Goal: Complete application form: Complete application form

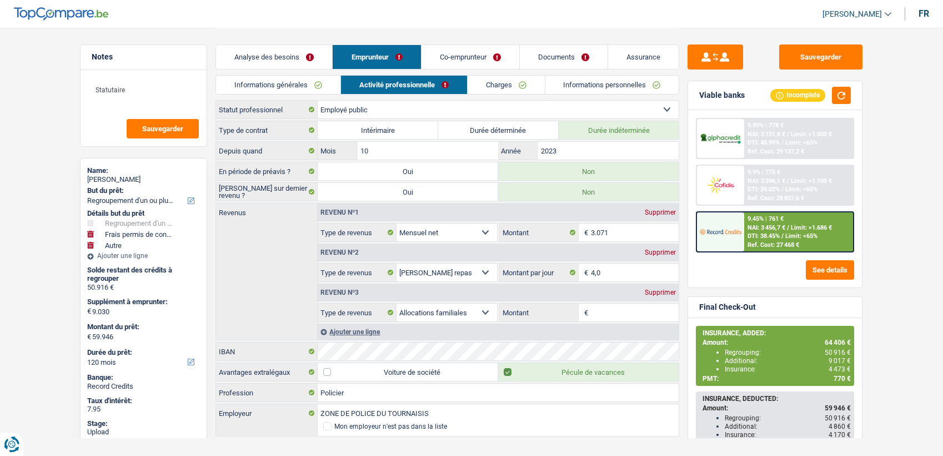
select select "refinancing"
select select "drivingLicense"
select select "other"
select select "120"
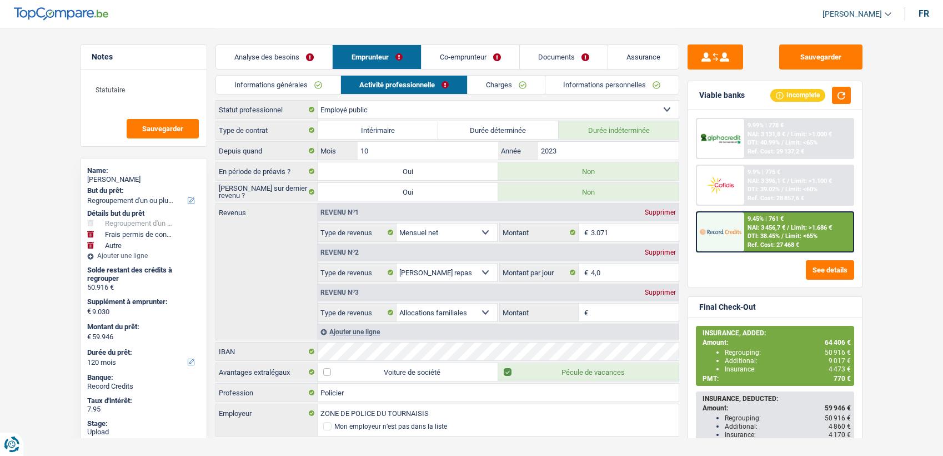
select select "publicEmployee"
select select "netSalary"
select select "mealVouchers"
select select "familyAllowances"
select select "ownerWithMortgage"
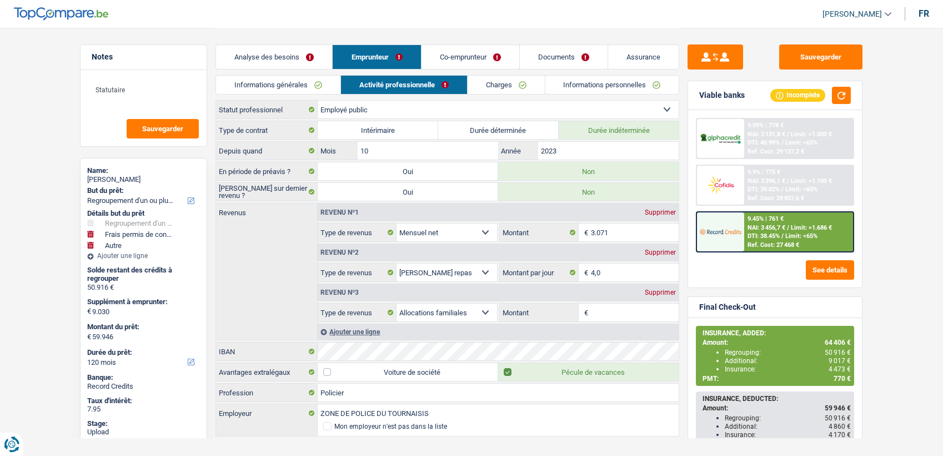
select select "BE"
select select "mortgage"
select select "360"
select select "personalLoan"
select select "smallWorks"
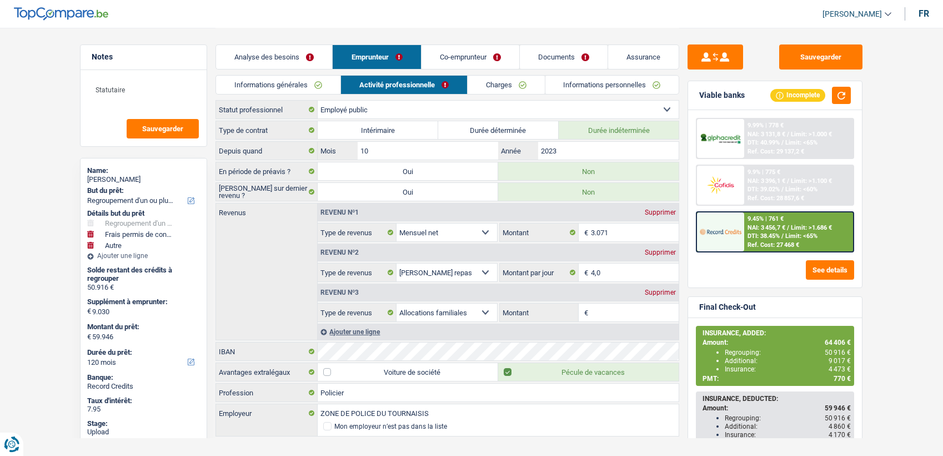
select select "84"
select select "carLoan"
select select "60"
select select "personalLoan"
select select "other"
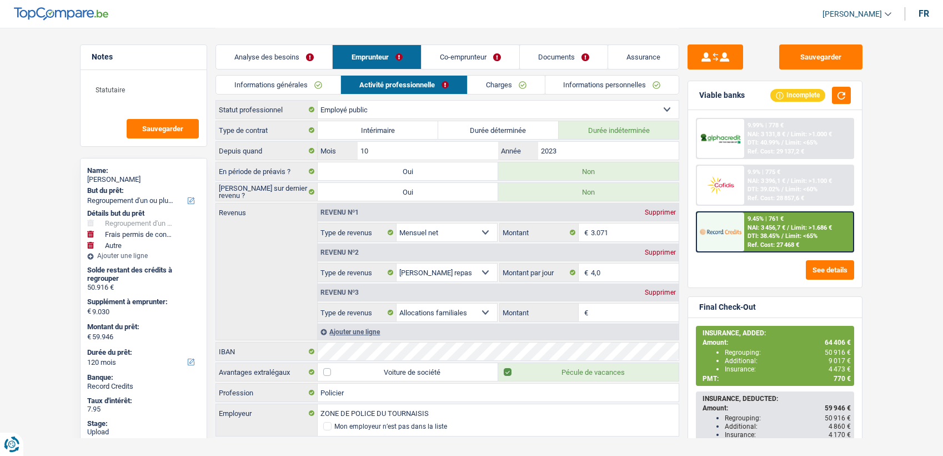
select select "36"
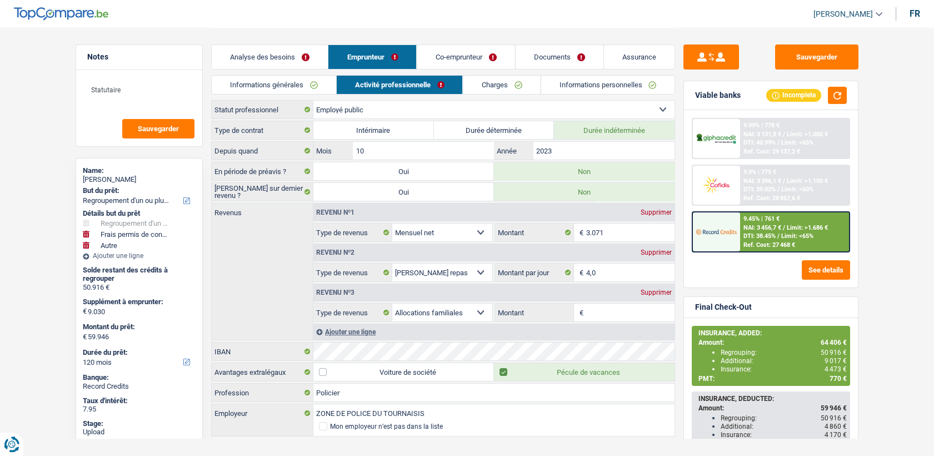
click at [483, 86] on link "Charges" at bounding box center [501, 85] width 77 height 18
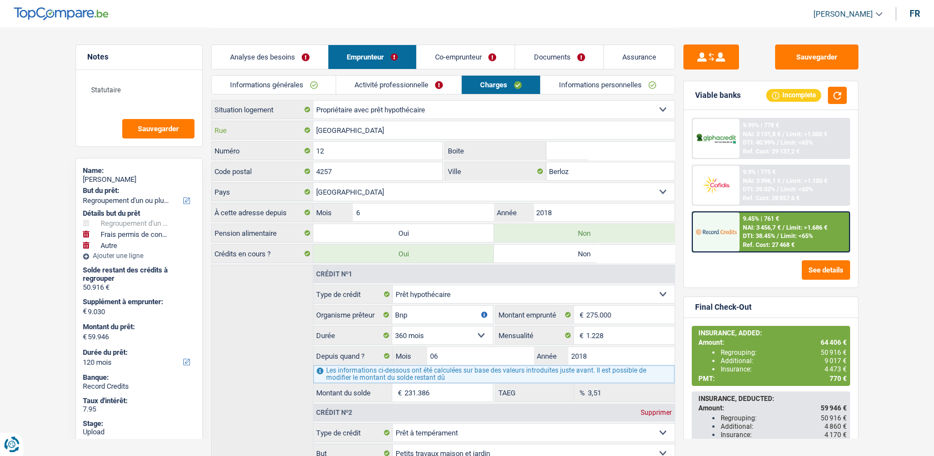
click at [381, 122] on input "Rue de la Campagnette" at bounding box center [493, 130] width 361 height 18
click at [381, 128] on input "Rue de la Campagnette" at bounding box center [493, 130] width 361 height 18
click at [567, 164] on input "Berloz" at bounding box center [610, 171] width 128 height 18
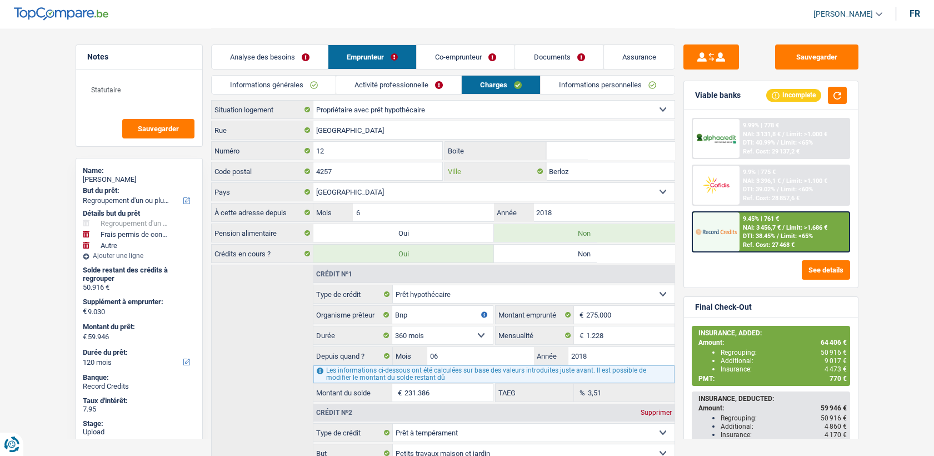
click at [567, 164] on input "Berloz" at bounding box center [610, 171] width 128 height 18
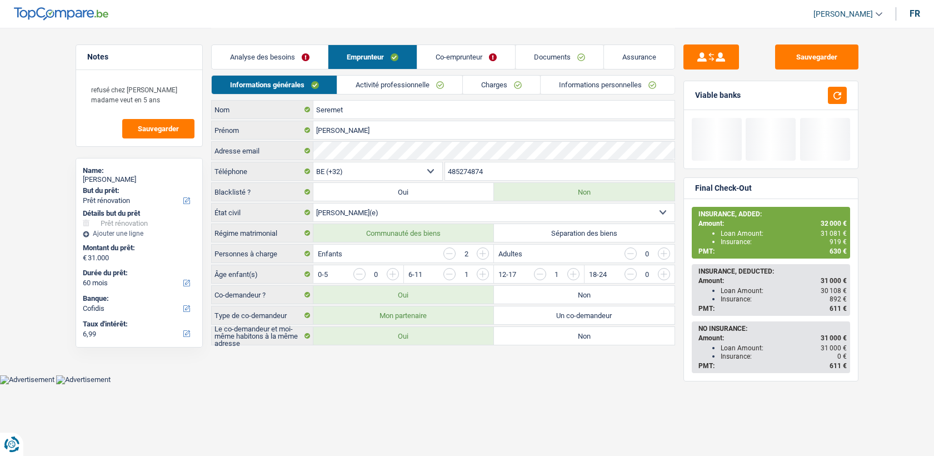
select select "renovation"
select select "60"
select select "cofidis"
select select "32"
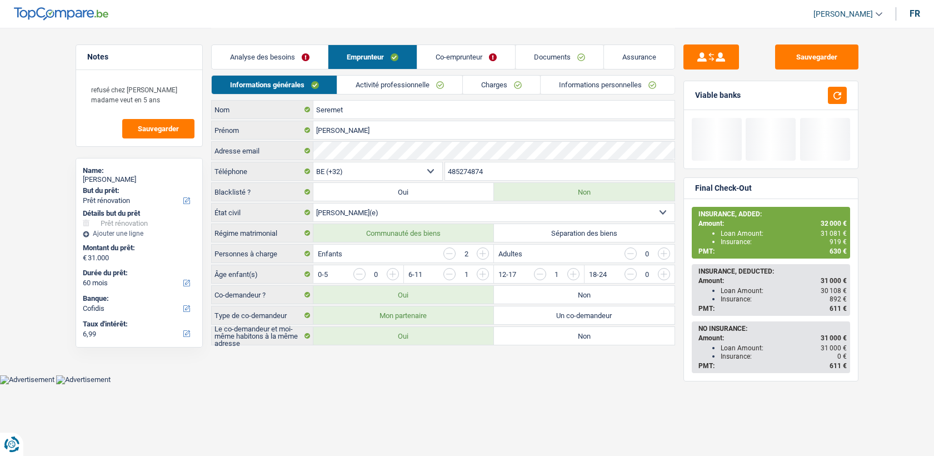
select select "married"
select select "worker"
select select "familyAllowances"
select select "netSalary"
select select "mealVouchers"
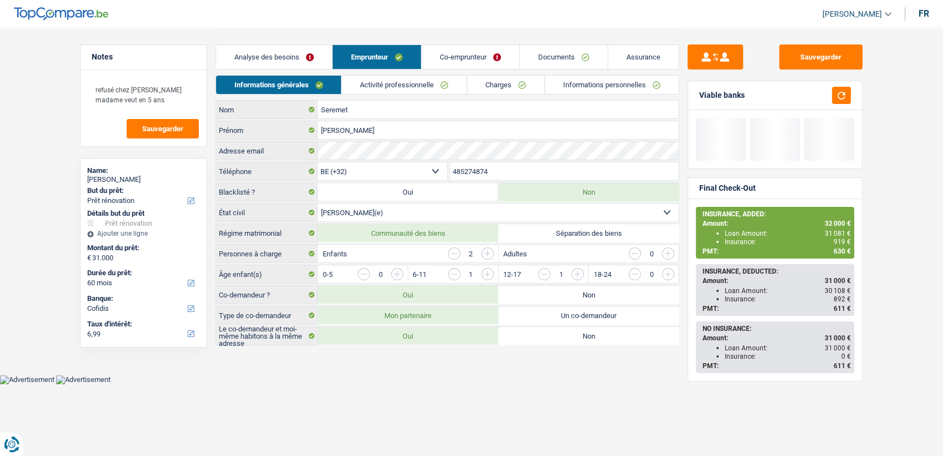
click at [378, 92] on link "Activité professionnelle" at bounding box center [404, 85] width 125 height 18
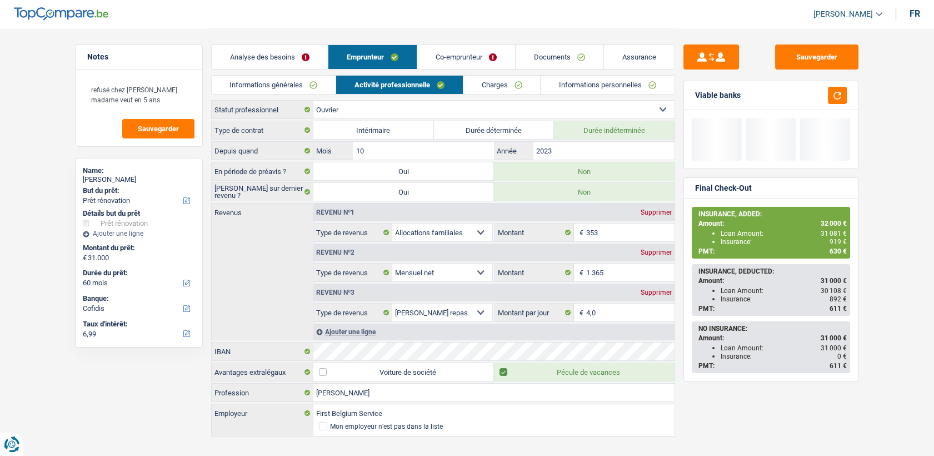
click at [442, 52] on link "Co-emprunteur" at bounding box center [466, 57] width 98 height 24
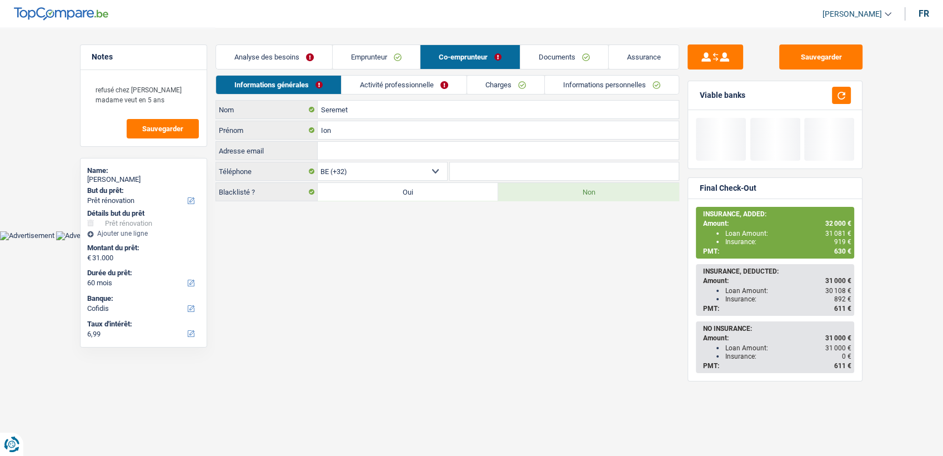
click at [399, 89] on link "Activité professionnelle" at bounding box center [404, 85] width 125 height 18
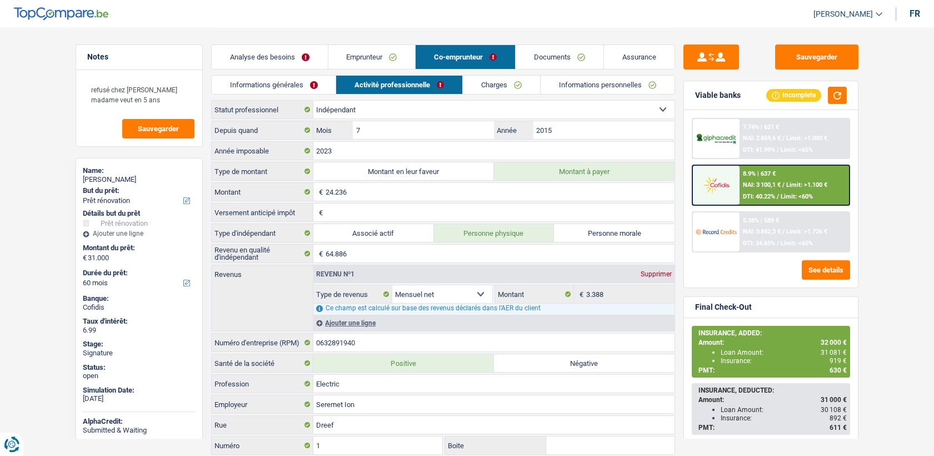
click at [382, 57] on link "Emprunteur" at bounding box center [371, 57] width 87 height 24
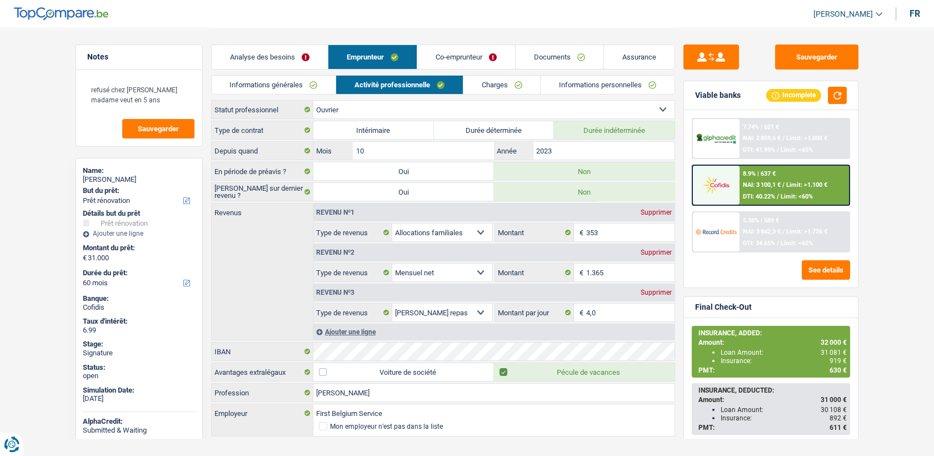
click at [421, 54] on link "Co-emprunteur" at bounding box center [466, 57] width 98 height 24
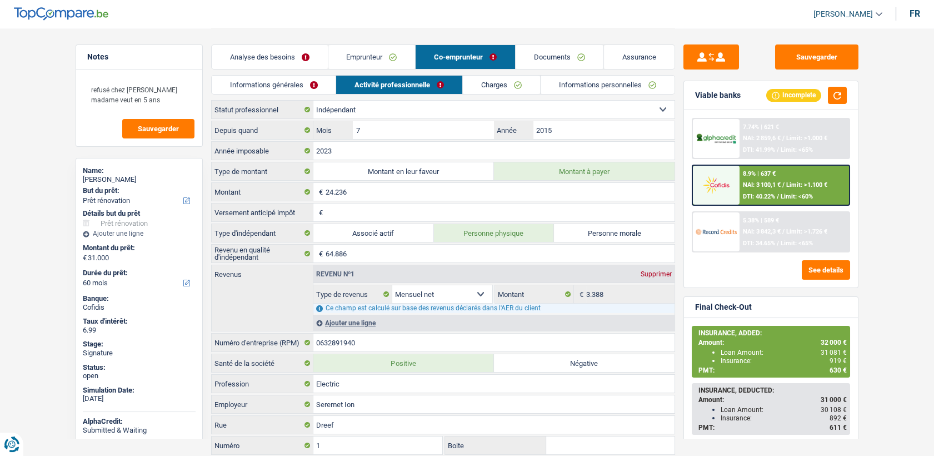
click at [351, 47] on link "Emprunteur" at bounding box center [371, 57] width 87 height 24
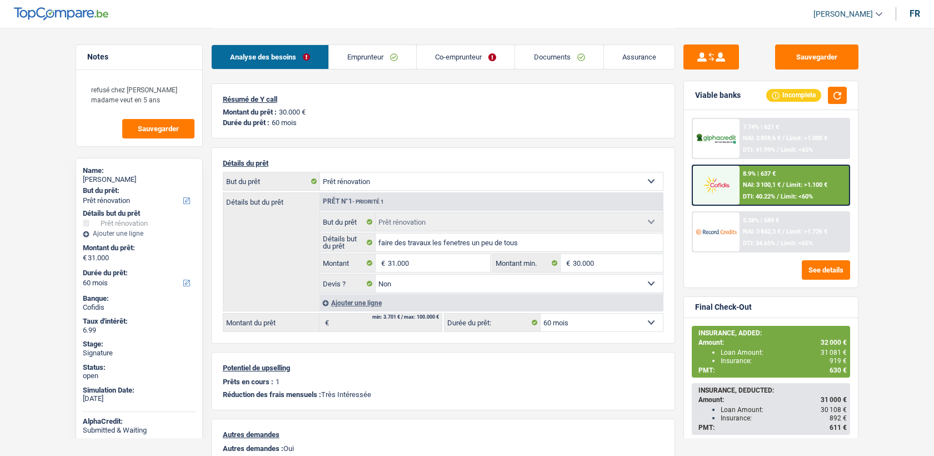
select select "renovation"
select select "60"
select select "renovation"
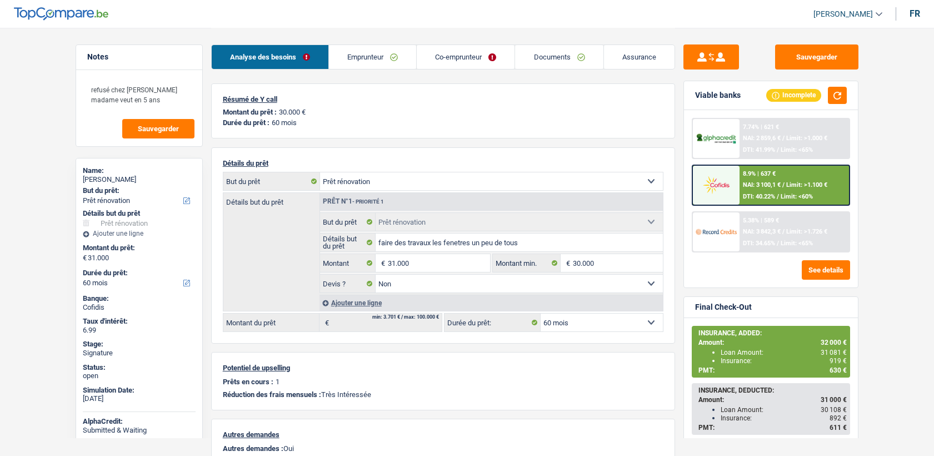
select select "false"
select select "60"
select select "mortgage"
select select "240"
click at [353, 50] on link "Emprunteur" at bounding box center [372, 57] width 87 height 24
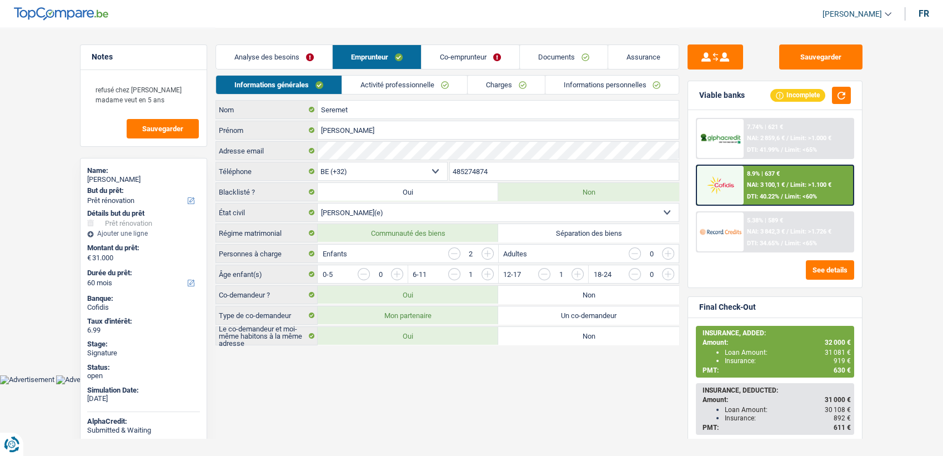
click at [361, 81] on link "Activité professionnelle" at bounding box center [404, 85] width 125 height 18
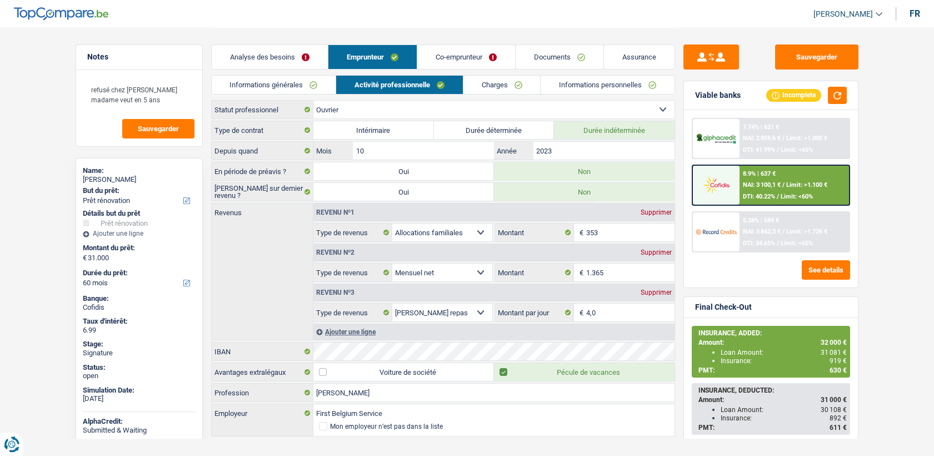
click at [477, 91] on link "Charges" at bounding box center [501, 85] width 77 height 18
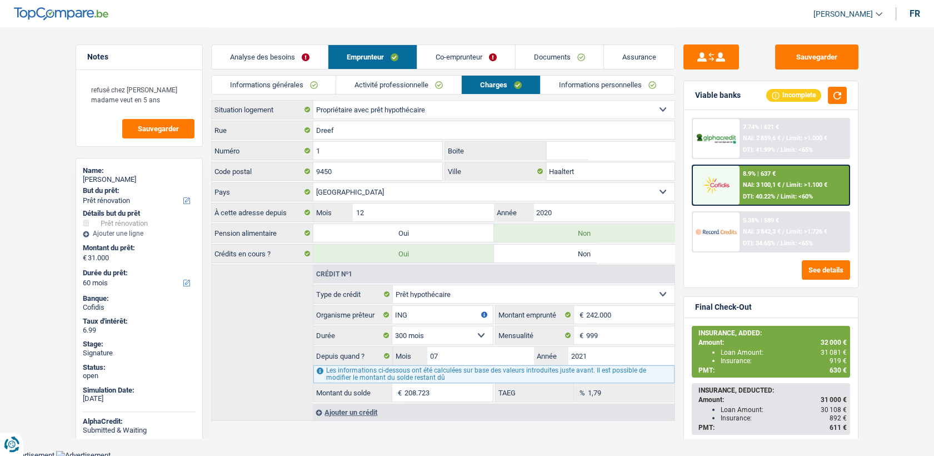
scroll to position [1, 0]
click at [452, 53] on link "Co-emprunteur" at bounding box center [466, 57] width 98 height 24
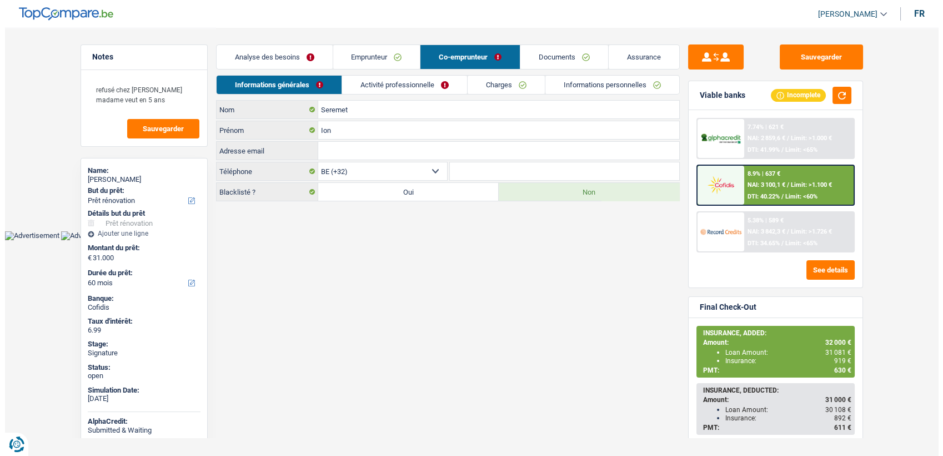
scroll to position [0, 0]
click at [485, 87] on link "Charges" at bounding box center [505, 85] width 77 height 18
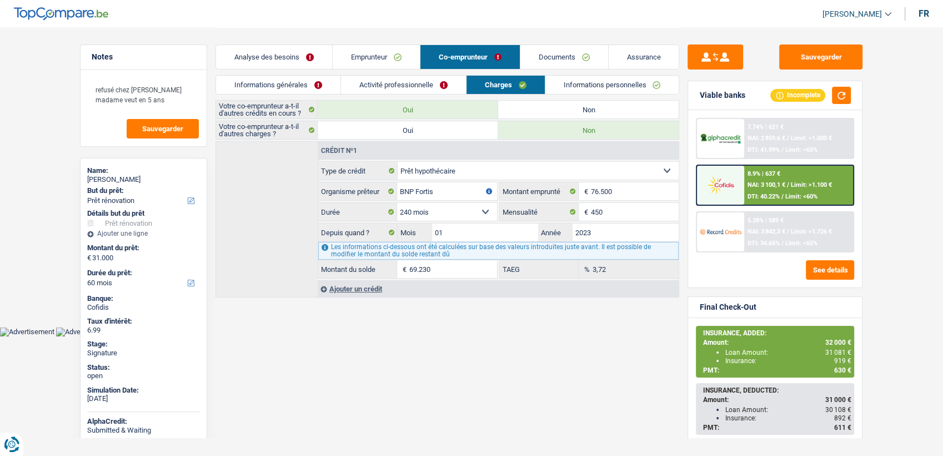
click at [488, 133] on label "Oui" at bounding box center [408, 130] width 181 height 18
click at [488, 133] on input "Oui" at bounding box center [408, 130] width 181 height 18
radio input "true"
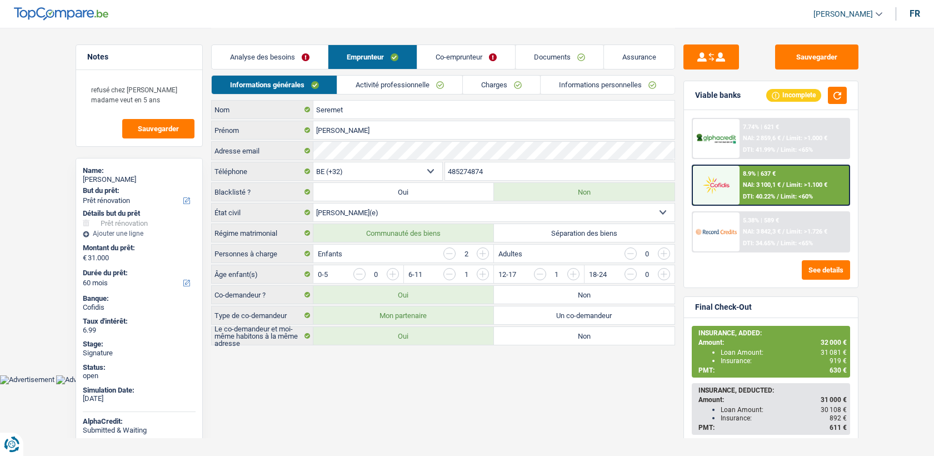
select select "renovation"
select select "60"
select select "32"
select select "married"
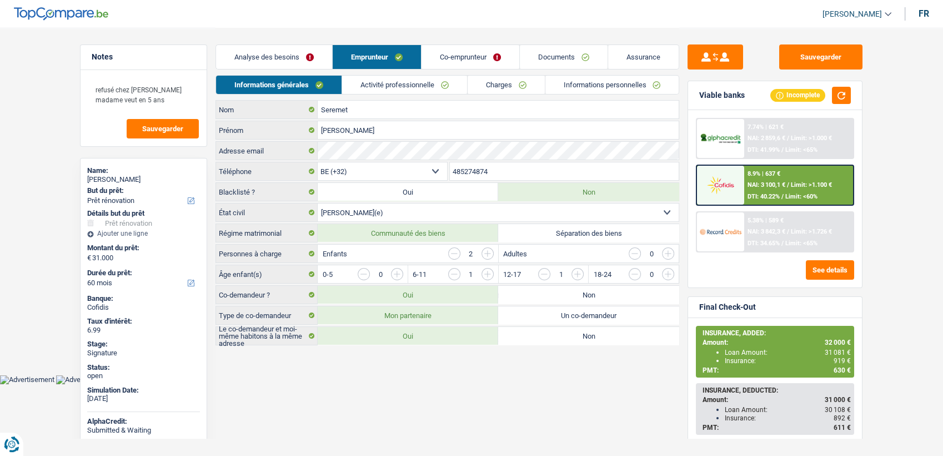
click at [507, 168] on input "485274874" at bounding box center [564, 171] width 229 height 18
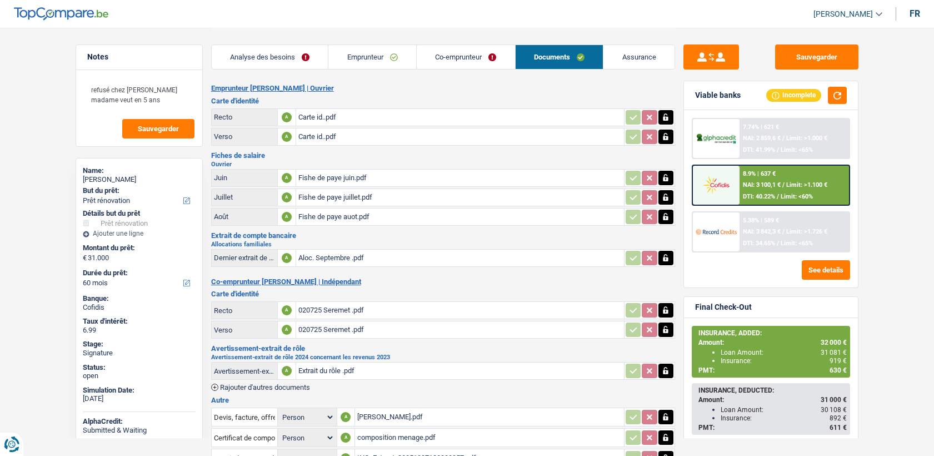
select select "renovation"
select select "60"
select select "applicant"
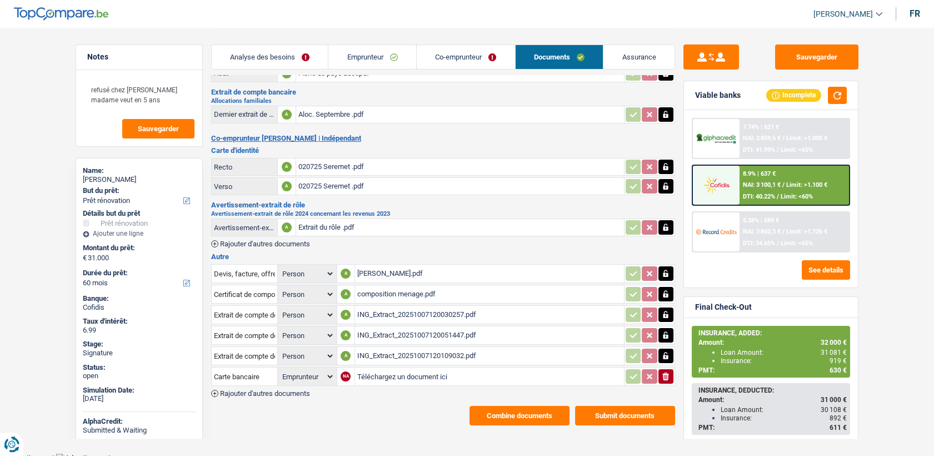
click at [491, 406] on button "Combine documents" at bounding box center [519, 415] width 100 height 19
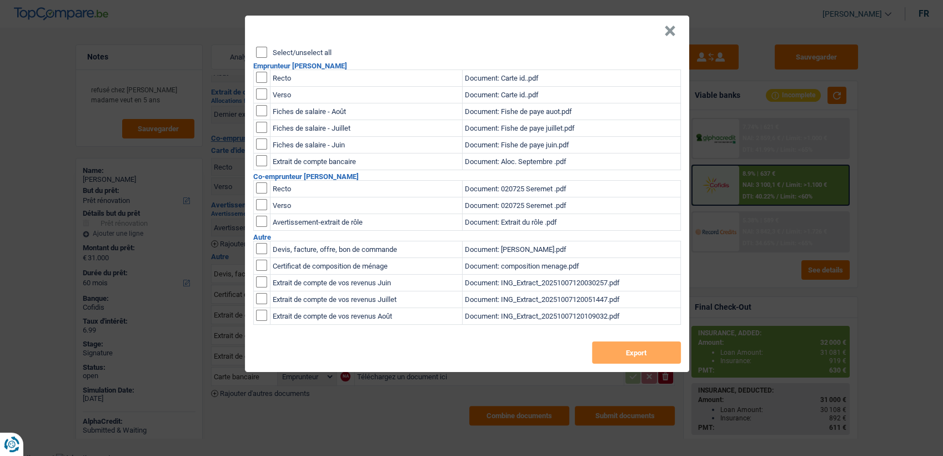
click at [257, 79] on input "checkbox" at bounding box center [261, 77] width 11 height 11
checkbox input "true"
click at [264, 97] on input "checkbox" at bounding box center [261, 93] width 11 height 11
click at [637, 353] on button "Export" at bounding box center [636, 352] width 89 height 22
click at [259, 94] on input "checkbox" at bounding box center [261, 93] width 11 height 11
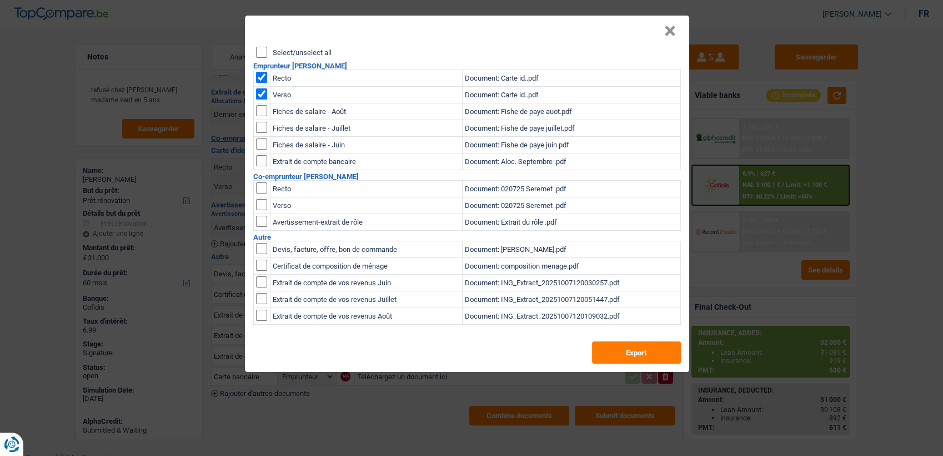
checkbox input "false"
click at [259, 77] on input "checkbox" at bounding box center [261, 77] width 11 height 11
checkbox input "false"
click at [263, 189] on input "checkbox" at bounding box center [261, 187] width 11 height 11
checkbox input "true"
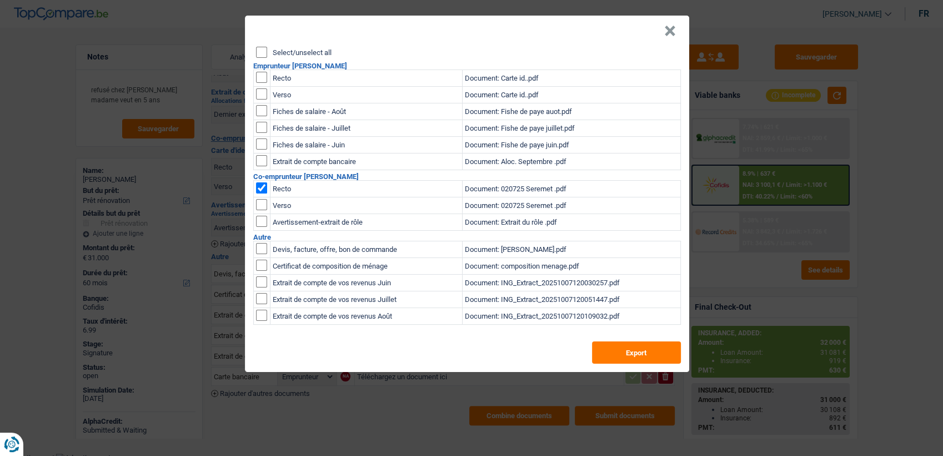
click at [262, 198] on td at bounding box center [261, 205] width 17 height 17
click at [265, 204] on input "checkbox" at bounding box center [261, 204] width 11 height 11
checkbox input "true"
click at [618, 349] on button "Export" at bounding box center [636, 352] width 89 height 22
click at [677, 29] on header "×" at bounding box center [467, 31] width 444 height 31
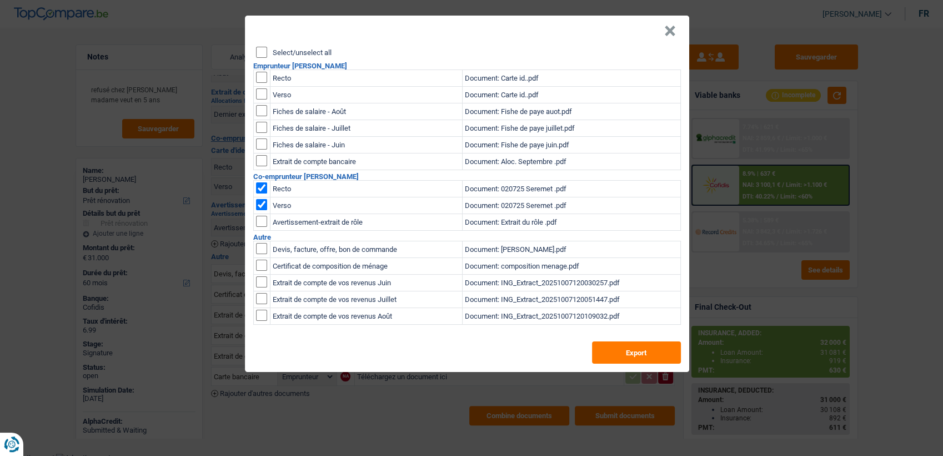
click at [673, 28] on button "×" at bounding box center [670, 31] width 12 height 11
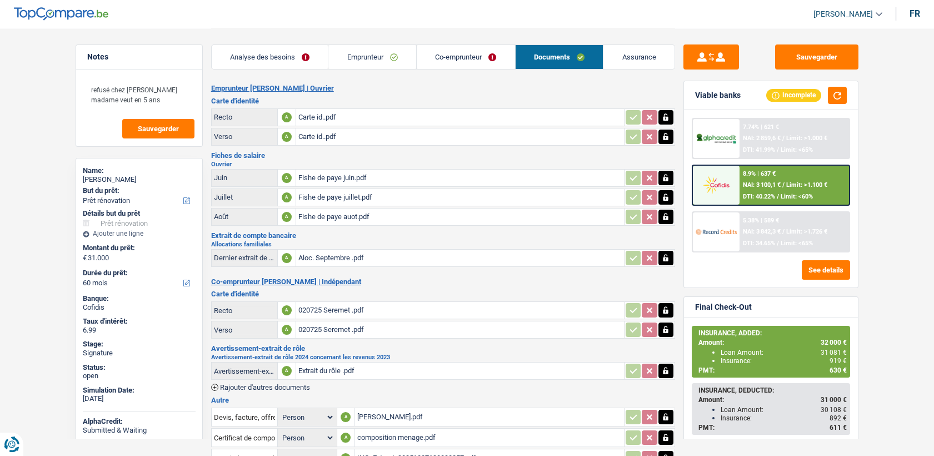
click at [318, 189] on div "Fishe de paye juillet.pdf" at bounding box center [459, 197] width 323 height 17
click at [327, 217] on div "Fishe de paye auot.pdf" at bounding box center [459, 216] width 323 height 17
click at [329, 194] on div "Fishe de paye juillet.pdf" at bounding box center [459, 197] width 323 height 17
click at [388, 59] on link "Emprunteur" at bounding box center [372, 57] width 88 height 24
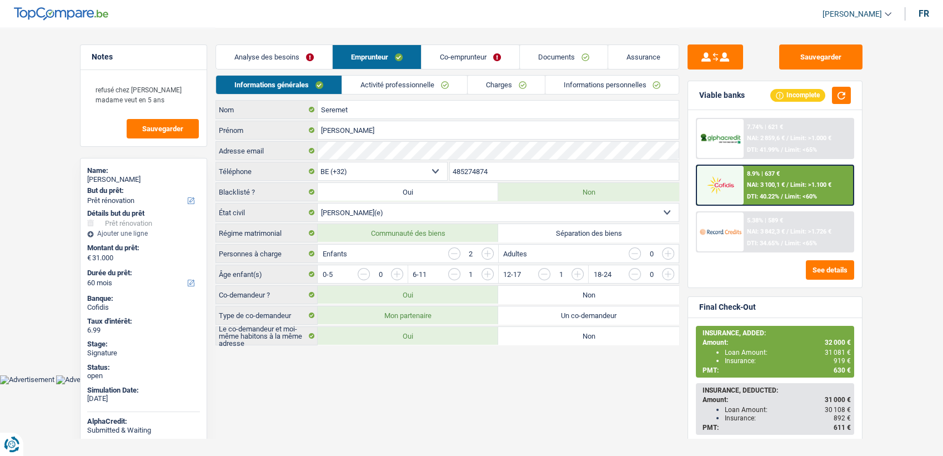
click at [404, 82] on link "Activité professionnelle" at bounding box center [404, 85] width 125 height 18
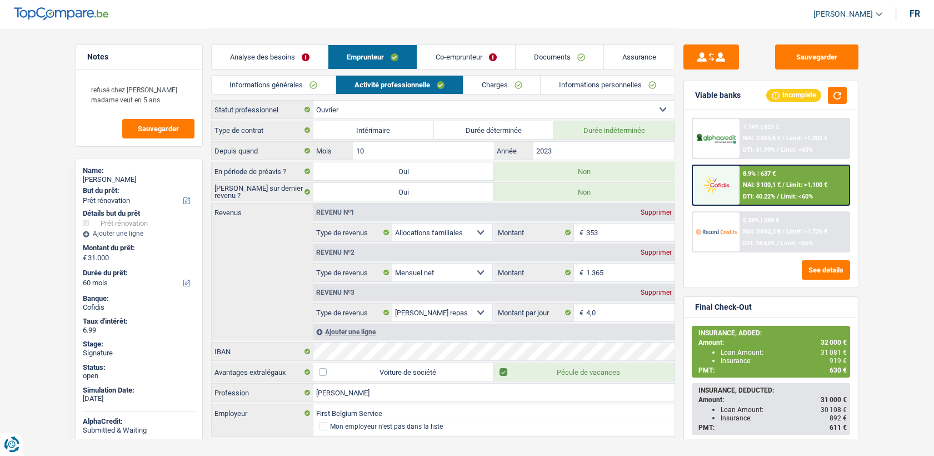
click at [584, 56] on link "Documents" at bounding box center [560, 57] width 88 height 24
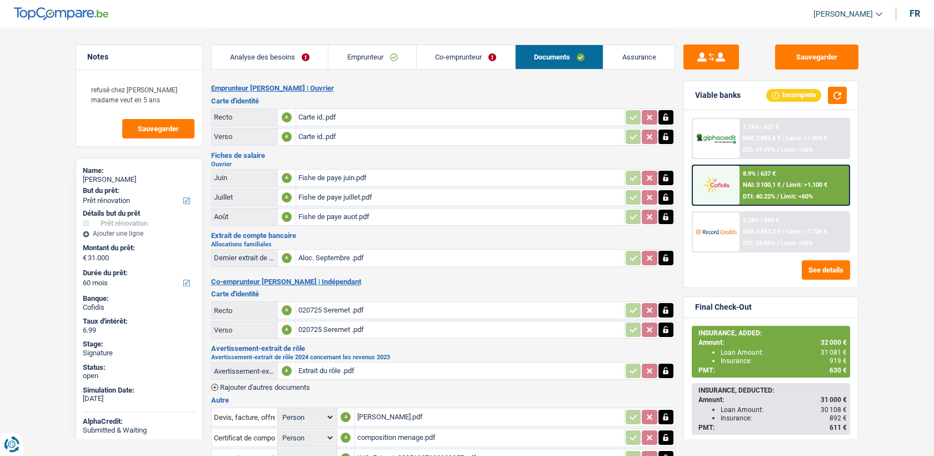
scroll to position [143, 0]
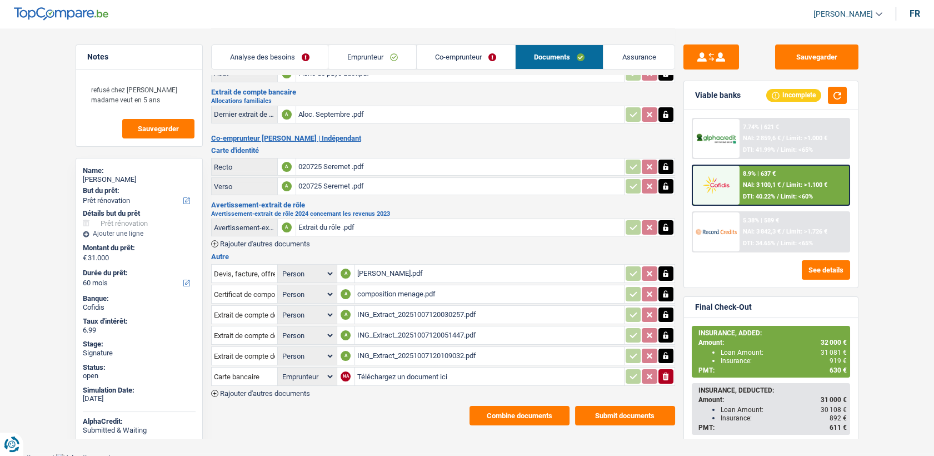
click at [382, 356] on div "ING_Extract_20251007120109032.pdf" at bounding box center [489, 355] width 264 height 17
click at [382, 288] on div "composition menage.pdf" at bounding box center [489, 294] width 264 height 17
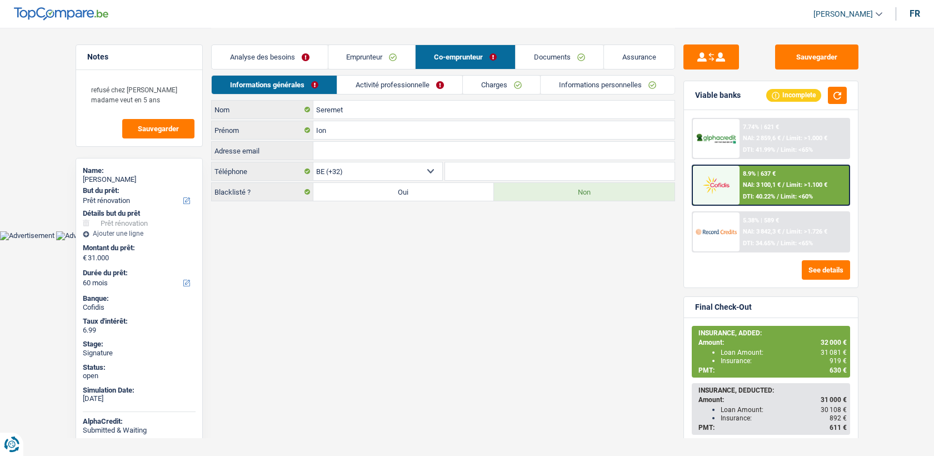
select select "renovation"
select select "60"
select select "32"
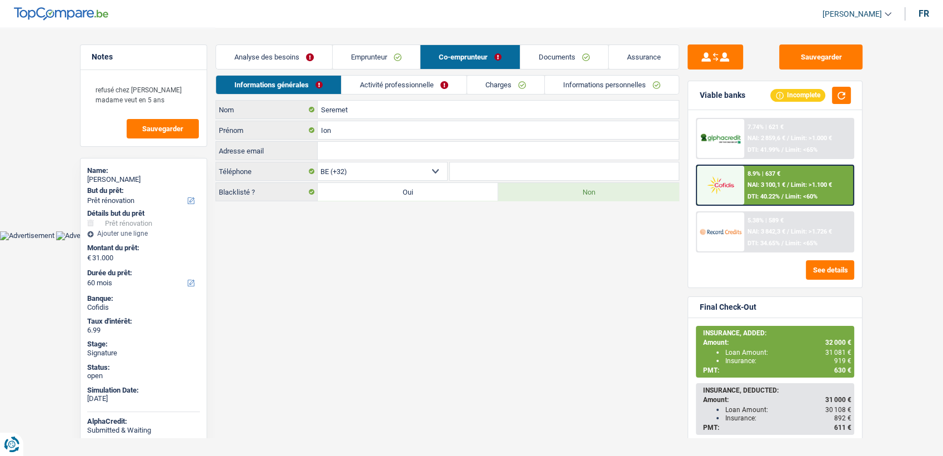
click at [371, 240] on html "Vous avez le contrôle de vos données Nous utilisons des cookies, tout comme nos…" at bounding box center [471, 120] width 943 height 240
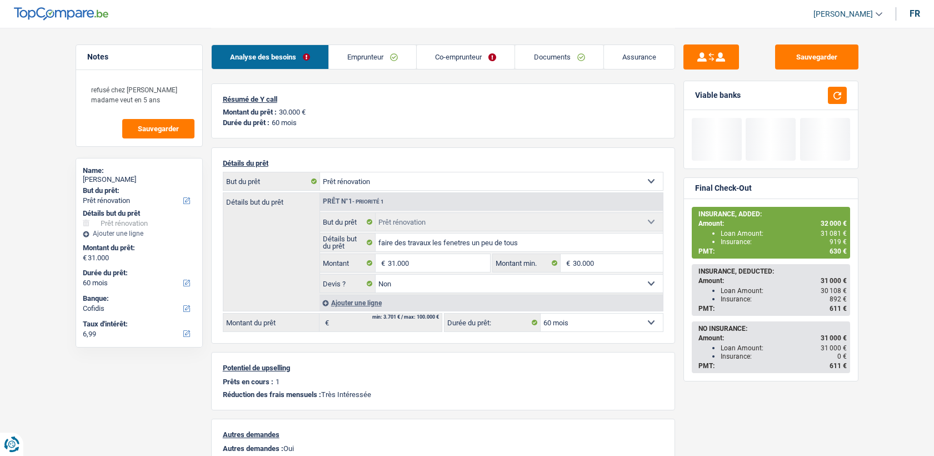
select select "renovation"
select select "60"
select select "renovation"
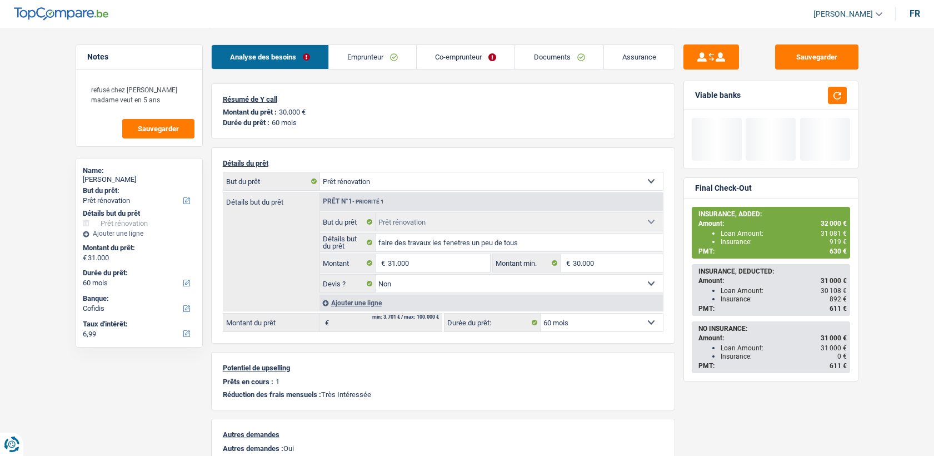
select select "false"
select select "60"
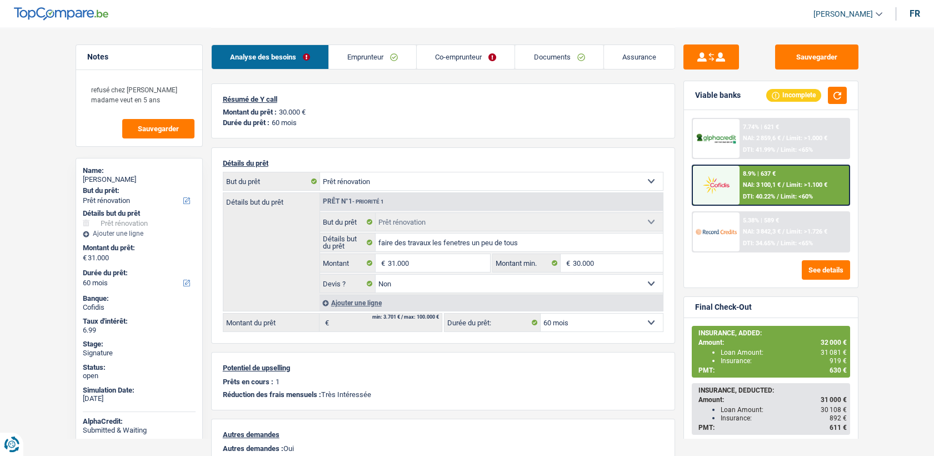
click at [396, 56] on link "Emprunteur" at bounding box center [372, 57] width 87 height 24
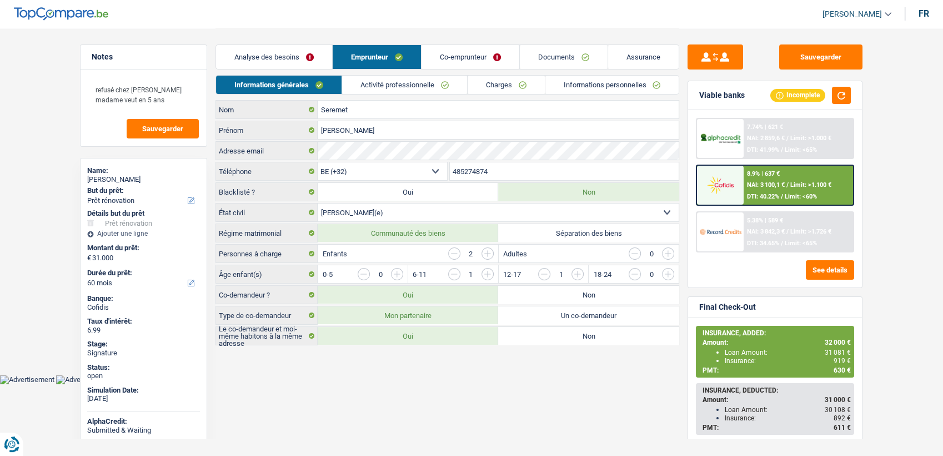
click at [566, 83] on link "Informations personnelles" at bounding box center [613, 85] width 134 height 18
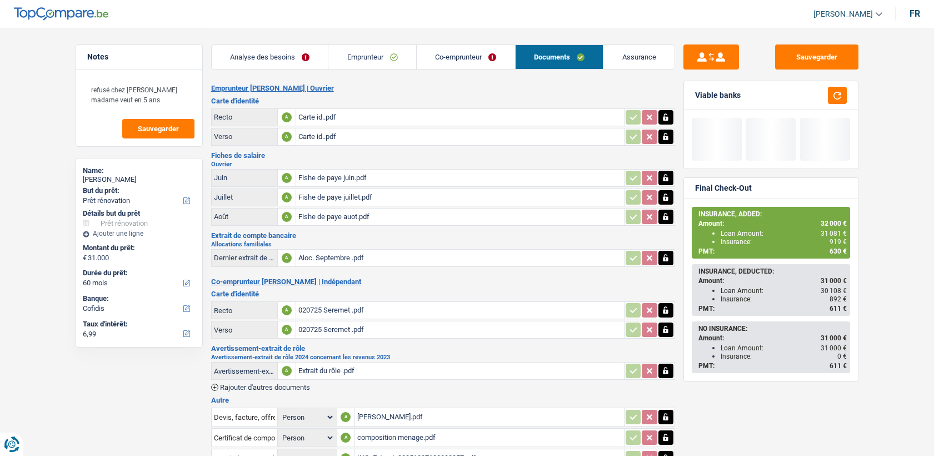
select select "renovation"
select select "60"
select select "applicant"
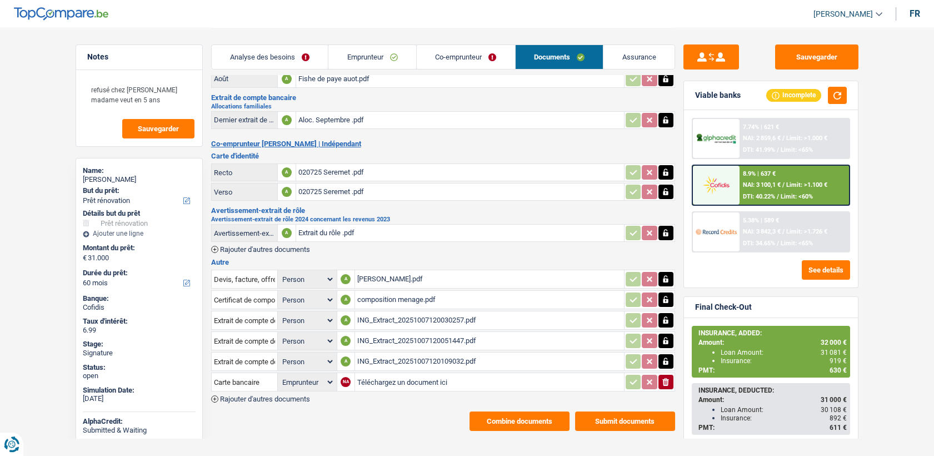
scroll to position [143, 0]
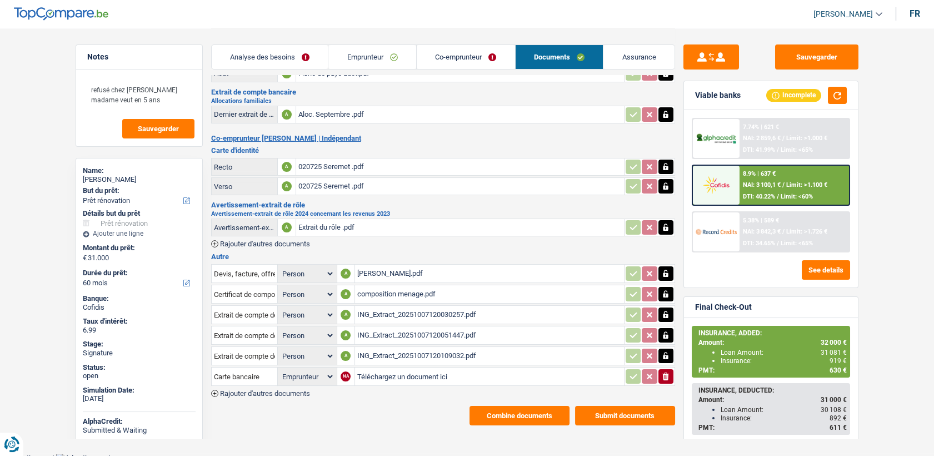
click at [510, 415] on button "Combine documents" at bounding box center [519, 415] width 100 height 19
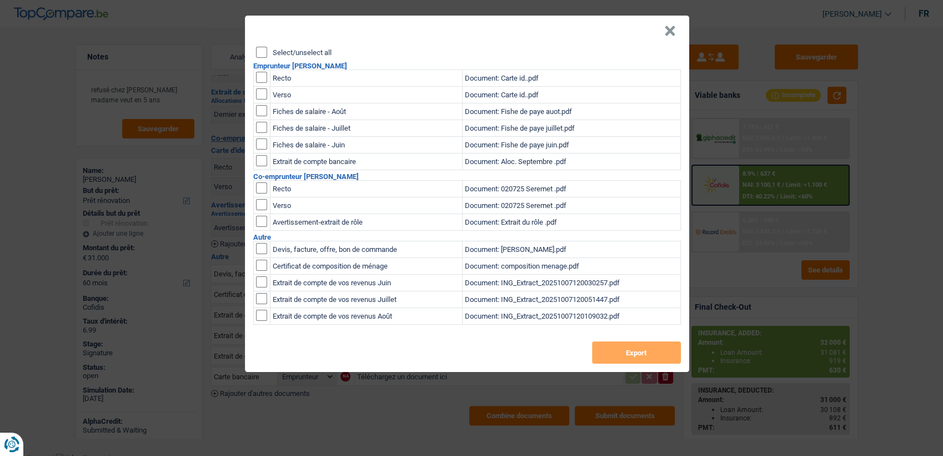
click at [257, 69] on h2 "Emprunteur [PERSON_NAME]" at bounding box center [467, 65] width 428 height 7
click at [257, 80] on input "checkbox" at bounding box center [261, 77] width 11 height 11
checkbox input "true"
click at [260, 88] on input "checkbox" at bounding box center [261, 93] width 11 height 11
checkbox input "true"
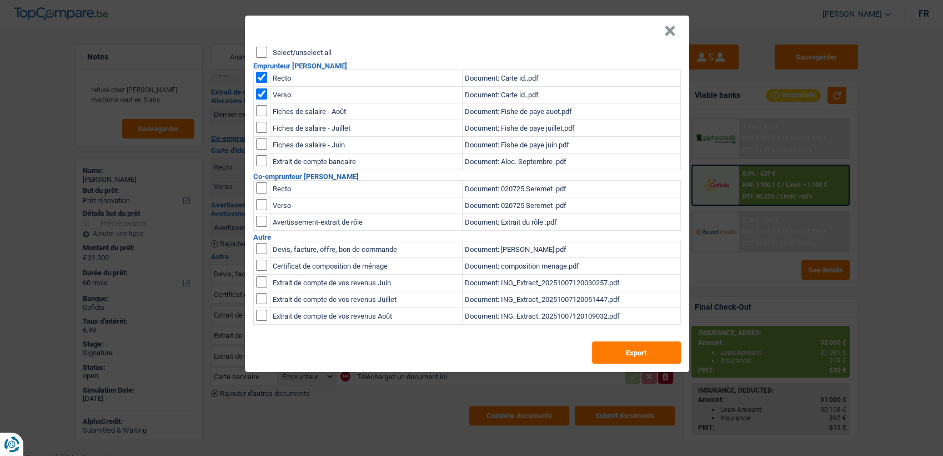
click at [256, 113] on input "checkbox" at bounding box center [261, 110] width 11 height 11
checkbox input "true"
click at [258, 123] on input "checkbox" at bounding box center [261, 127] width 11 height 11
checkbox input "true"
click at [259, 139] on input "checkbox" at bounding box center [261, 143] width 11 height 11
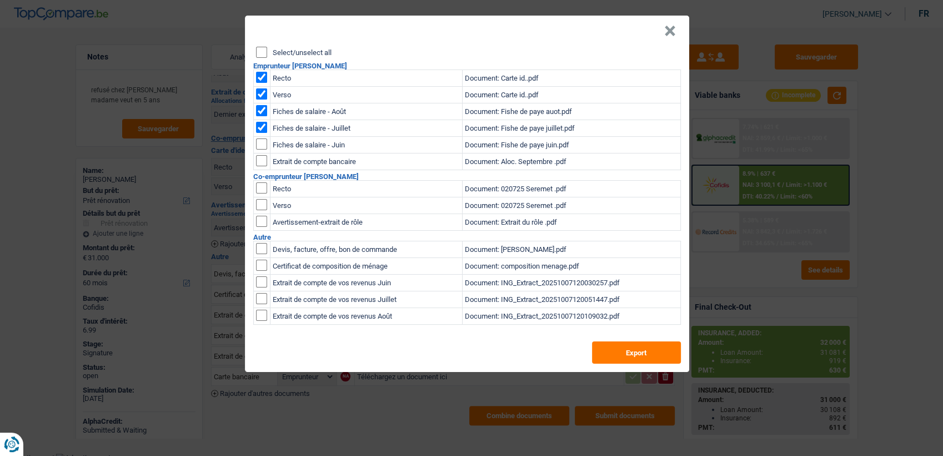
checkbox input "true"
click at [259, 154] on td at bounding box center [261, 161] width 17 height 17
click at [259, 157] on input "checkbox" at bounding box center [261, 160] width 11 height 11
checkbox input "true"
click at [262, 191] on input "checkbox" at bounding box center [261, 187] width 11 height 11
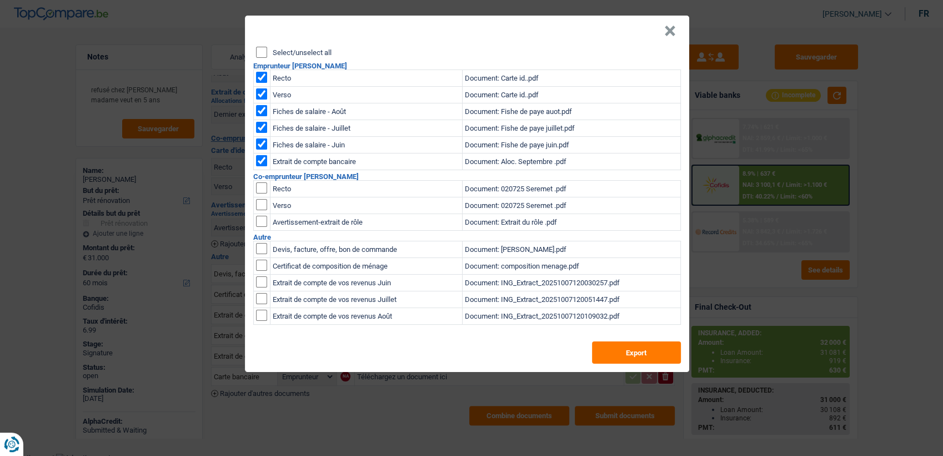
checkbox input "true"
click at [258, 205] on input "checkbox" at bounding box center [261, 204] width 11 height 11
checkbox input "true"
click at [257, 219] on input "checkbox" at bounding box center [261, 221] width 11 height 11
checkbox input "true"
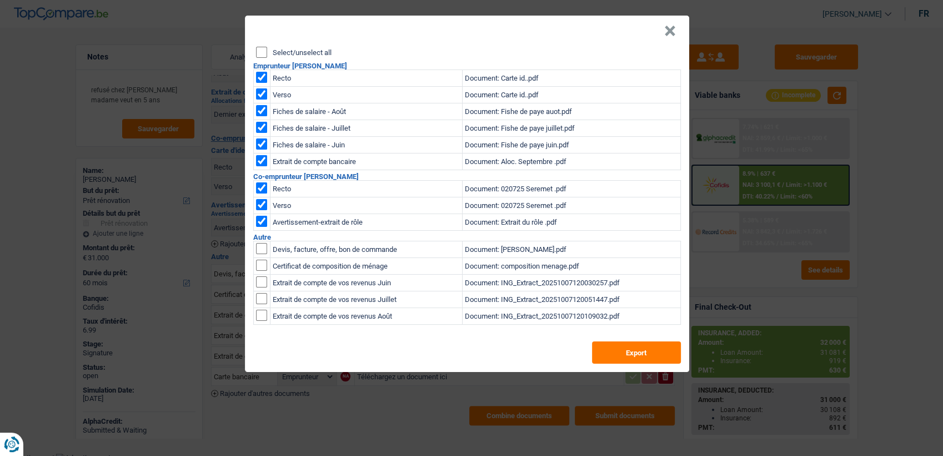
click at [511, 281] on td "Document: ING_Extract_20251007120030257.pdf" at bounding box center [571, 282] width 218 height 17
click at [636, 353] on button "Export" at bounding box center [636, 352] width 89 height 22
drag, startPoint x: 672, startPoint y: 30, endPoint x: 428, endPoint y: 6, distance: 244.5
click at [671, 30] on button "×" at bounding box center [670, 31] width 12 height 11
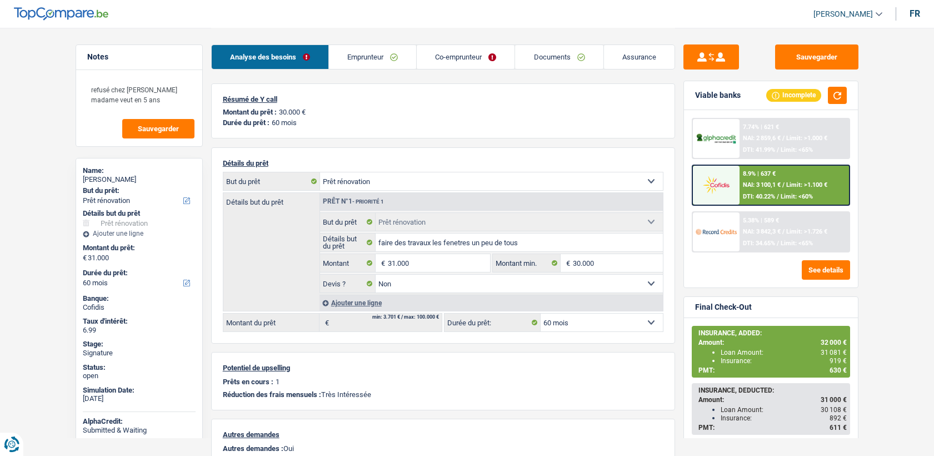
select select "renovation"
select select "60"
select select "32"
select select "married"
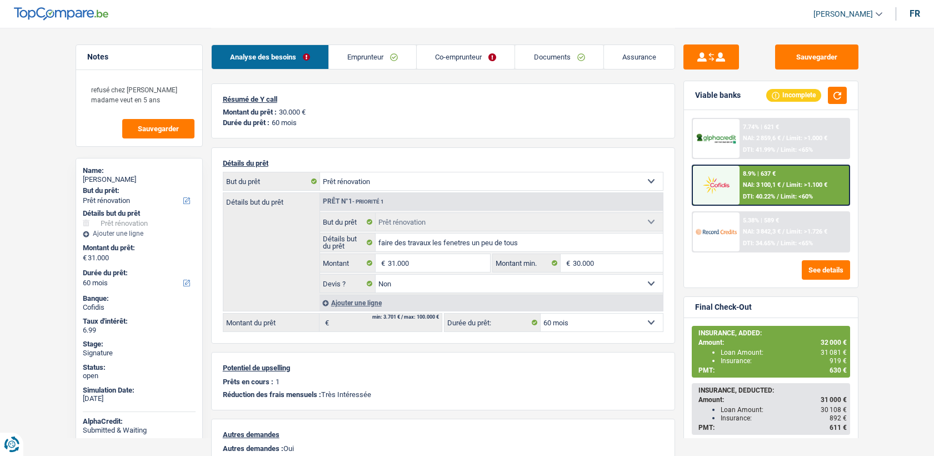
click at [367, 57] on link "Emprunteur" at bounding box center [372, 57] width 87 height 24
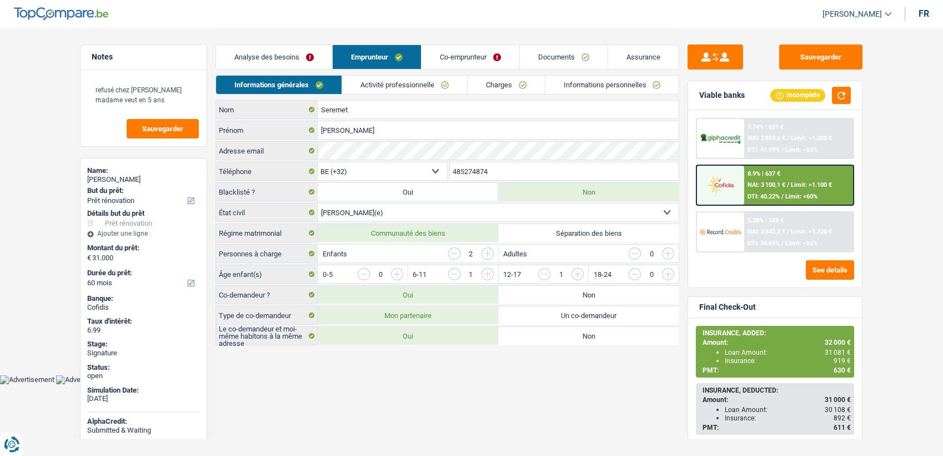
click at [585, 82] on link "Informations personnelles" at bounding box center [613, 85] width 134 height 18
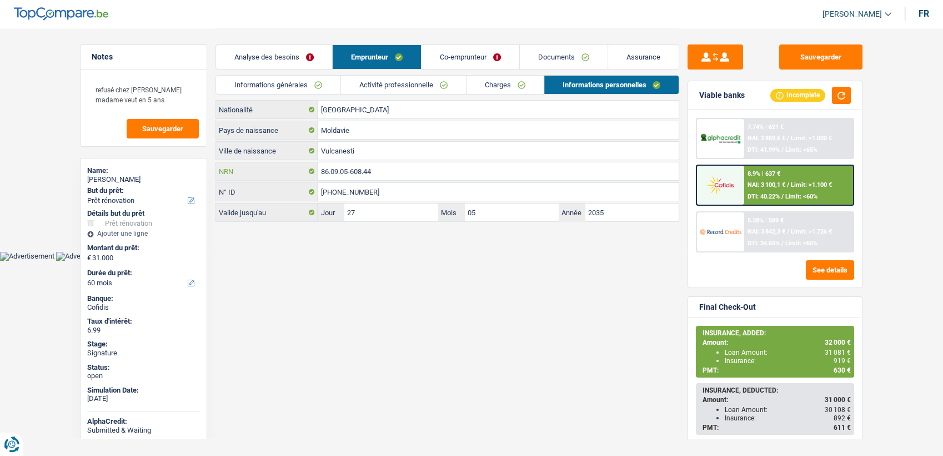
click at [416, 174] on input "86.09.05-608.44" at bounding box center [498, 171] width 361 height 18
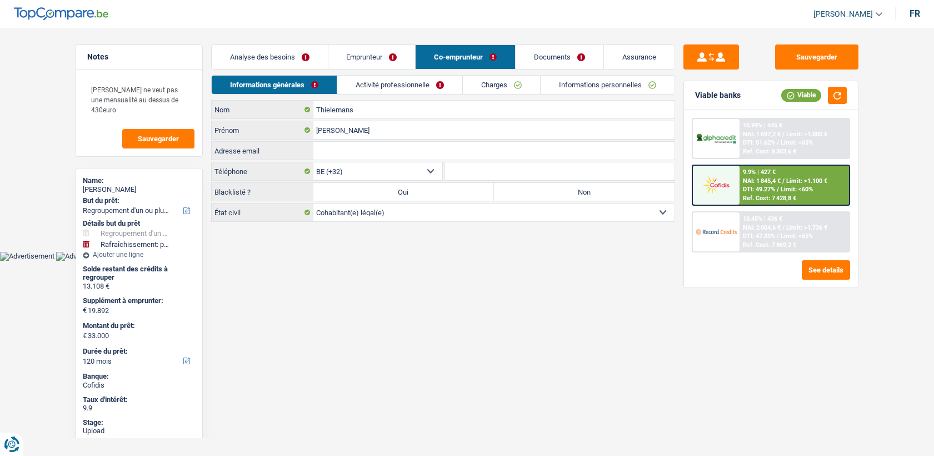
select select "refinancing"
select select "houseOrGarden"
select select "120"
select select "32"
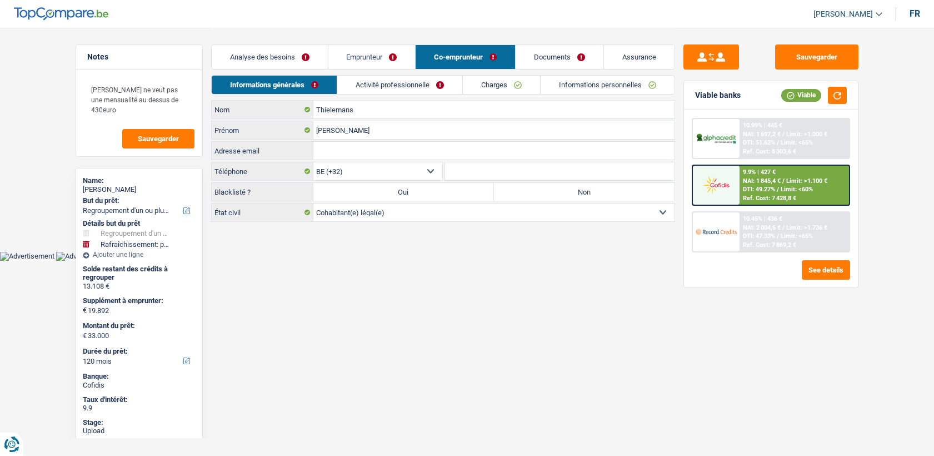
select select "cohabitation"
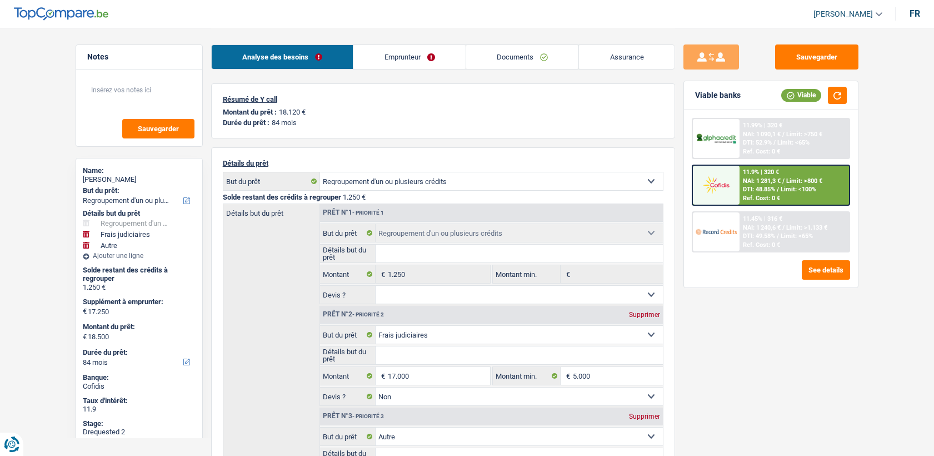
select select "refinancing"
select select "judicial"
select select "other"
select select "84"
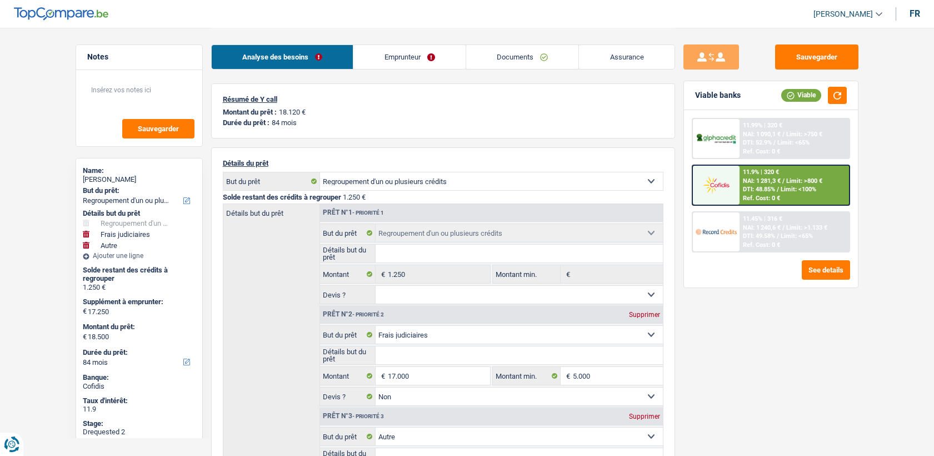
select select "32"
select select "single"
select select "publicEmployee"
select select "familyAllowances"
select select "netSalary"
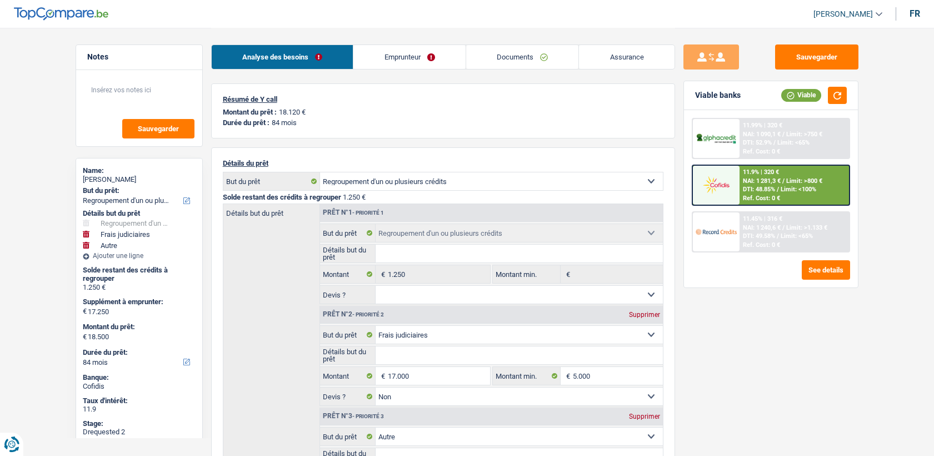
select select "mealVouchers"
click at [371, 56] on link "Emprunteur" at bounding box center [409, 57] width 112 height 24
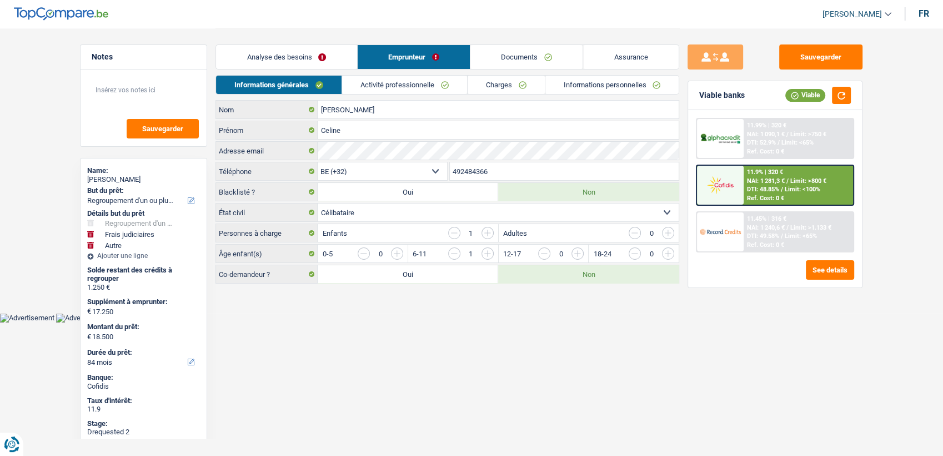
click at [394, 87] on link "Activité professionnelle" at bounding box center [404, 85] width 125 height 18
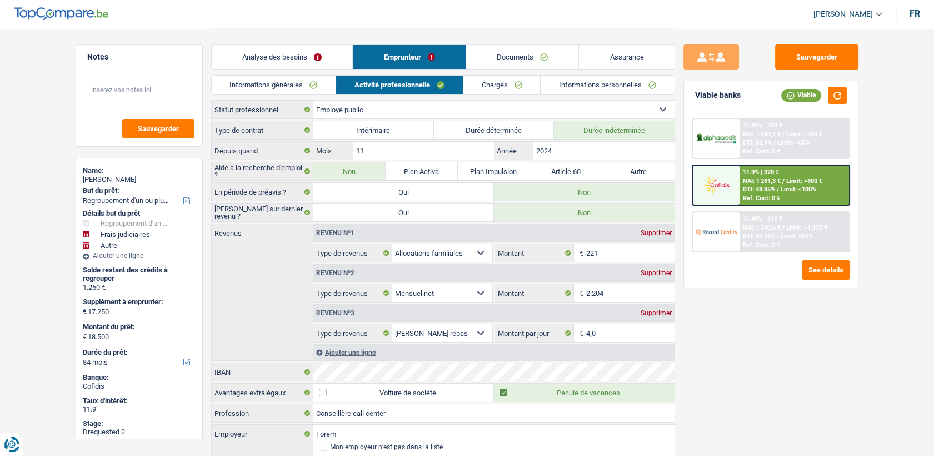
click at [489, 66] on link "Documents" at bounding box center [522, 57] width 113 height 24
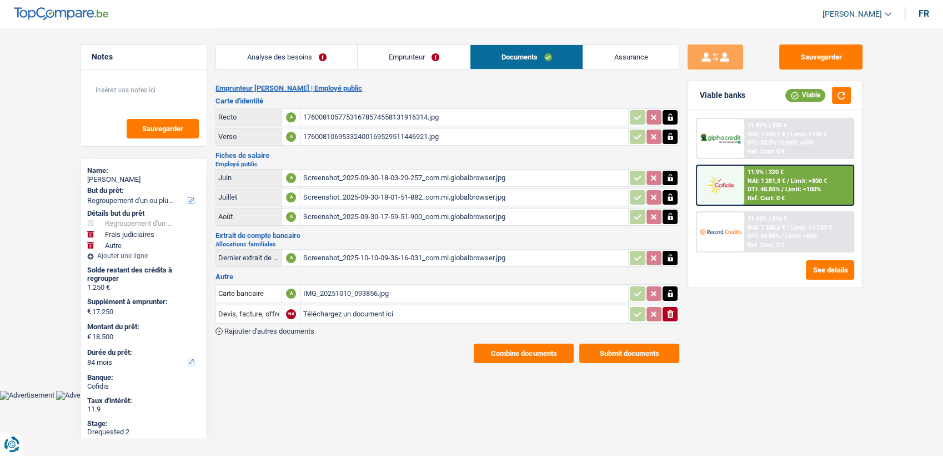
click at [398, 56] on link "Emprunteur" at bounding box center [414, 57] width 112 height 24
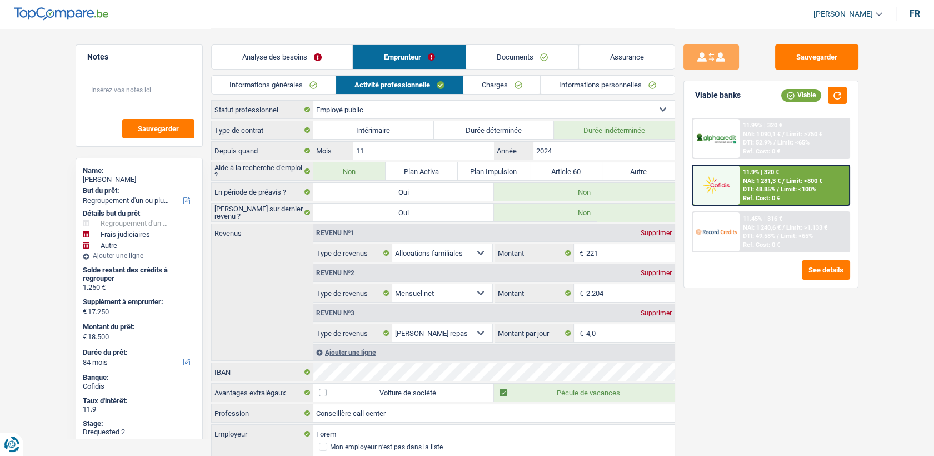
click at [518, 89] on link "Charges" at bounding box center [501, 85] width 77 height 18
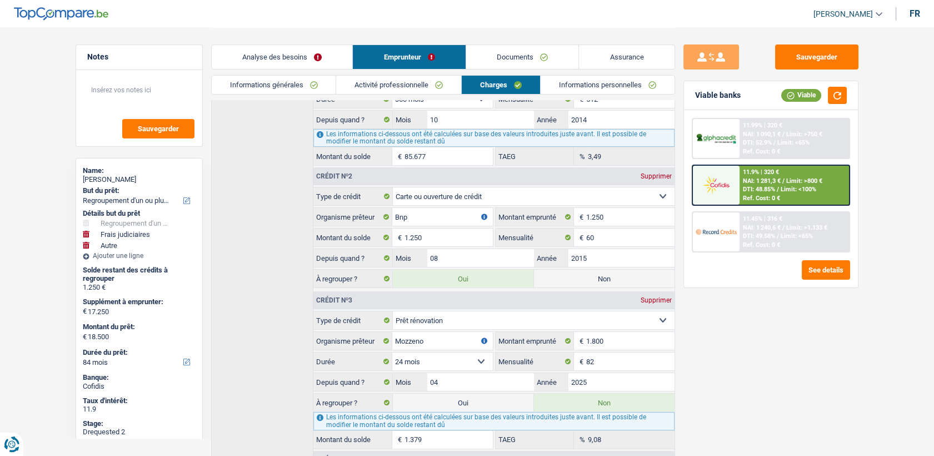
scroll to position [185, 0]
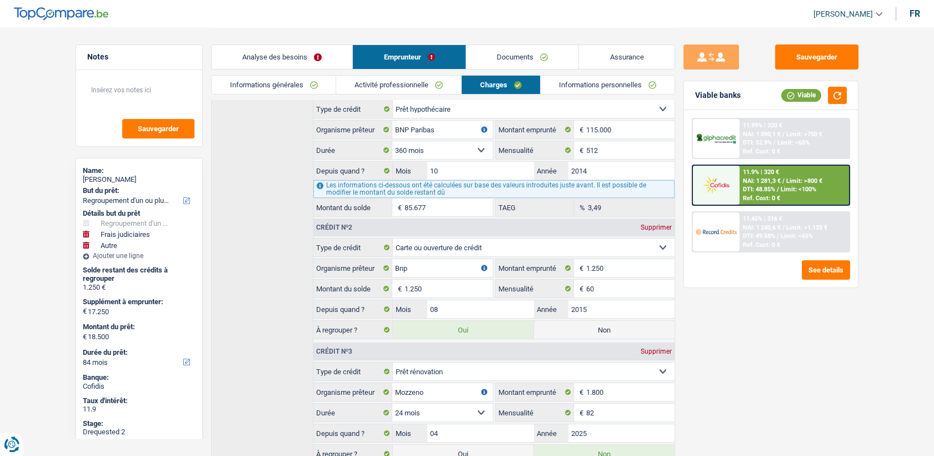
click at [583, 73] on div "Analyse des besoins Emprunteur Documents Assurance" at bounding box center [443, 51] width 464 height 47
click at [583, 82] on link "Informations personnelles" at bounding box center [608, 85] width 134 height 18
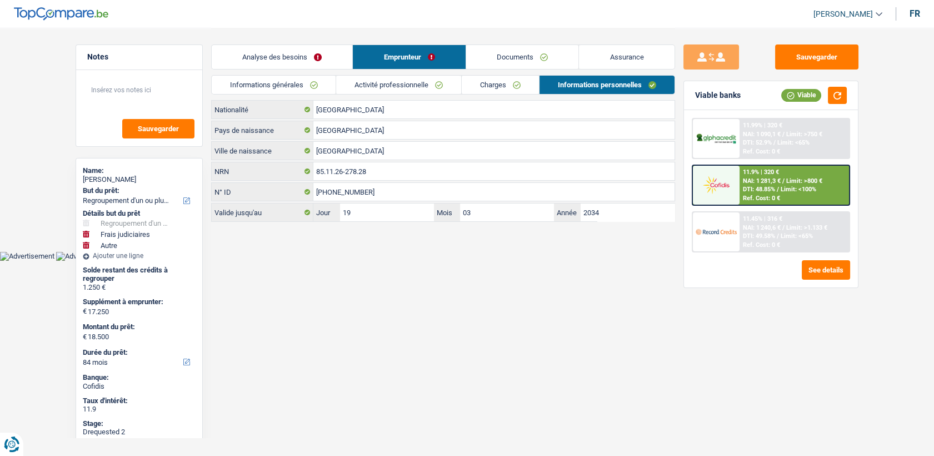
scroll to position [0, 0]
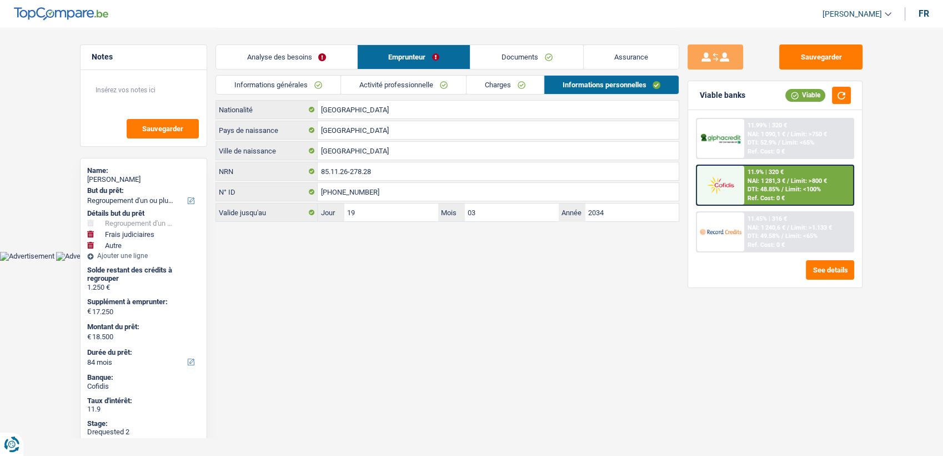
click at [533, 85] on link "Charges" at bounding box center [505, 85] width 77 height 18
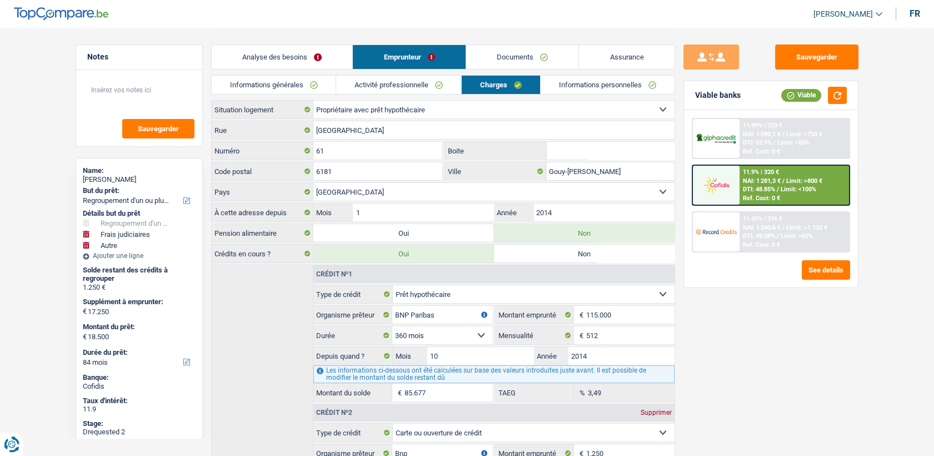
click at [420, 84] on link "Activité professionnelle" at bounding box center [398, 85] width 125 height 18
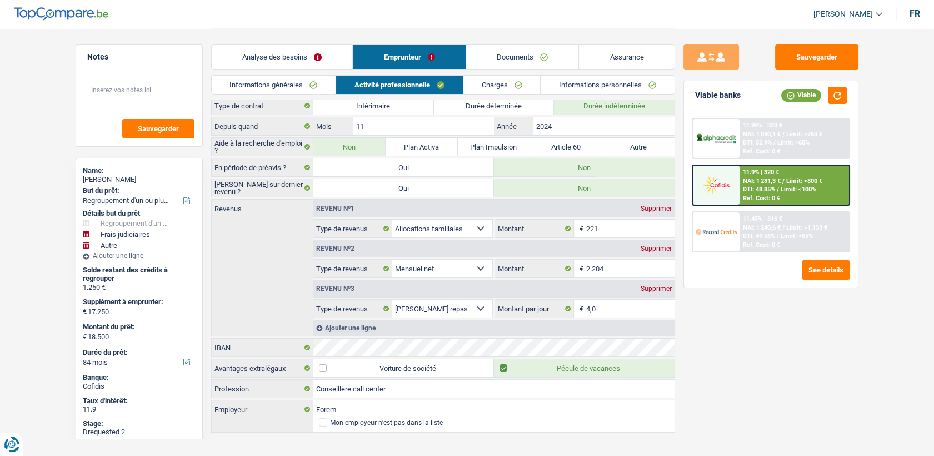
scroll to position [37, 0]
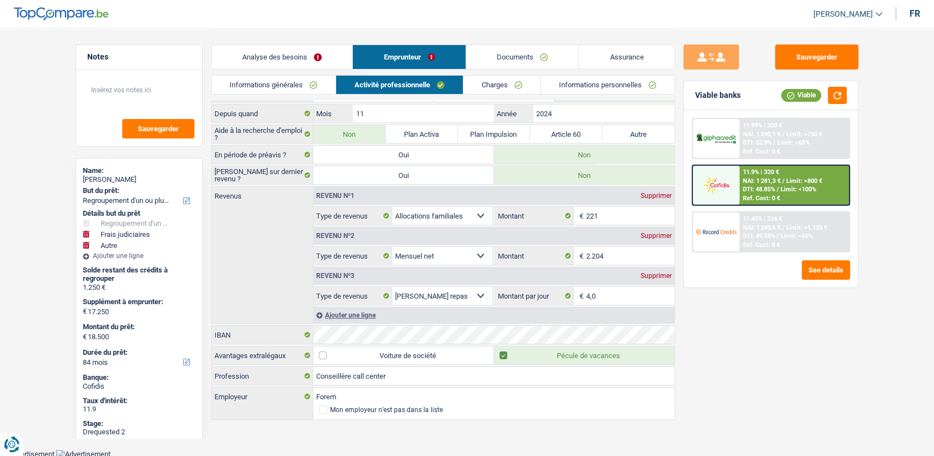
click at [522, 77] on link "Charges" at bounding box center [501, 85] width 77 height 18
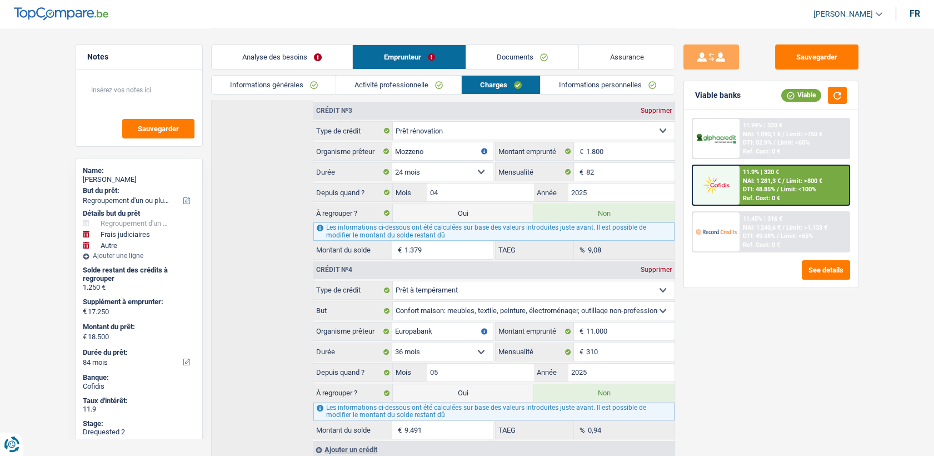
scroll to position [276, 0]
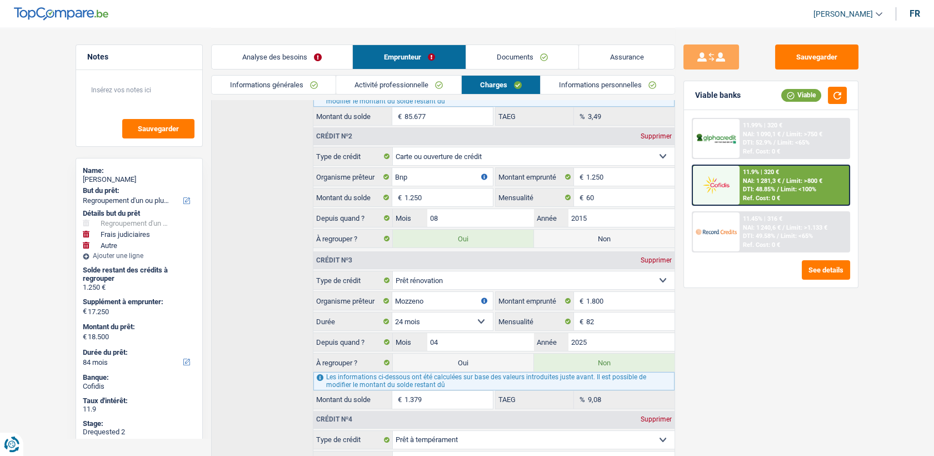
click at [618, 81] on link "Informations personnelles" at bounding box center [608, 85] width 134 height 18
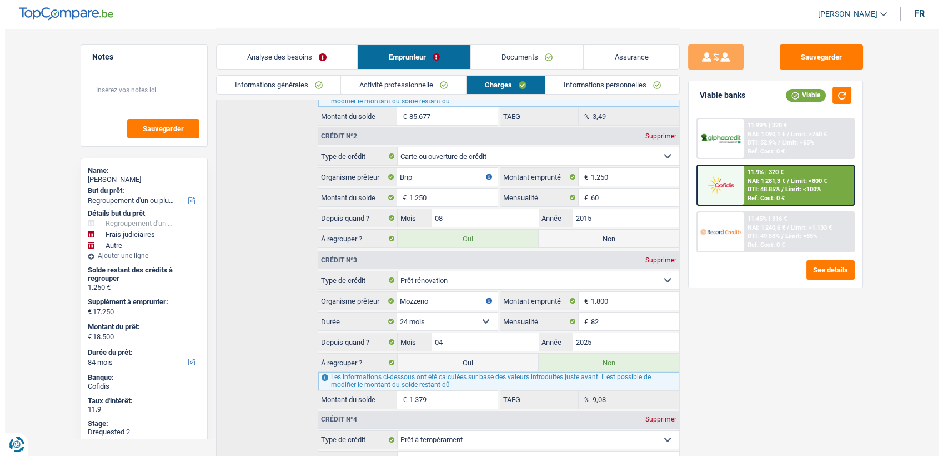
scroll to position [0, 0]
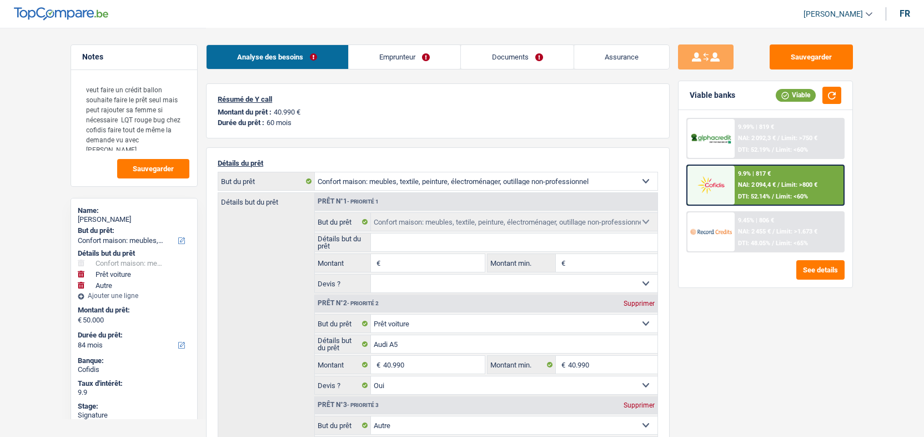
select select "household"
select select "car"
select select "other"
select select "84"
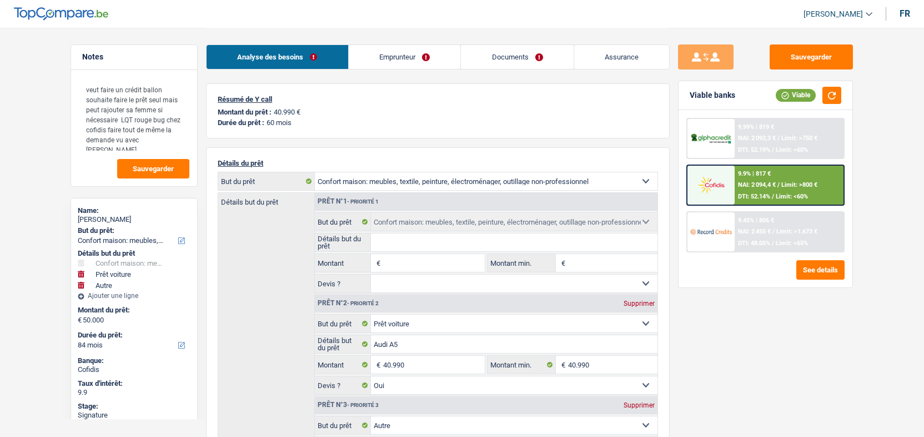
select select "32"
select select "married"
select select "rents"
select select "BE"
select select "cardOrCredit"
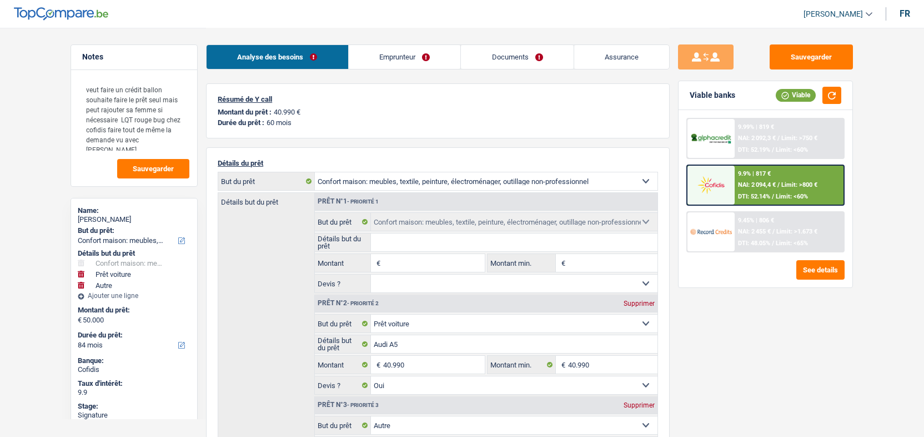
click at [402, 57] on link "Emprunteur" at bounding box center [405, 57] width 112 height 24
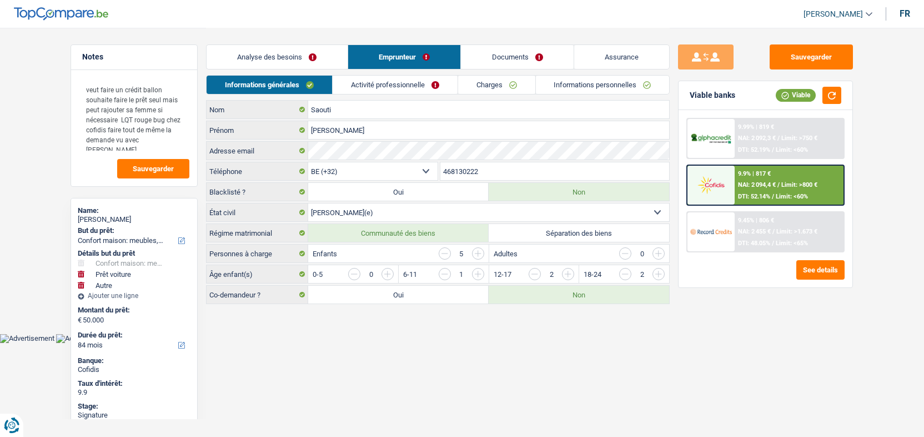
click at [391, 79] on link "Activité professionnelle" at bounding box center [395, 85] width 125 height 18
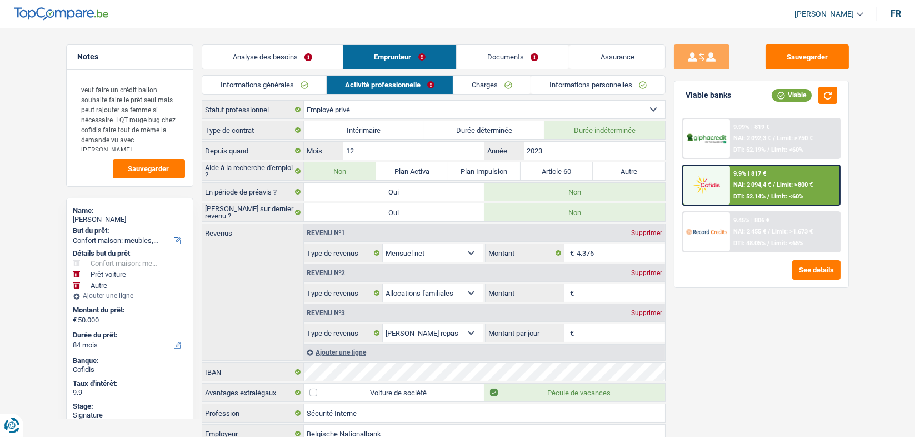
click at [486, 87] on link "Charges" at bounding box center [491, 85] width 77 height 18
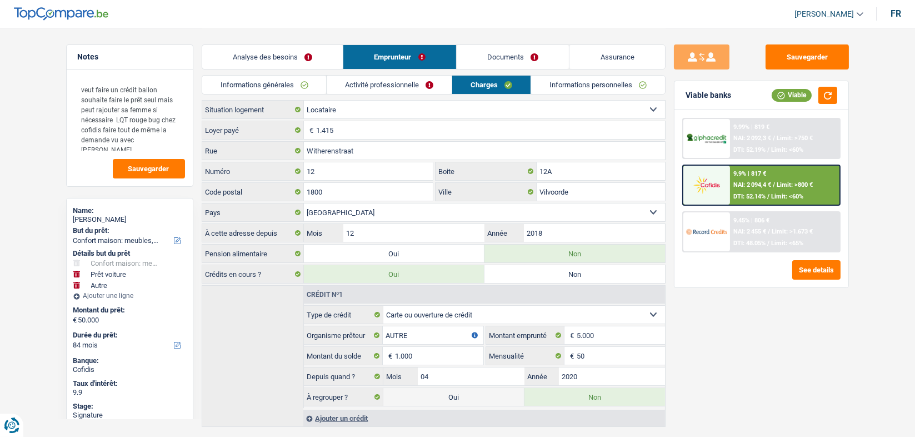
drag, startPoint x: 404, startPoint y: 93, endPoint x: 403, endPoint y: 86, distance: 6.8
click at [403, 92] on link "Activité professionnelle" at bounding box center [389, 85] width 125 height 18
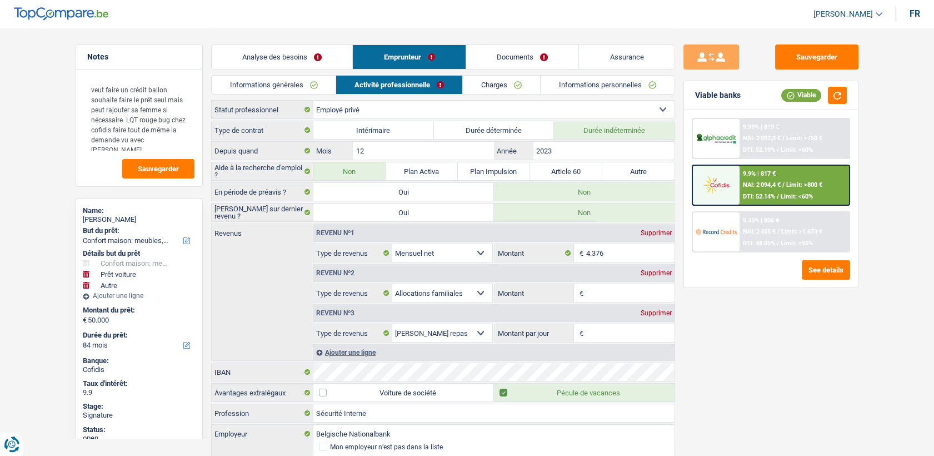
click at [506, 93] on link "Charges" at bounding box center [501, 85] width 77 height 18
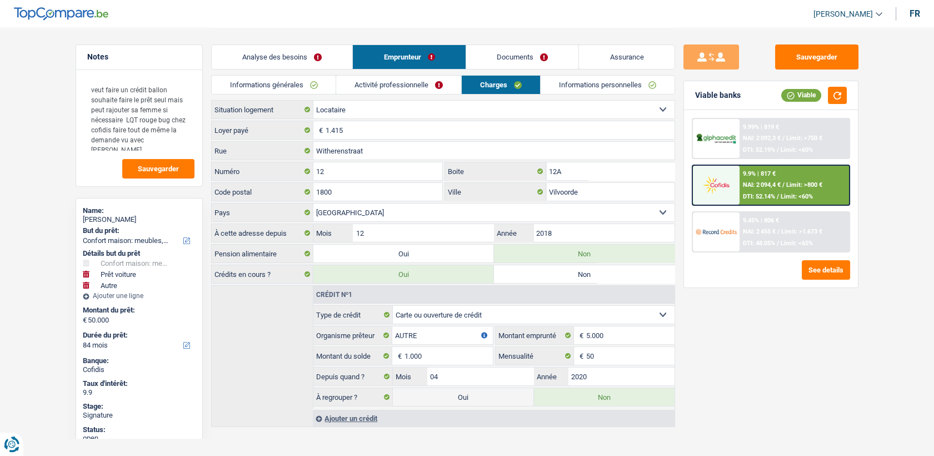
click at [393, 76] on link "Activité professionnelle" at bounding box center [398, 85] width 125 height 18
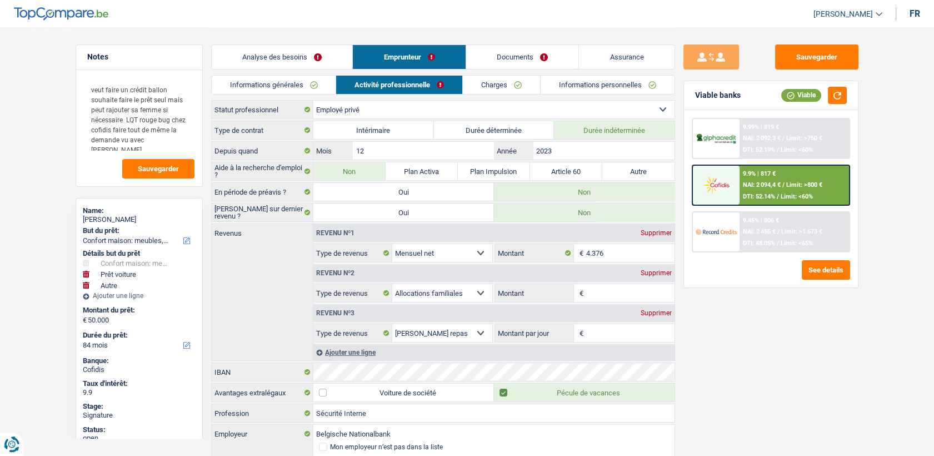
scroll to position [37, 0]
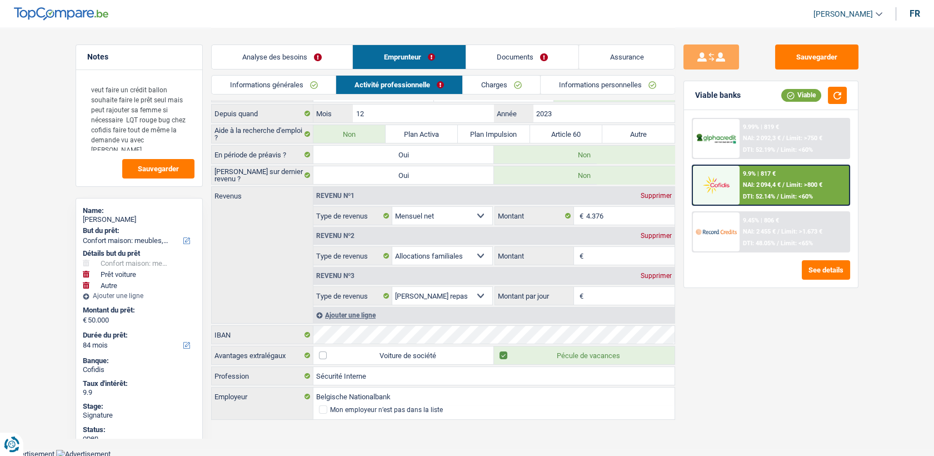
click at [490, 88] on link "Charges" at bounding box center [501, 85] width 77 height 18
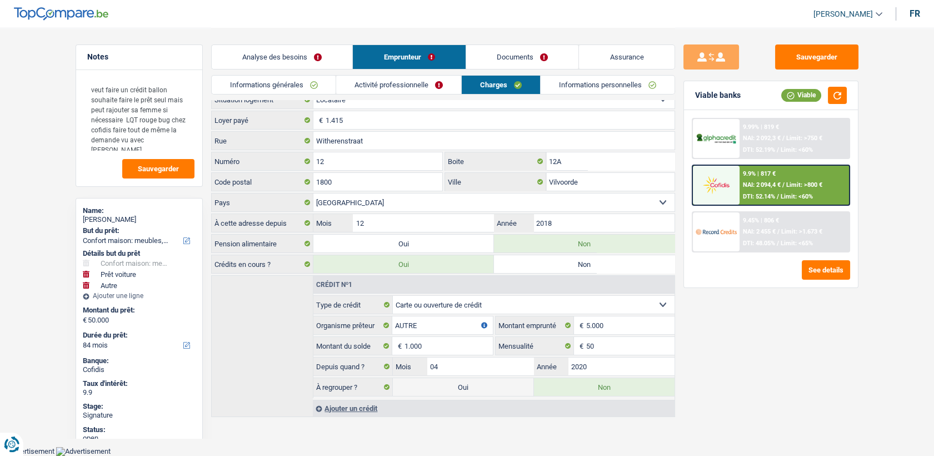
scroll to position [7, 0]
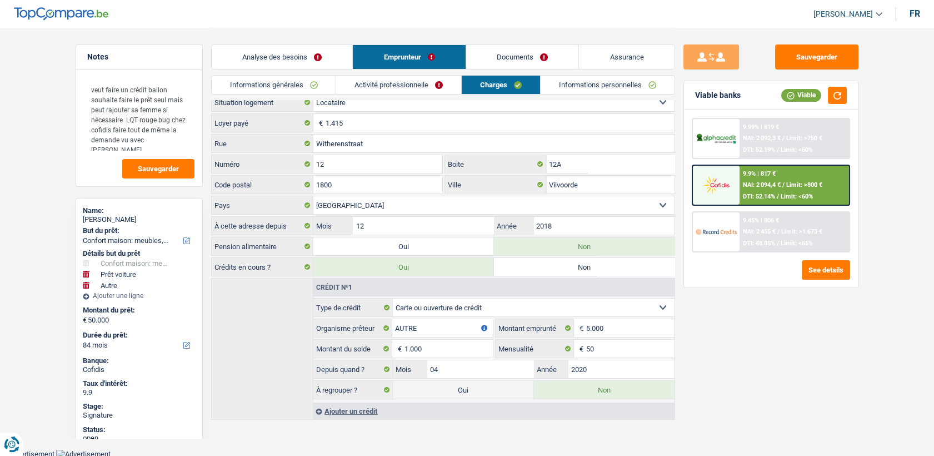
click at [577, 87] on link "Informations personnelles" at bounding box center [608, 85] width 134 height 18
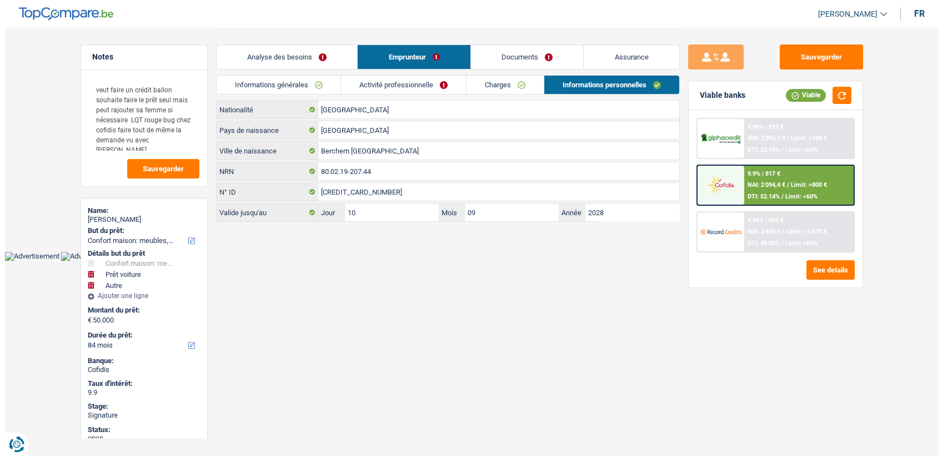
scroll to position [0, 0]
click at [367, 171] on input "80.02.19-207.44" at bounding box center [498, 171] width 361 height 18
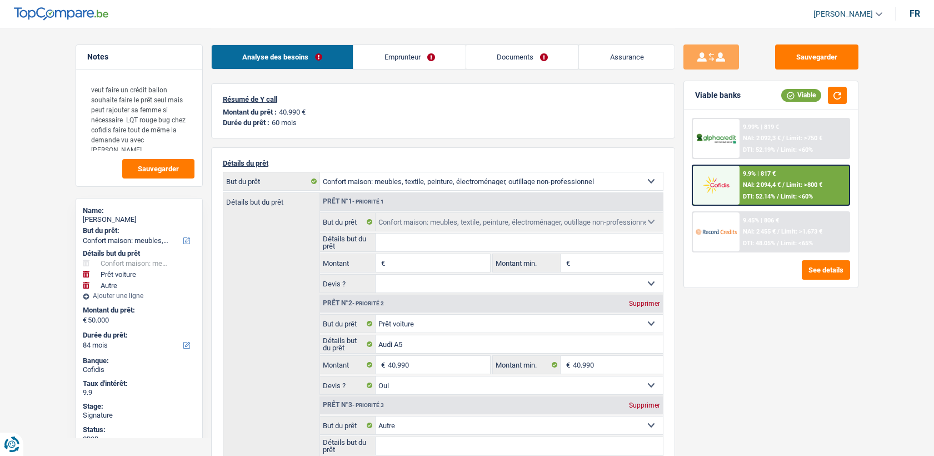
select select "household"
select select "car"
select select "other"
select select "84"
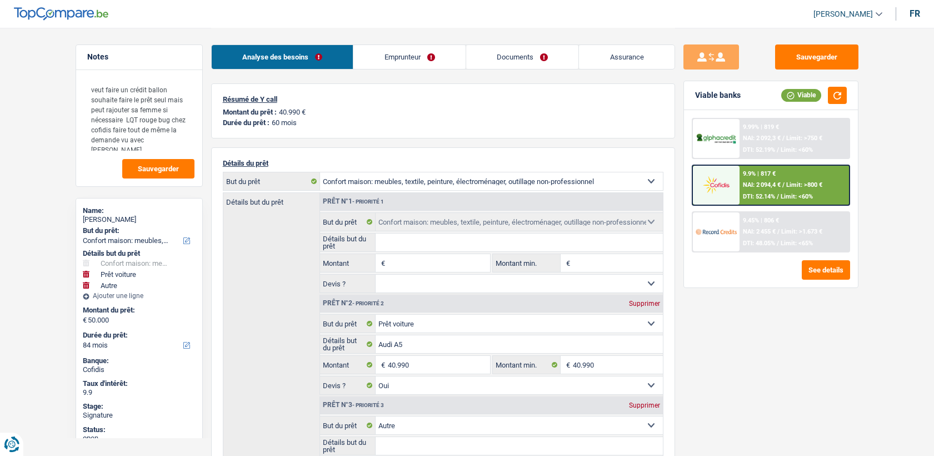
select select "household"
select select "car"
select select "yes"
select select "other"
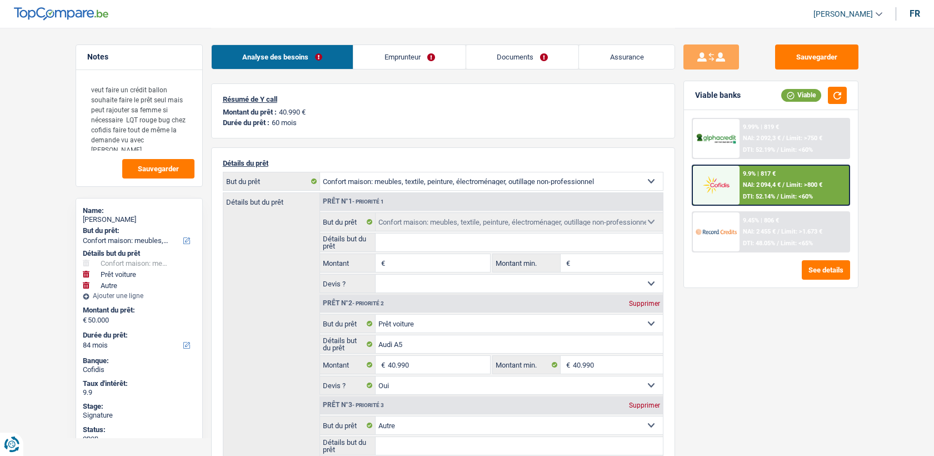
select select "84"
click at [511, 51] on link "Documents" at bounding box center [522, 57] width 113 height 24
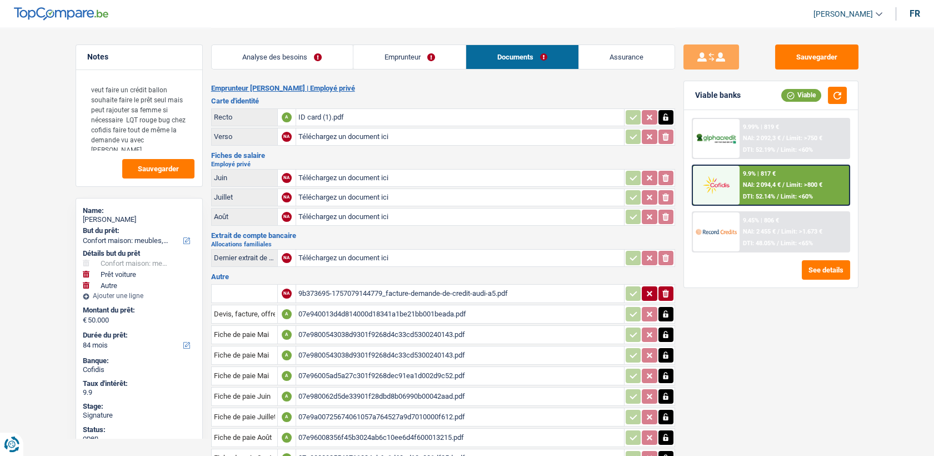
click at [381, 52] on link "Emprunteur" at bounding box center [409, 57] width 112 height 24
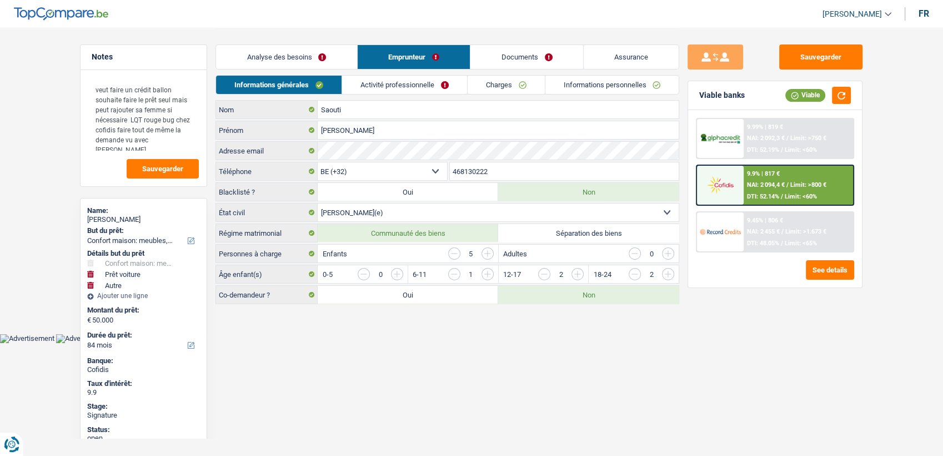
click at [418, 87] on link "Activité professionnelle" at bounding box center [404, 85] width 125 height 18
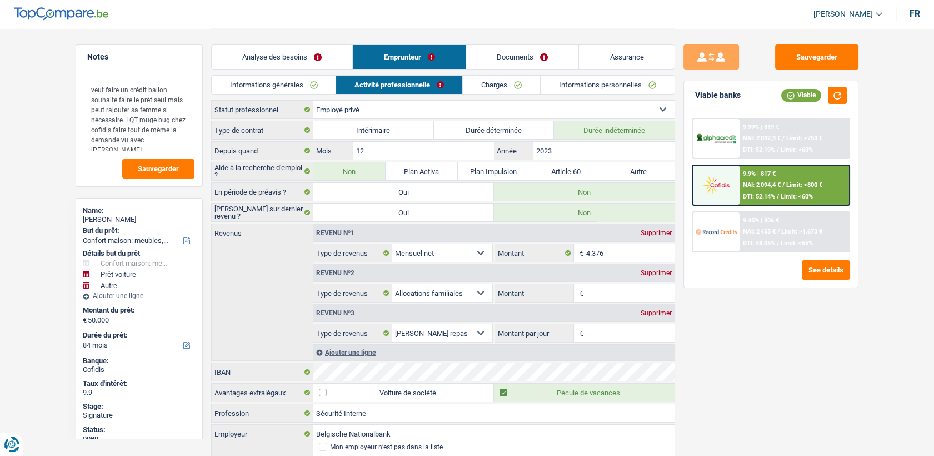
click at [485, 82] on link "Charges" at bounding box center [501, 85] width 77 height 18
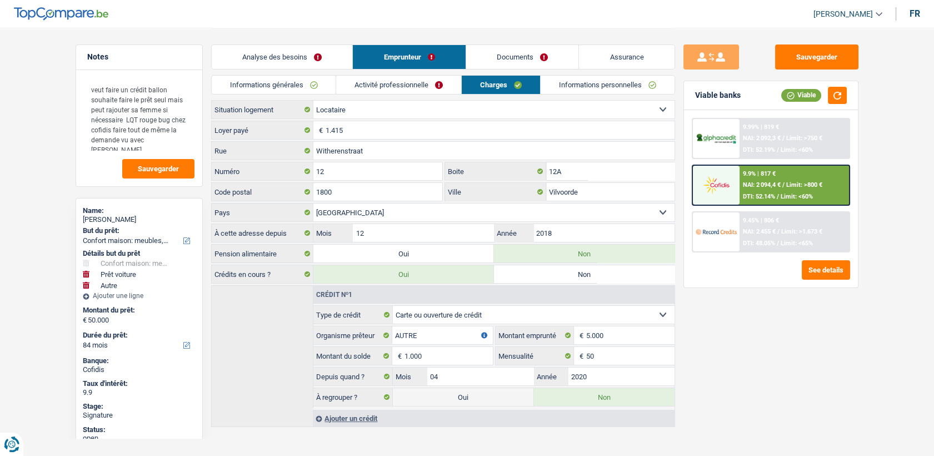
click at [446, 78] on link "Activité professionnelle" at bounding box center [398, 85] width 125 height 18
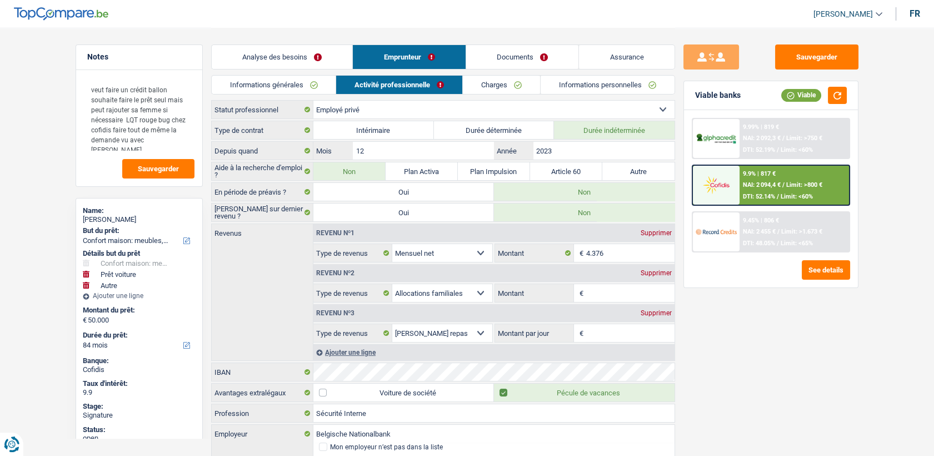
click at [520, 62] on link "Documents" at bounding box center [522, 57] width 113 height 24
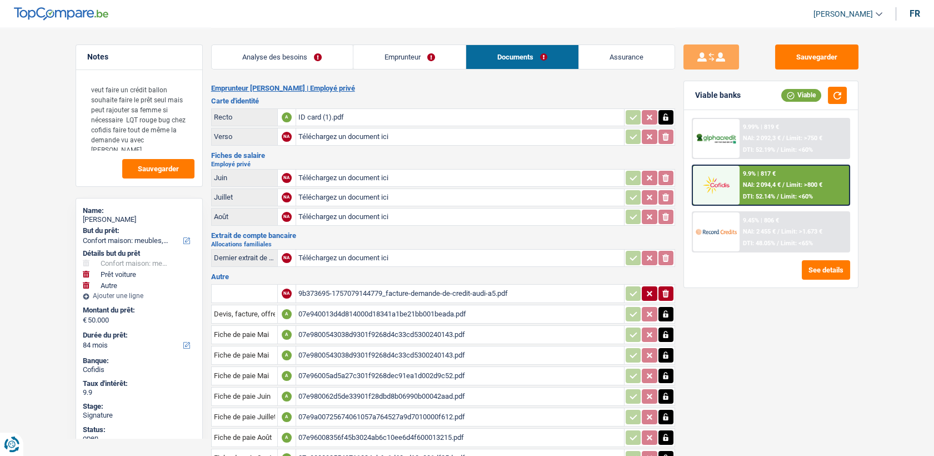
click at [435, 62] on link "Emprunteur" at bounding box center [409, 57] width 112 height 24
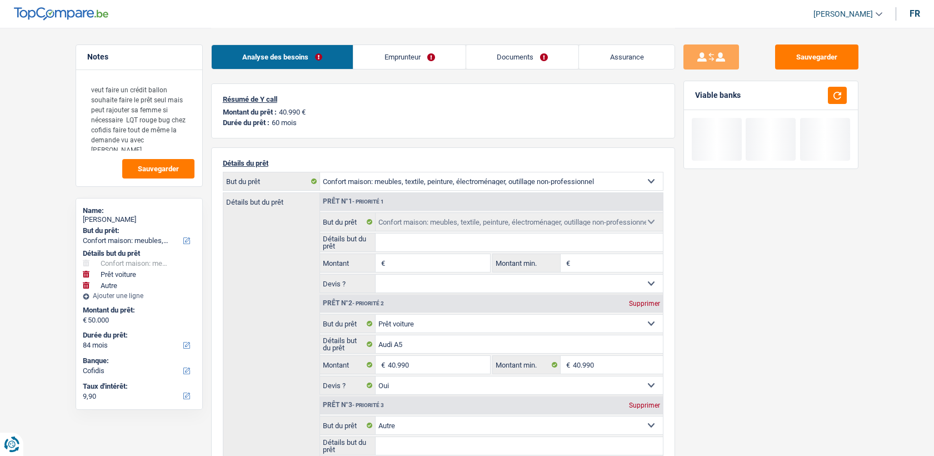
select select "household"
select select "car"
select select "other"
select select "84"
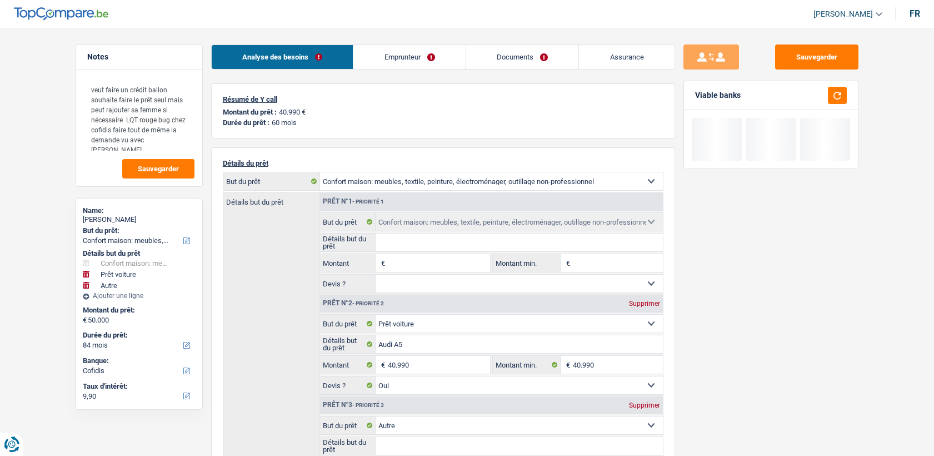
select select "cofidis"
select select "household"
select select "car"
select select "yes"
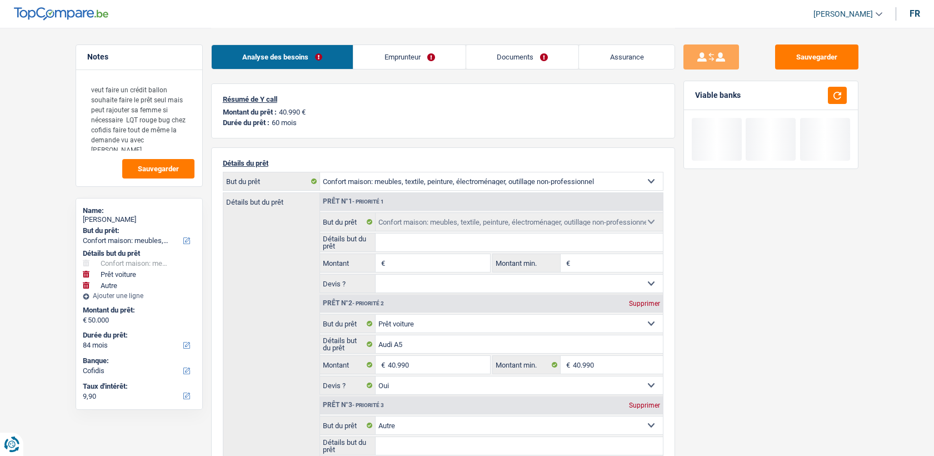
select select "other"
select select "84"
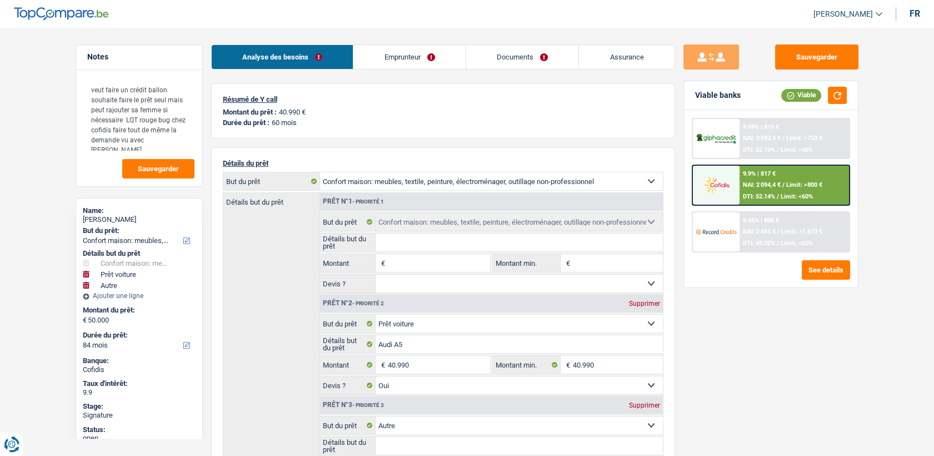
click at [484, 65] on link "Documents" at bounding box center [522, 57] width 113 height 24
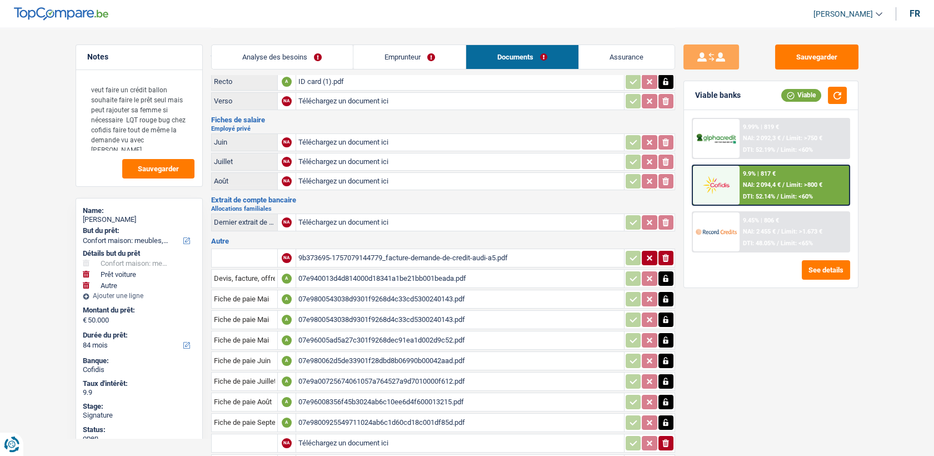
scroll to position [122, 0]
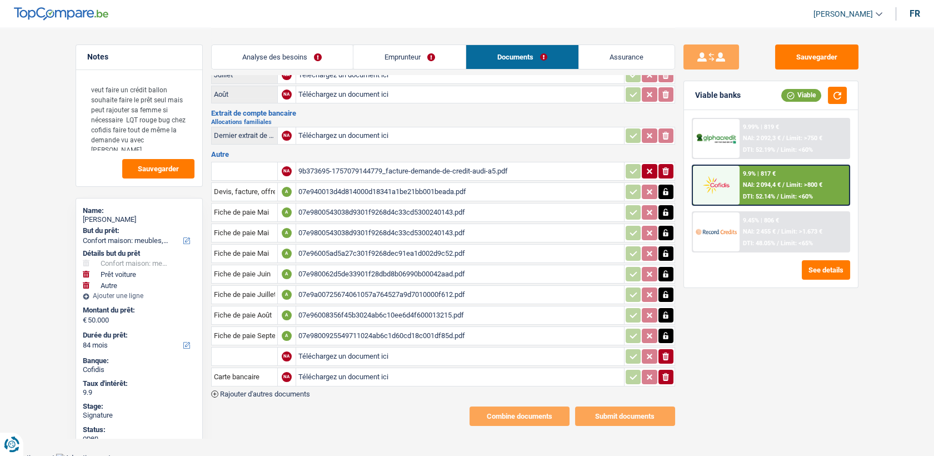
click at [347, 234] on div "07e9800543038d9301f9268d4c33cd5300240143.pdf" at bounding box center [459, 232] width 323 height 17
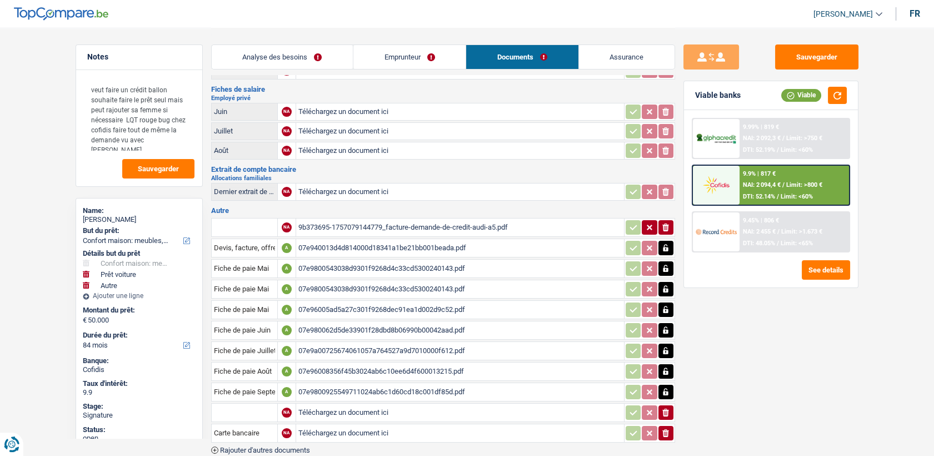
scroll to position [0, 0]
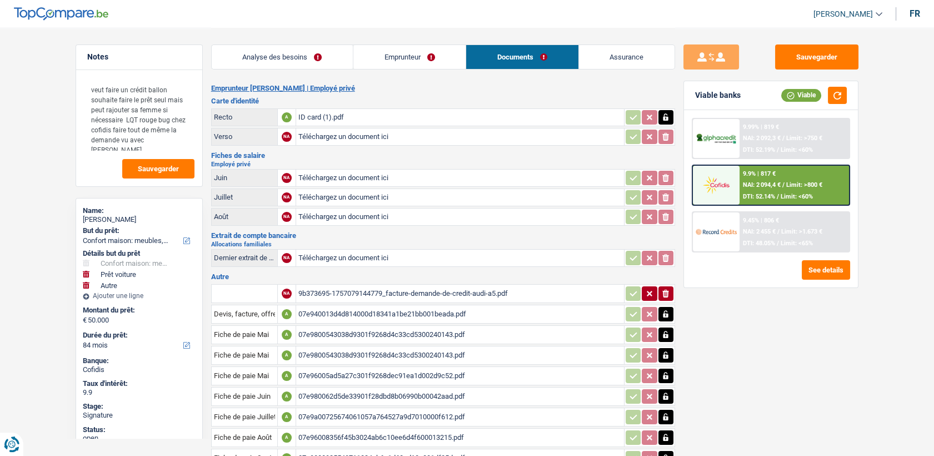
click at [302, 119] on div "ID card (1).pdf" at bounding box center [459, 117] width 323 height 17
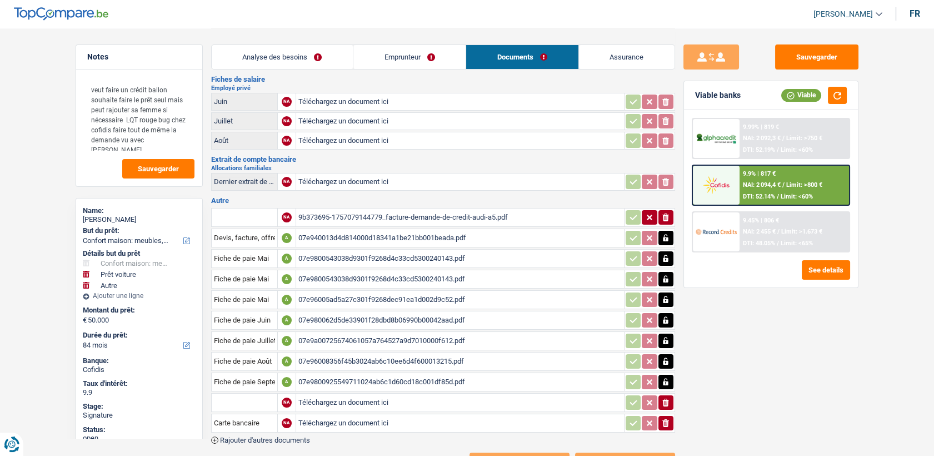
scroll to position [122, 0]
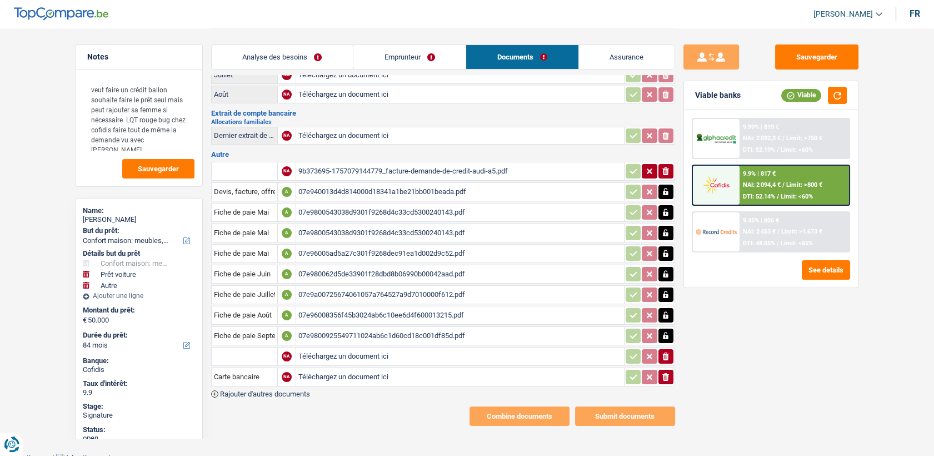
click at [354, 186] on div "07e940013d4d814000d18341a1be21bb001beada.pdf" at bounding box center [459, 191] width 323 height 17
drag, startPoint x: 357, startPoint y: 203, endPoint x: 360, endPoint y: 213, distance: 10.5
click at [357, 204] on div "07e9800543038d9301f9268d4c33cd5300240143.pdf" at bounding box center [459, 212] width 323 height 17
click at [361, 224] on div "07e9800543038d9301f9268d4c33cd5300240143.pdf" at bounding box center [459, 232] width 323 height 17
click at [361, 246] on div "07e96005ad5a27c301f9268dec91ea1d002d9c52.pdf" at bounding box center [459, 253] width 323 height 17
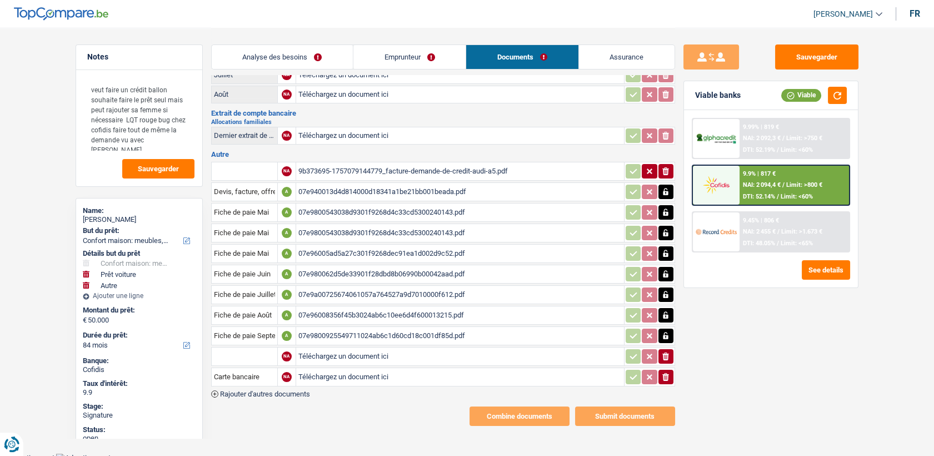
click at [359, 266] on div "07e980062d5de33901f28dbd8b06990b00042aad.pdf" at bounding box center [459, 274] width 323 height 17
drag, startPoint x: 359, startPoint y: 287, endPoint x: 358, endPoint y: 307, distance: 20.0
click at [359, 288] on div "07e9a00725674061057a764527a9d7010000f612.pdf" at bounding box center [459, 294] width 323 height 17
click at [358, 312] on div "07e96008356f45b3024ab6c10ee6d4f600013215.pdf" at bounding box center [459, 315] width 323 height 17
click at [359, 327] on div "07e9800925549711024ab6c1d60cd18c001df85d.pdf" at bounding box center [459, 335] width 323 height 17
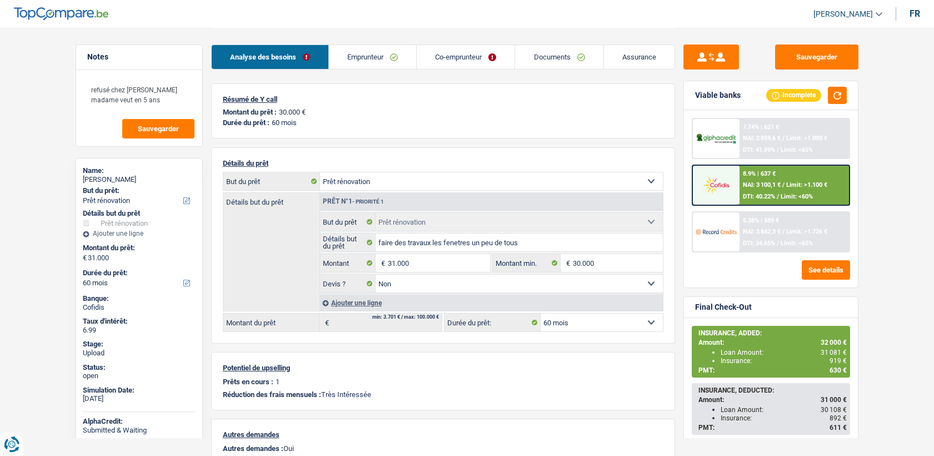
select select "renovation"
select select "60"
select select "renovation"
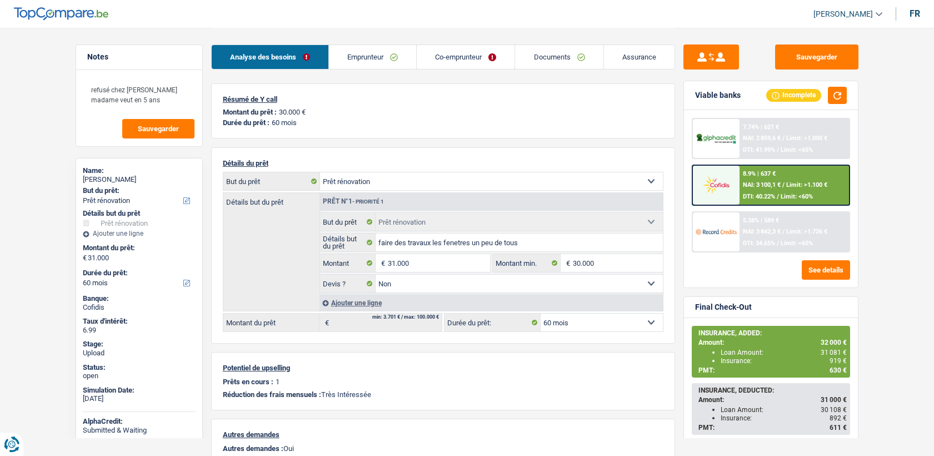
select select "false"
select select "60"
click at [394, 51] on link "Emprunteur" at bounding box center [372, 57] width 87 height 24
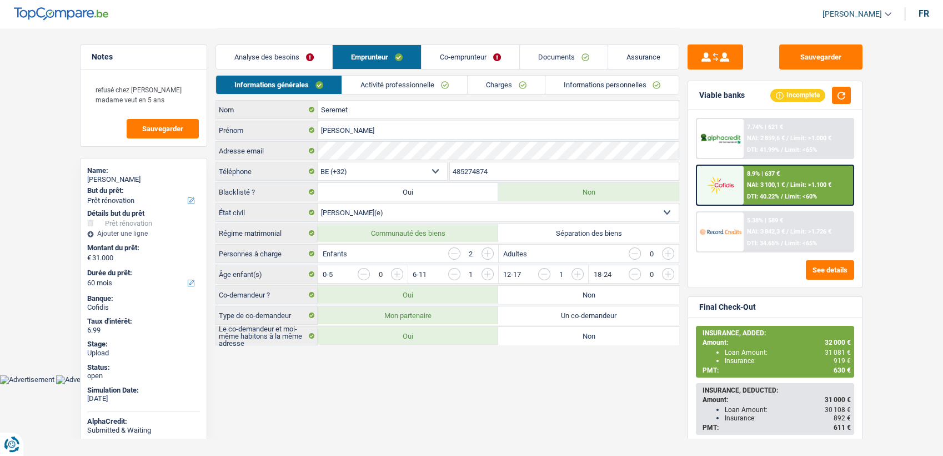
click at [600, 88] on link "Informations personnelles" at bounding box center [613, 85] width 134 height 18
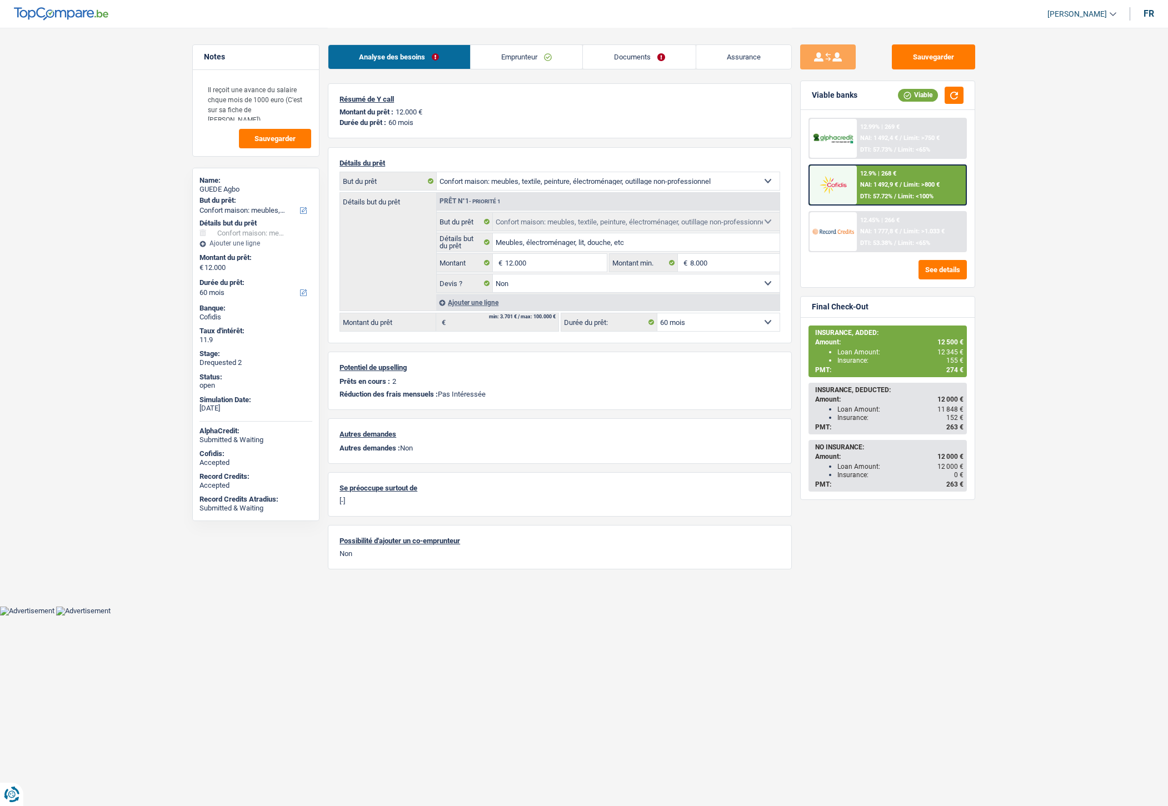
select select "household"
select select "60"
select select "household"
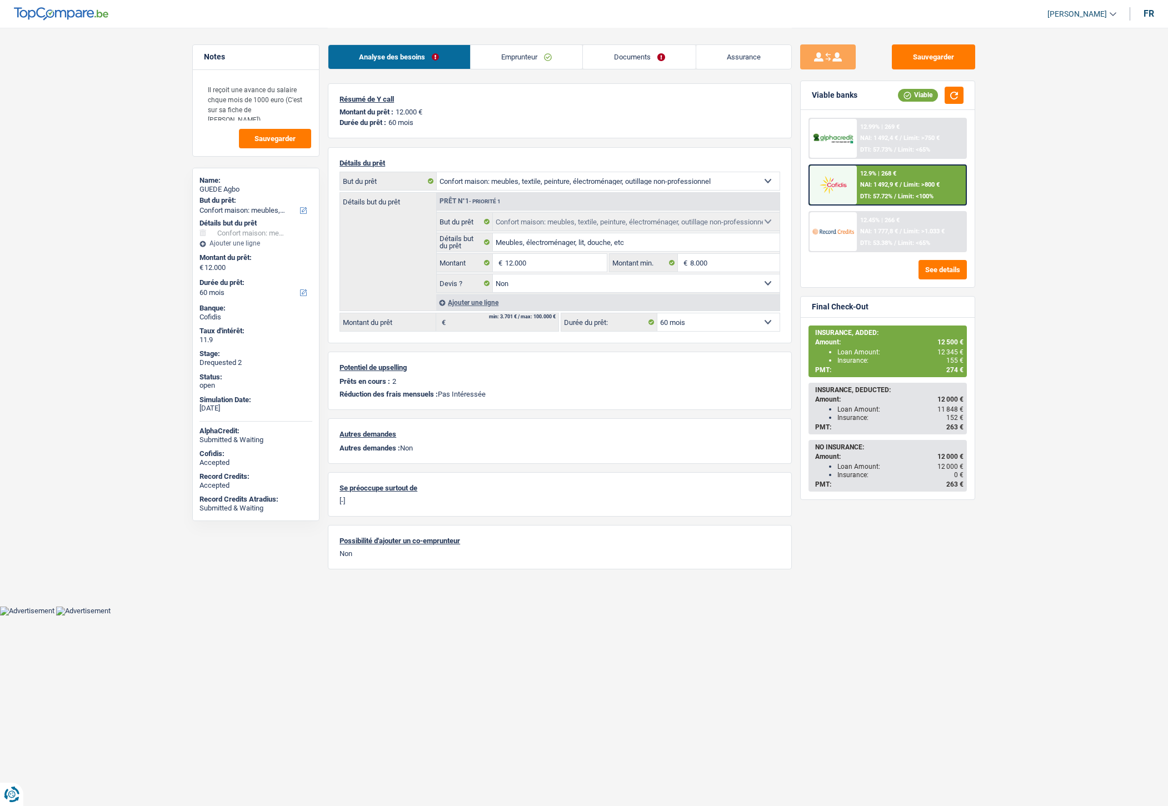
select select "false"
select select "60"
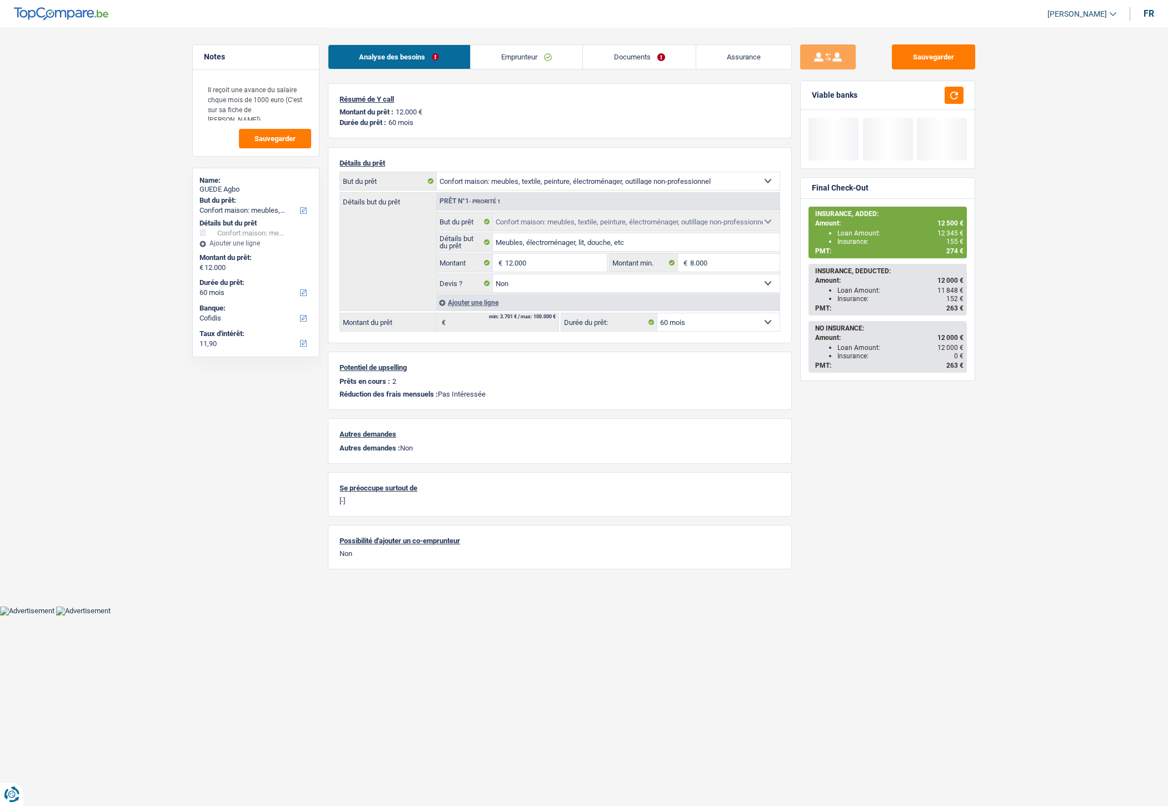
select select "household"
select select "60"
select select "cofidis"
select select "household"
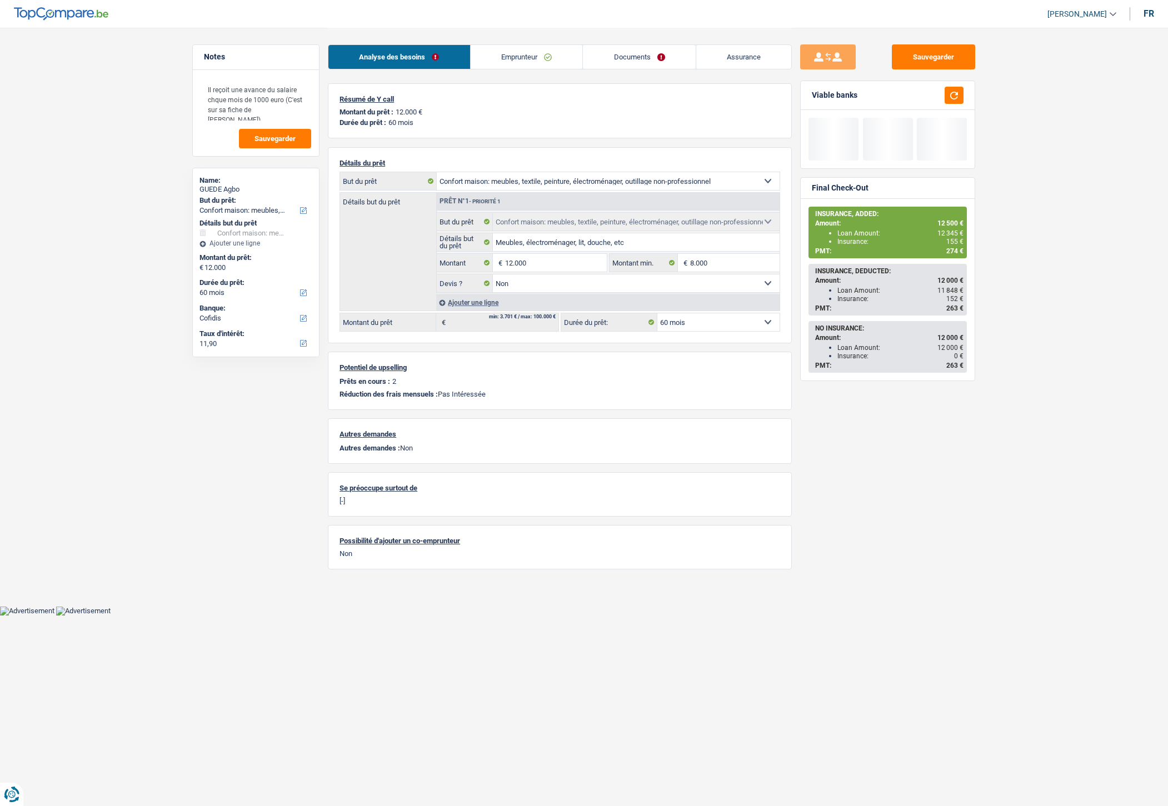
select select "household"
select select "false"
select select "60"
select select "household"
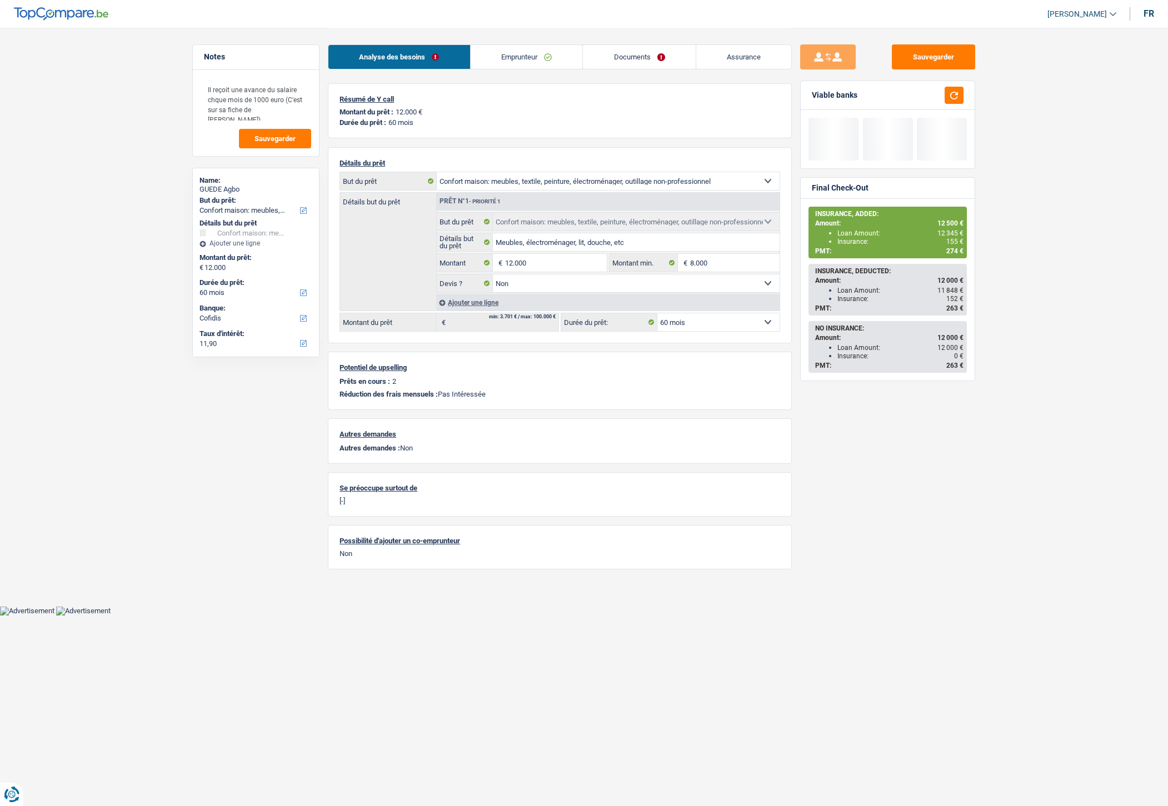
select select "60"
select select "household"
select select "false"
select select "60"
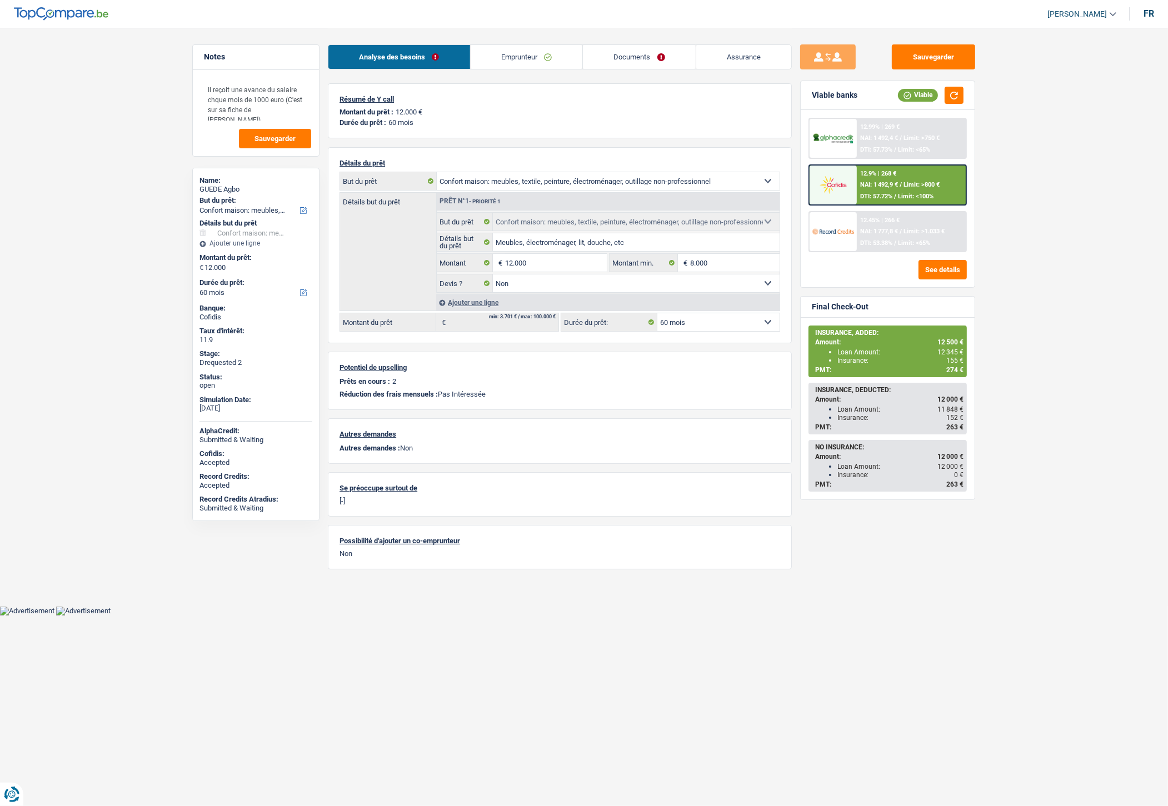
click at [551, 68] on link "Emprunteur" at bounding box center [527, 57] width 112 height 24
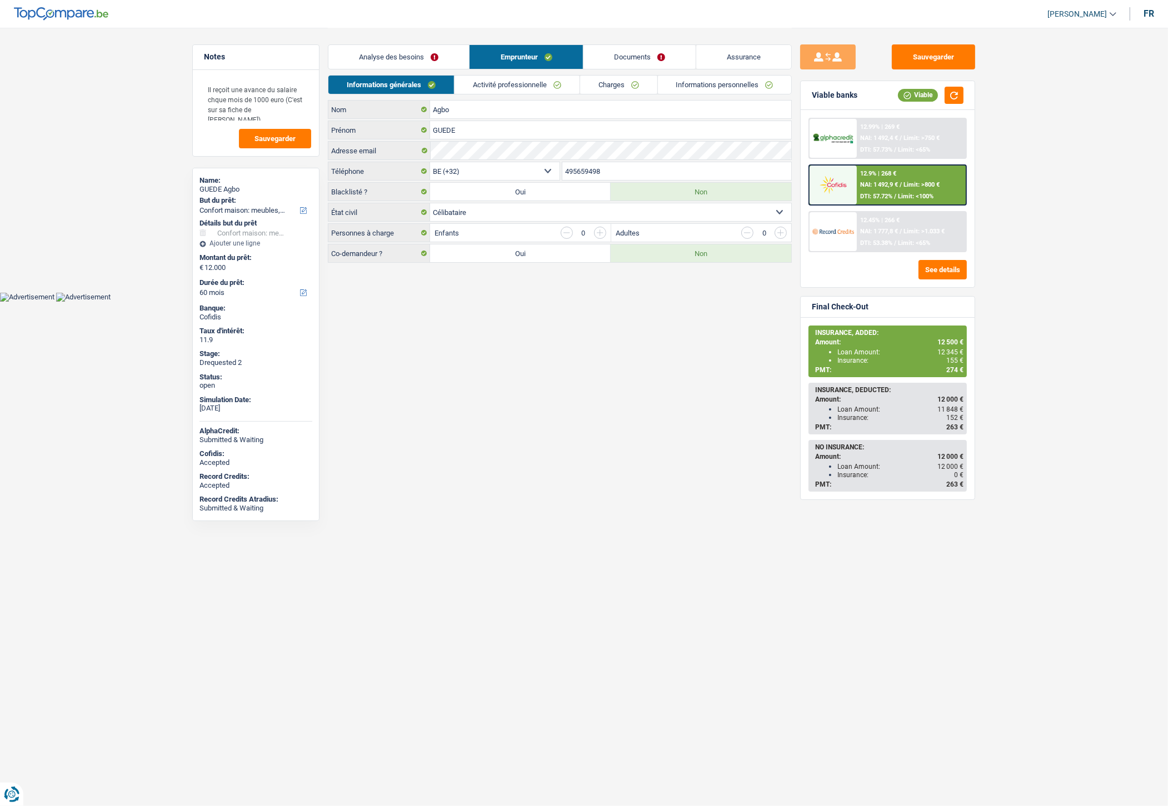
click at [537, 91] on link "Activité professionnelle" at bounding box center [516, 85] width 125 height 18
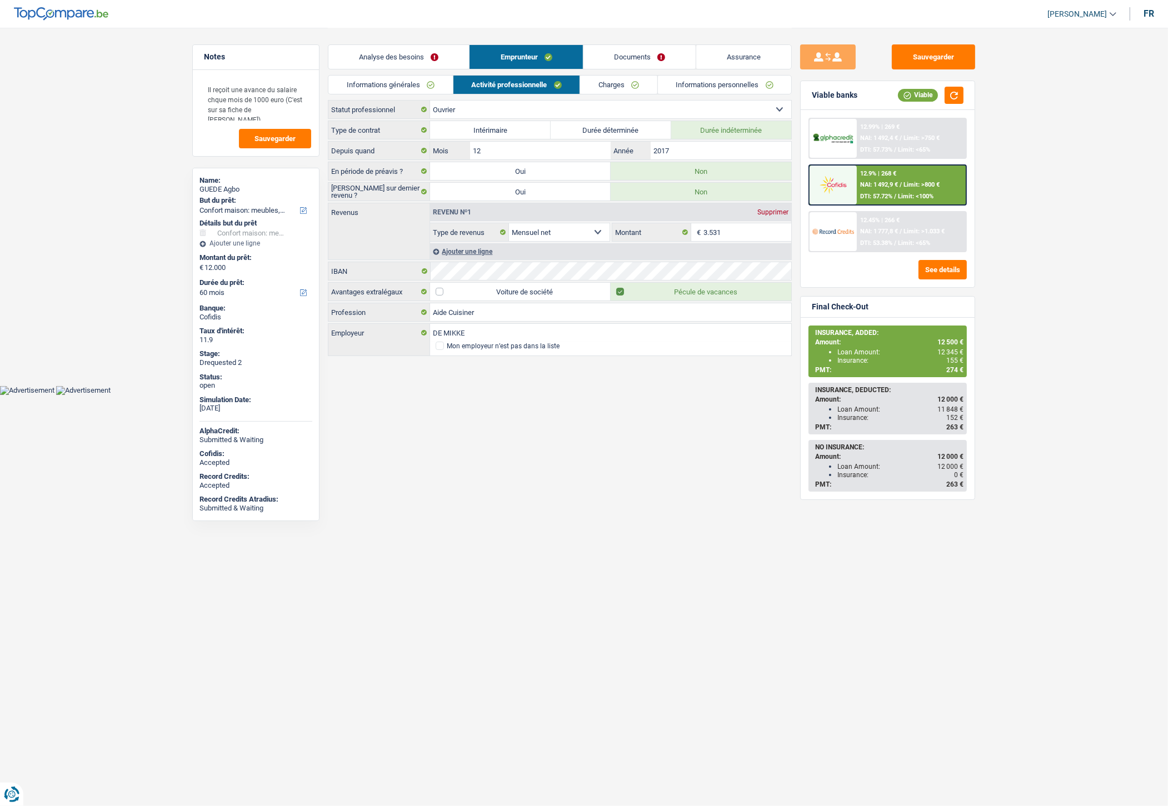
click at [678, 85] on link "Informations personnelles" at bounding box center [725, 85] width 134 height 18
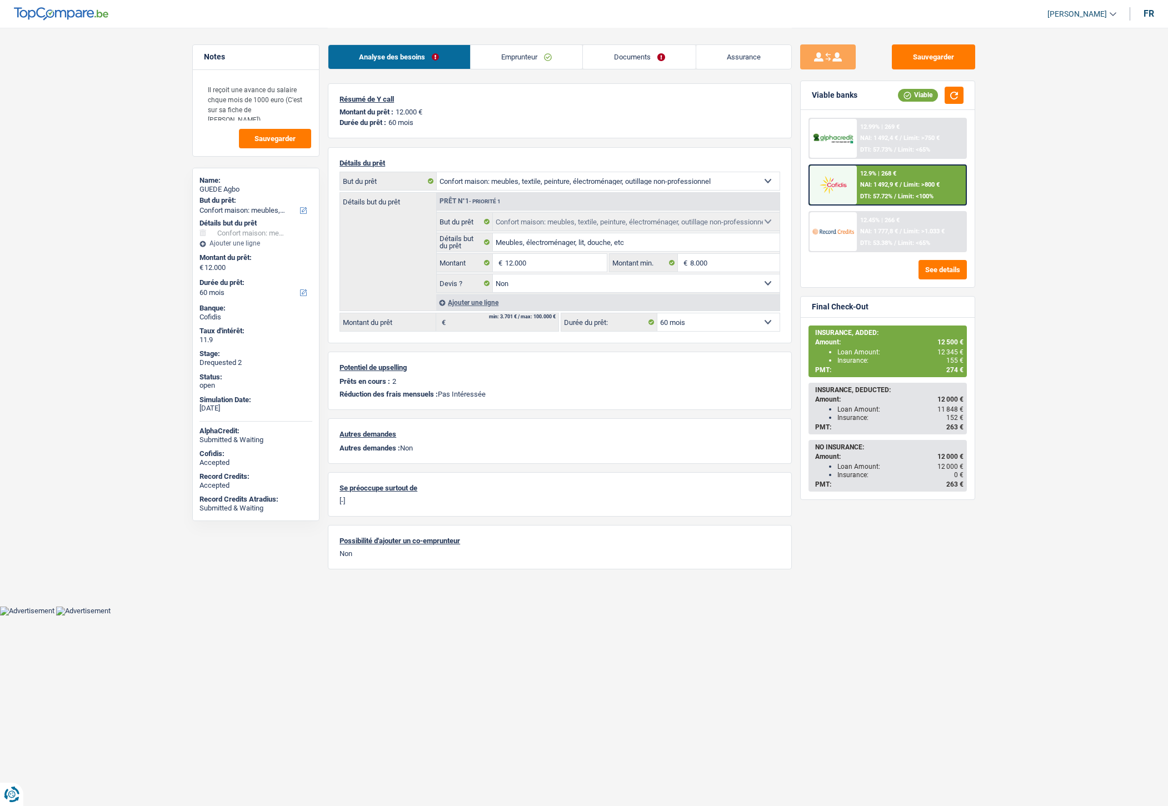
select select "household"
select select "60"
select select "household"
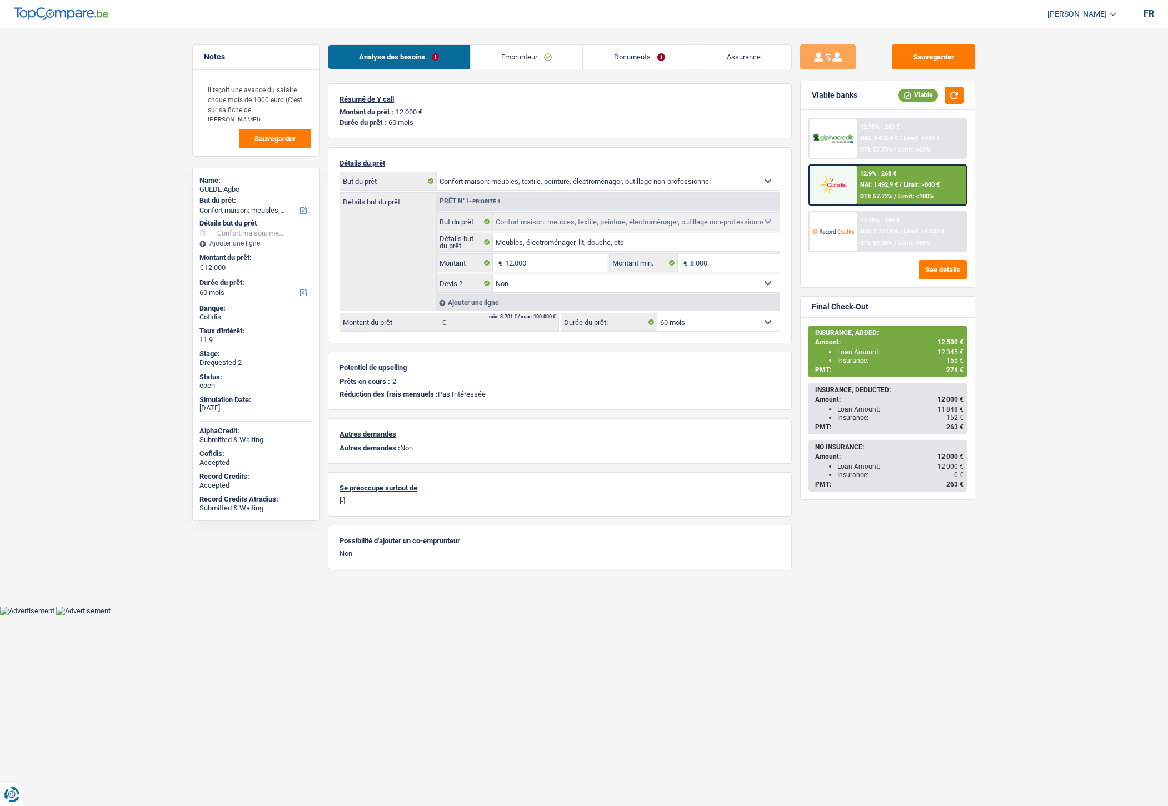
select select "false"
select select "60"
click at [869, 178] on div "12.9% | 268 € NAI: 1 492,9 € / Limit: >800 € DTI: 57.72% / Limit: <100%" at bounding box center [911, 185] width 109 height 39
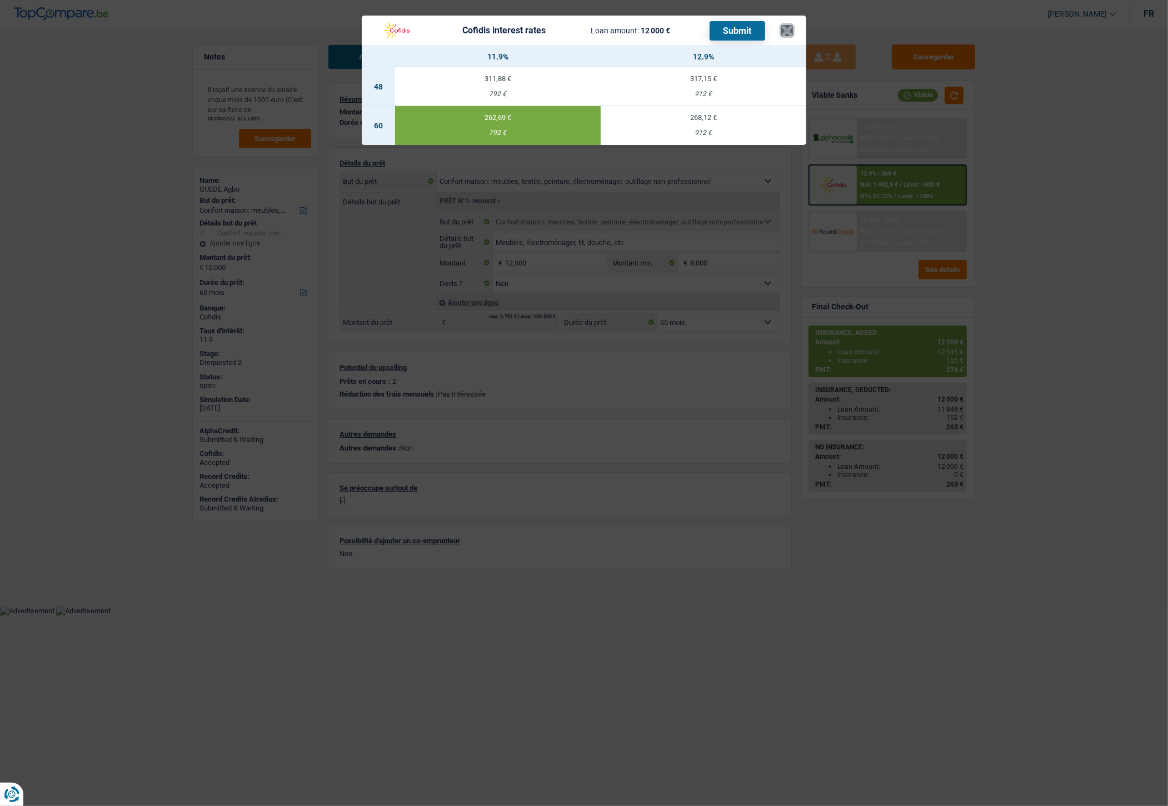
click at [785, 28] on button "×" at bounding box center [787, 30] width 12 height 11
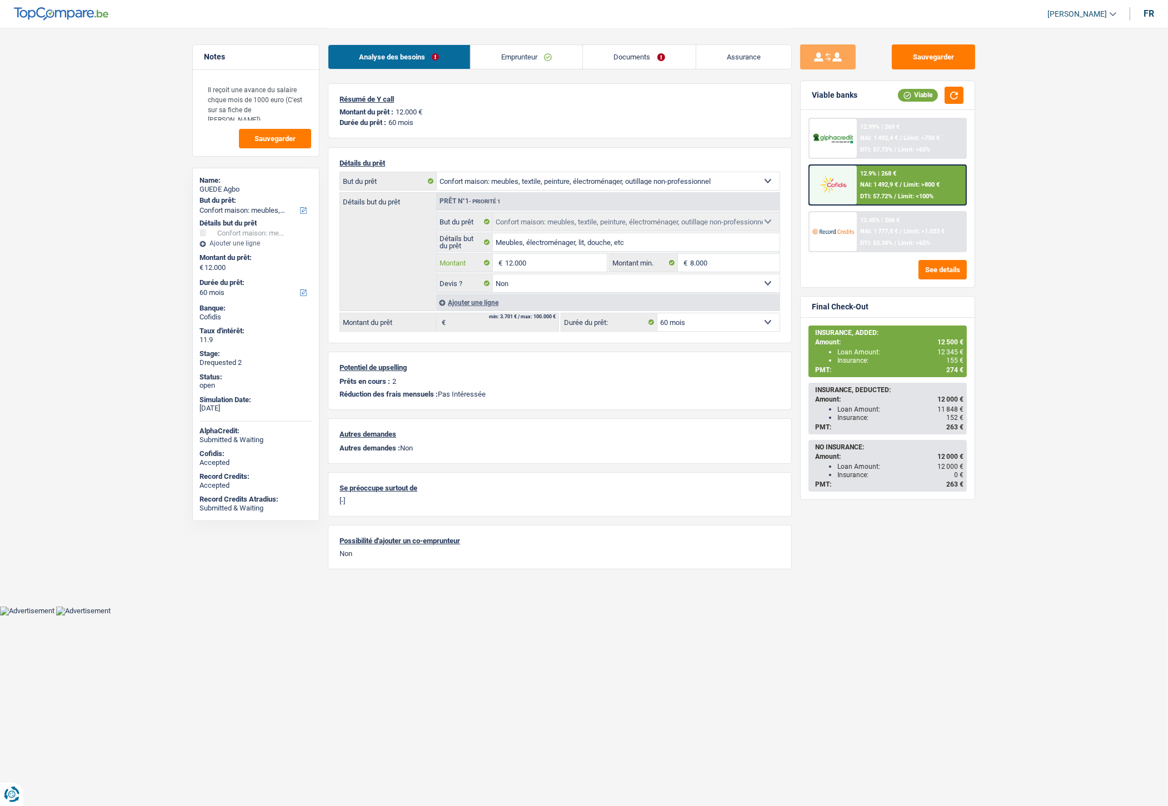
click at [542, 269] on input "12.000" at bounding box center [556, 263] width 102 height 18
type input "12.500"
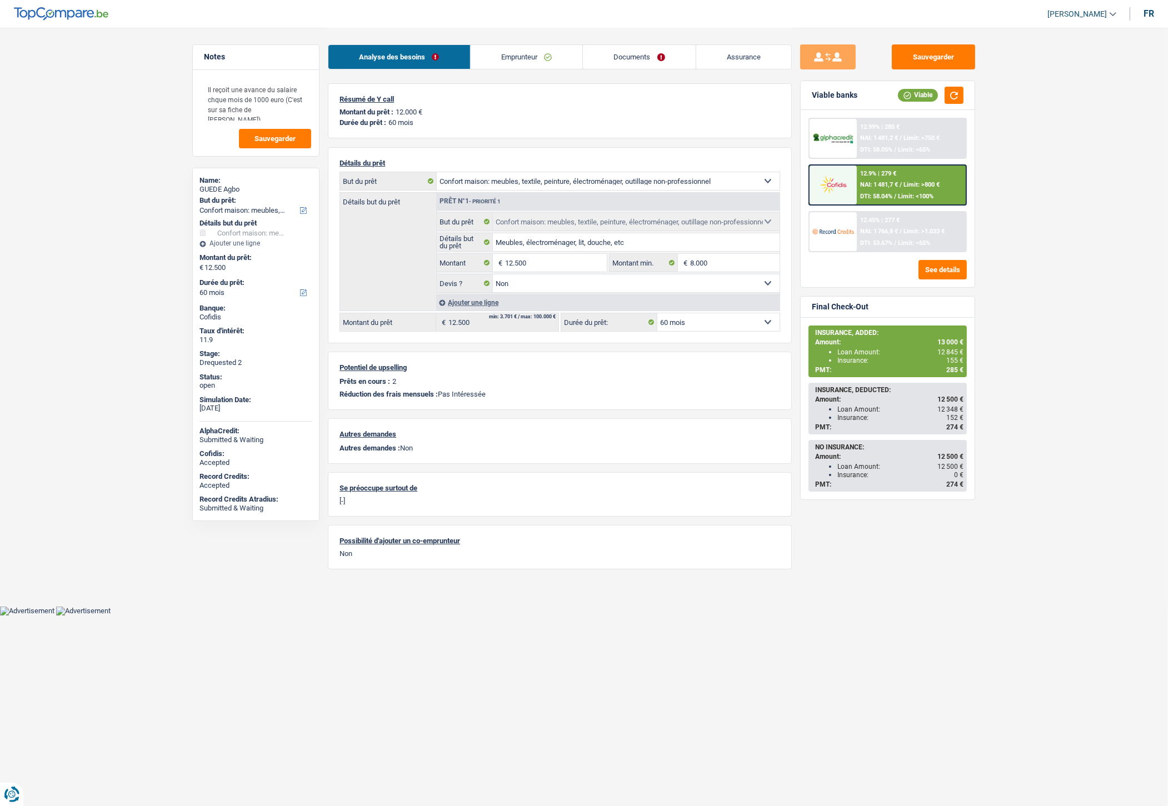
click at [874, 193] on span "DTI: 58.04%" at bounding box center [876, 196] width 32 height 7
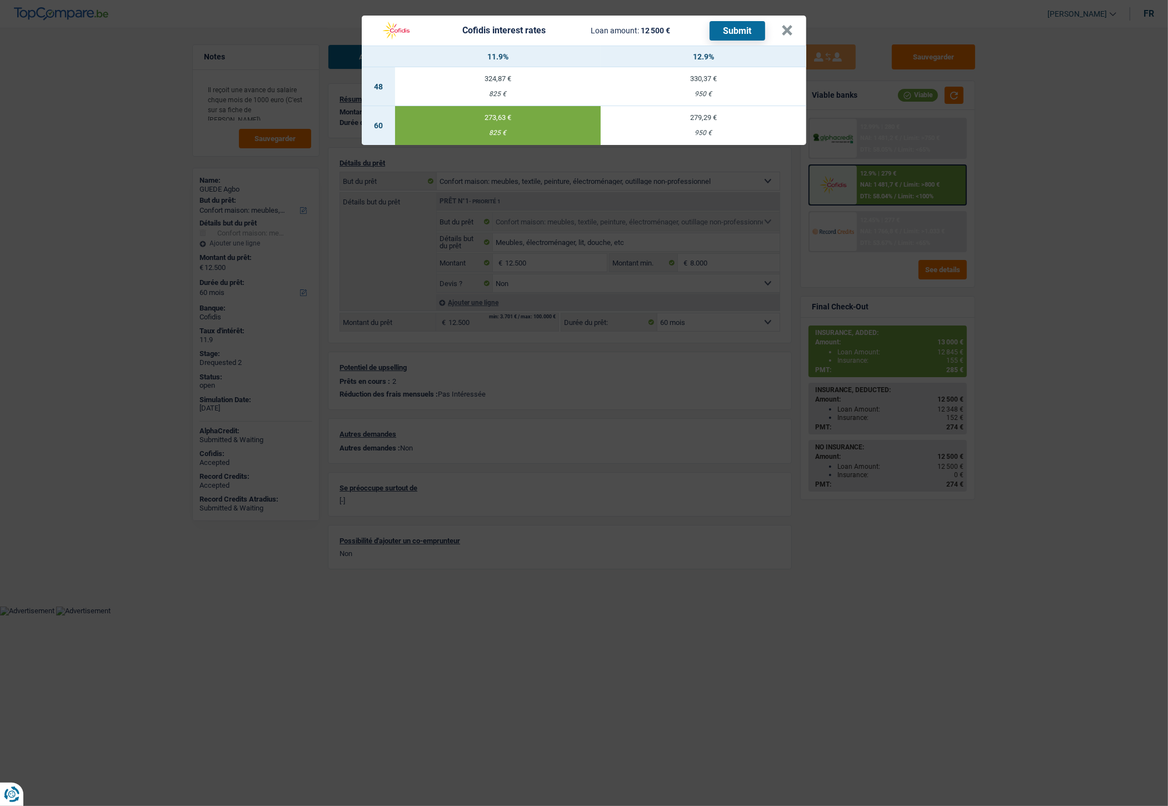
click at [742, 34] on button "Submit" at bounding box center [737, 30] width 56 height 19
click at [792, 36] on header "Cofidis interest rates Loan amount: 12 500 € Submit ×" at bounding box center [584, 31] width 444 height 30
drag, startPoint x: 792, startPoint y: 26, endPoint x: 764, endPoint y: 9, distance: 31.9
click at [791, 26] on button "×" at bounding box center [787, 30] width 12 height 11
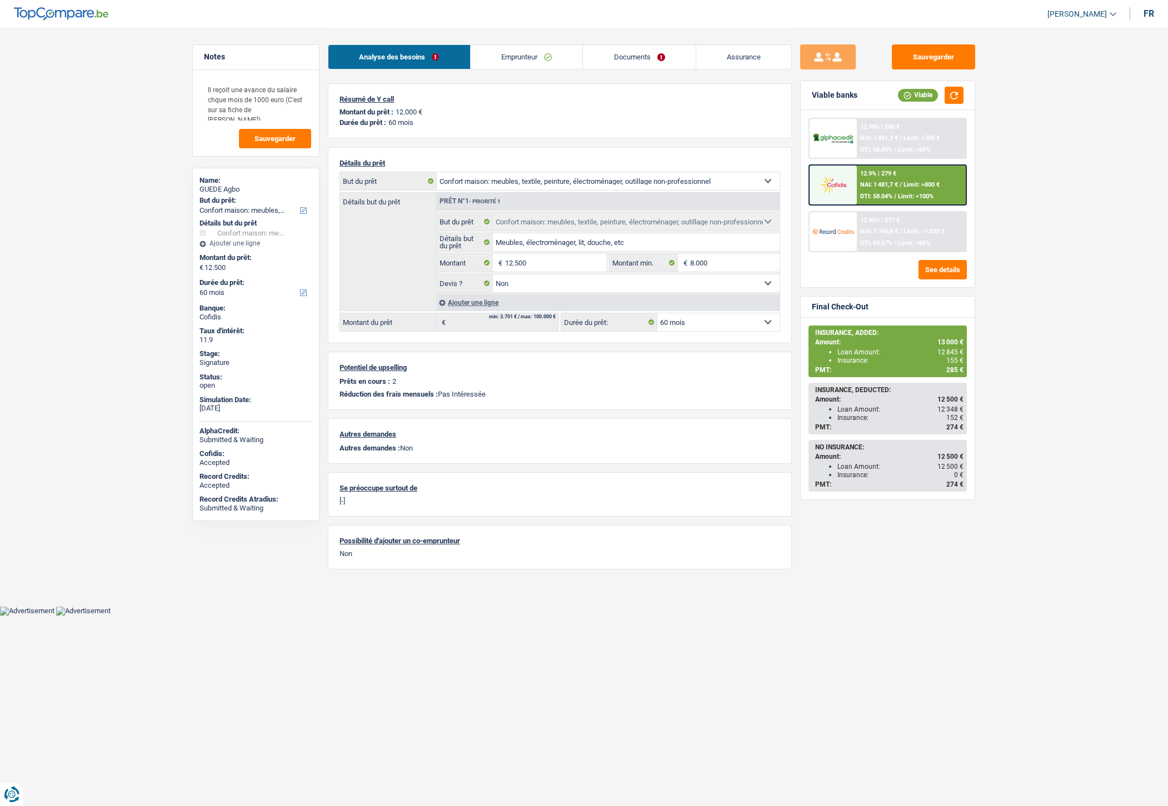
select select "household"
select select "60"
select select "household"
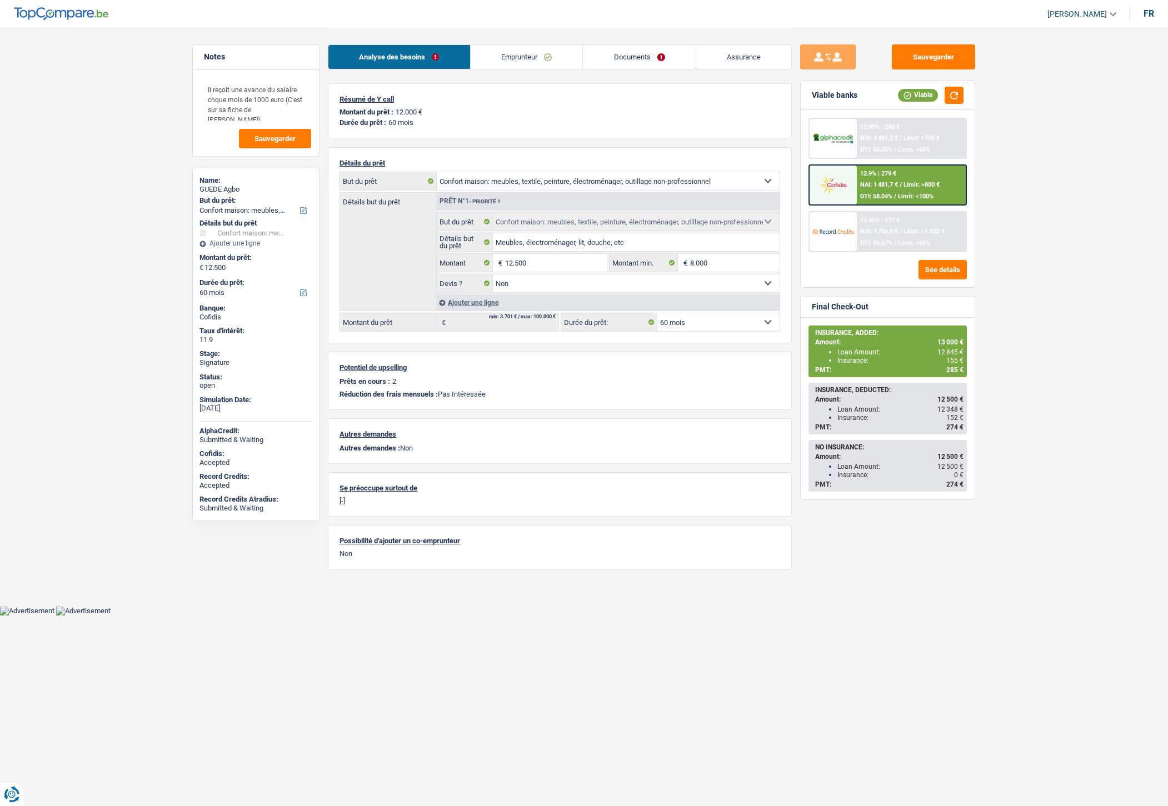
select select "false"
select select "60"
click at [512, 57] on link "Emprunteur" at bounding box center [527, 57] width 112 height 24
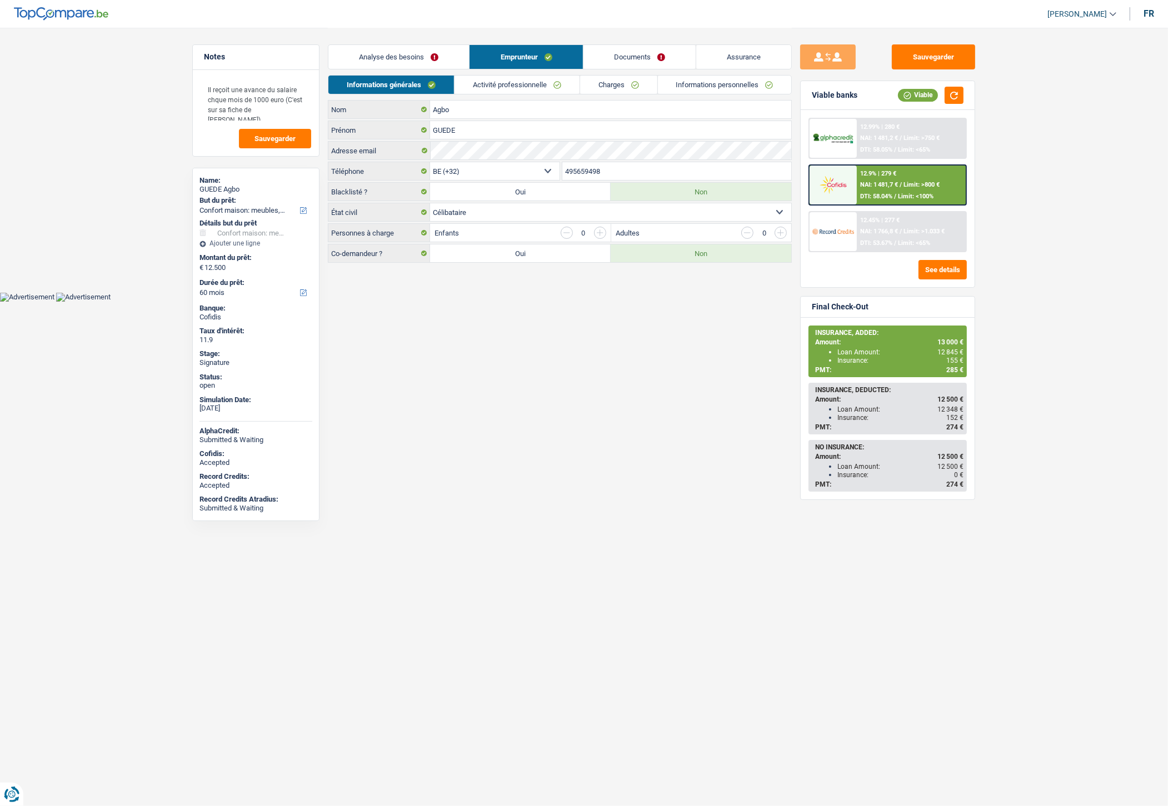
click at [722, 76] on link "Informations personnelles" at bounding box center [725, 85] width 134 height 18
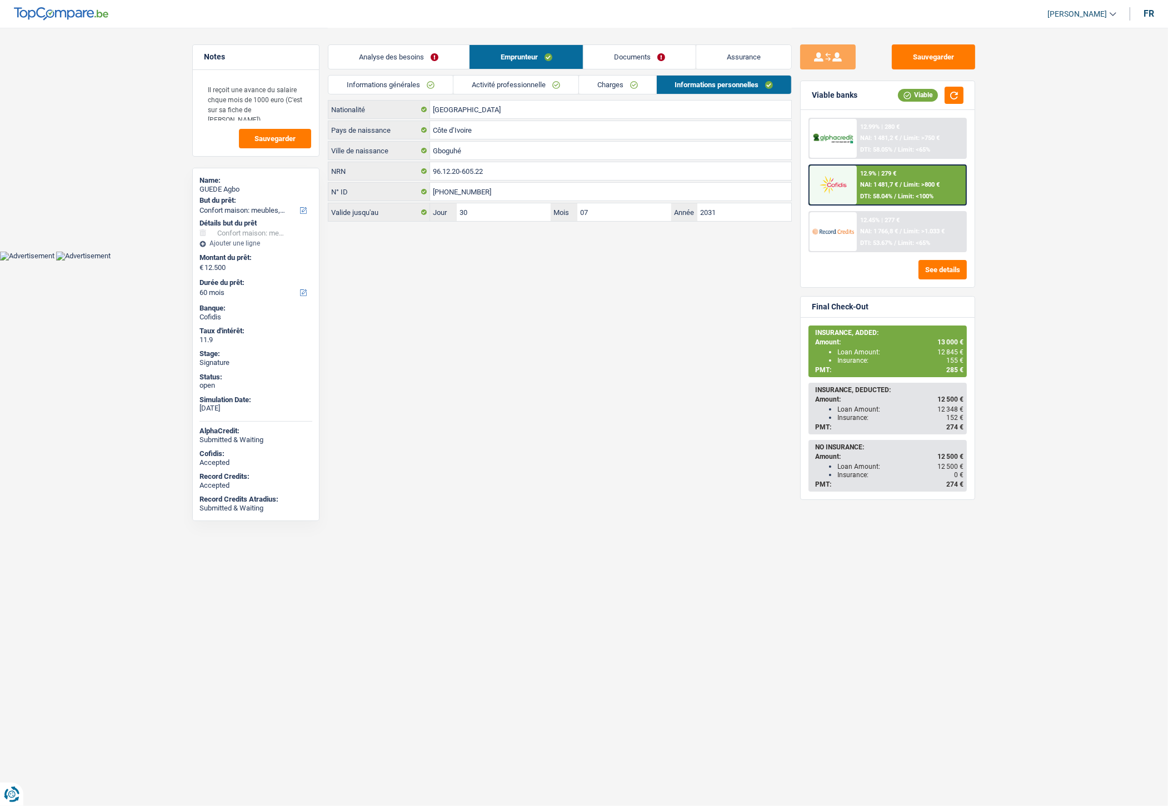
click at [624, 58] on link "Documents" at bounding box center [639, 57] width 112 height 24
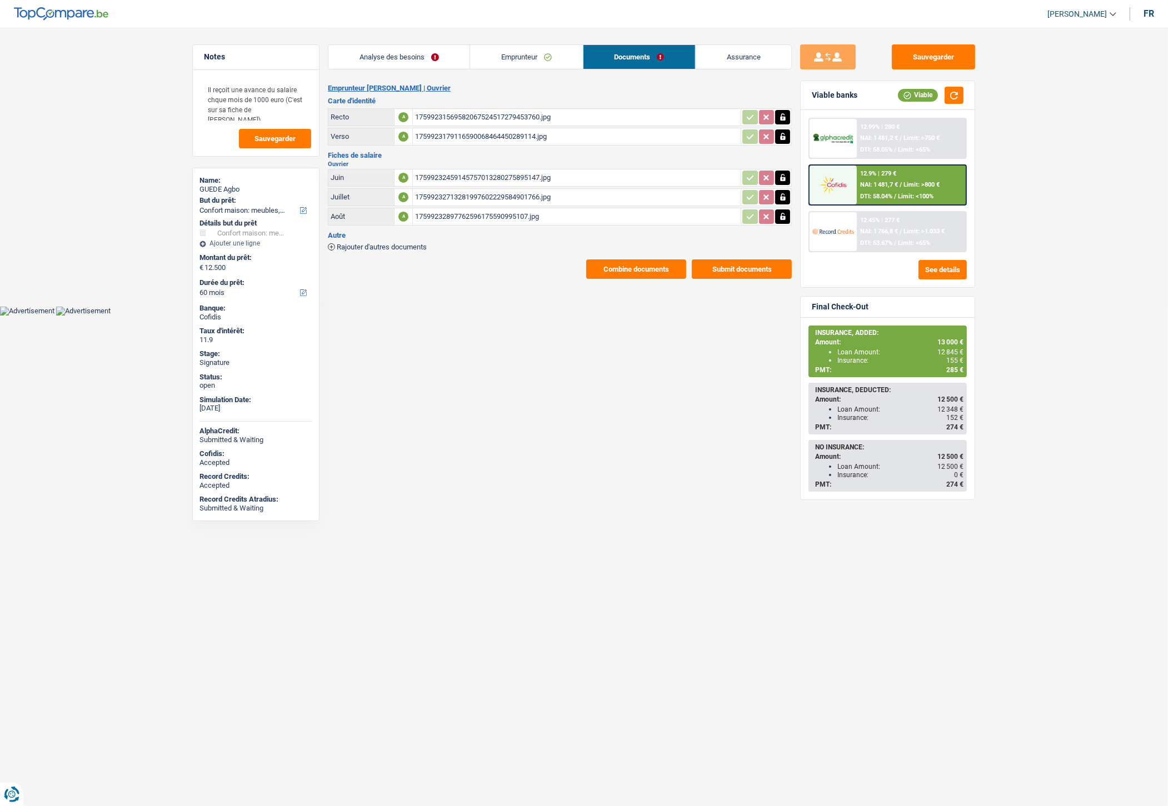
click at [500, 109] on div "17599231569582067524517279453760.jpg" at bounding box center [576, 117] width 323 height 17
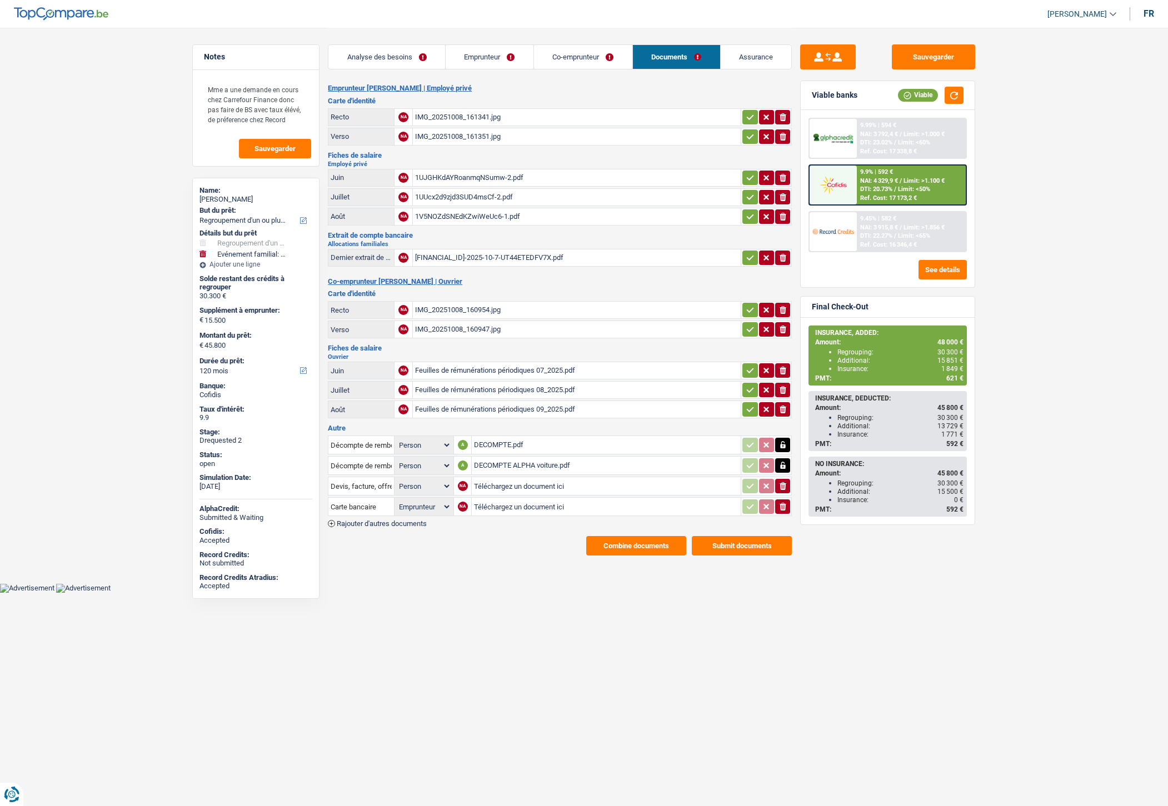
select select "refinancing"
select select "familyEvent"
select select "120"
select select "applicant"
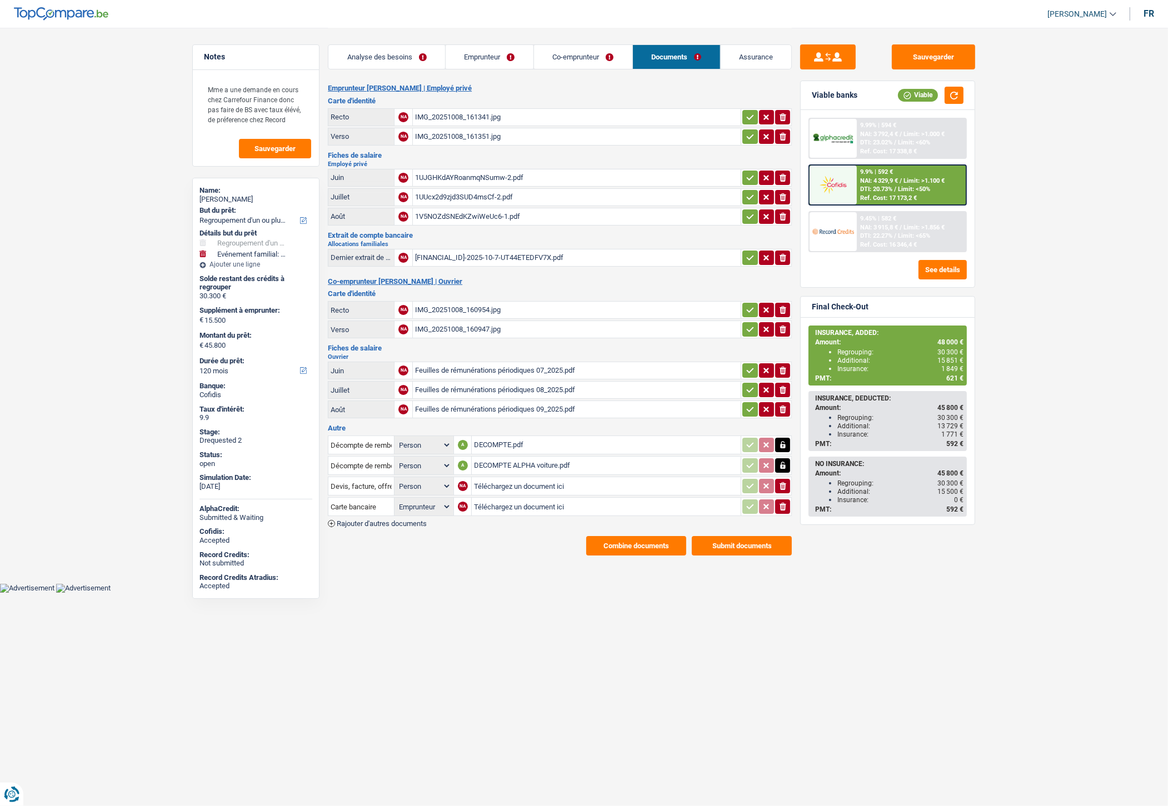
click at [758, 57] on link "Assurance" at bounding box center [756, 57] width 71 height 24
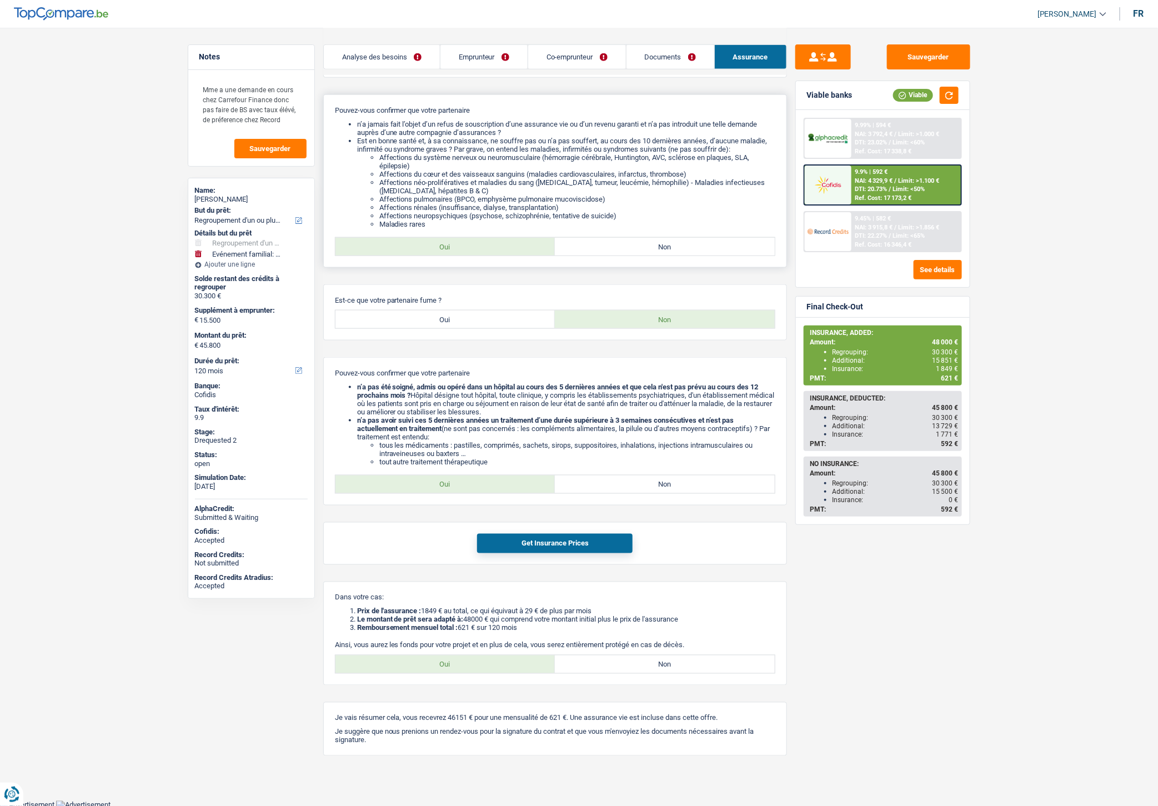
scroll to position [593, 0]
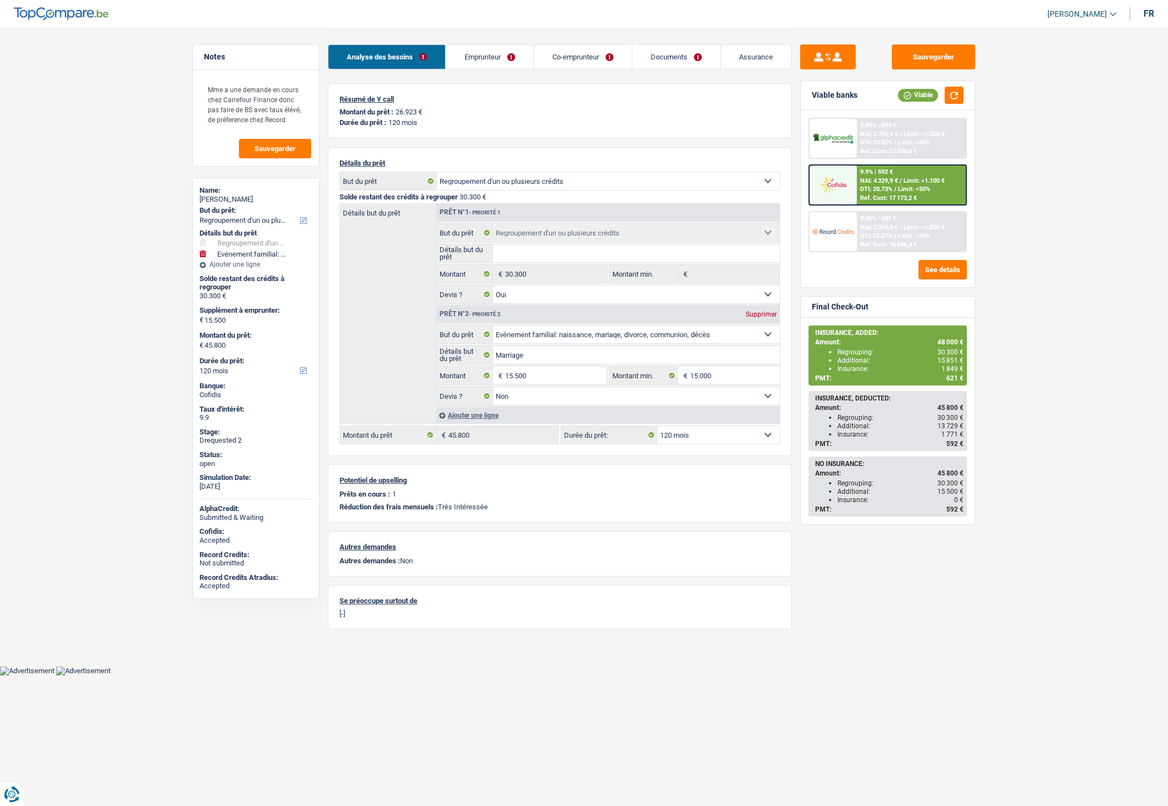
select select "refinancing"
select select "familyEvent"
select select "120"
select select "refinancing"
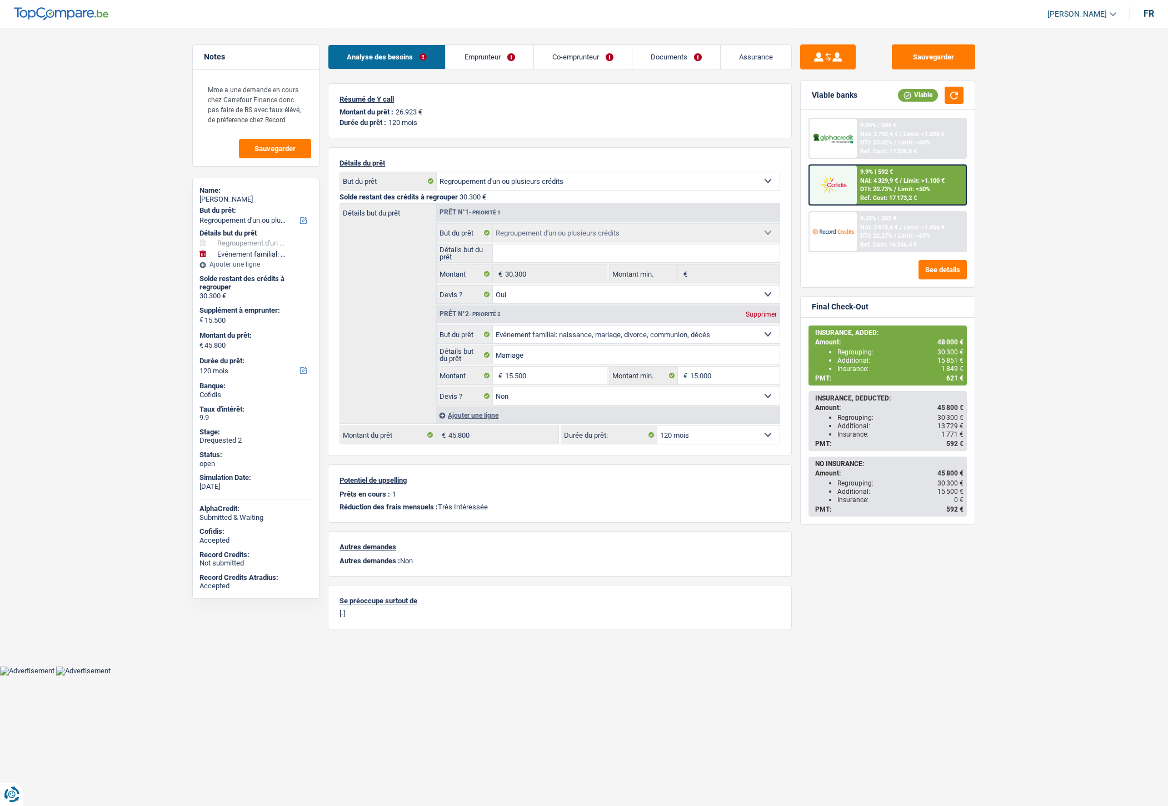
select select "refinancing"
select select "yes"
select select "familyEvent"
select select "false"
select select "120"
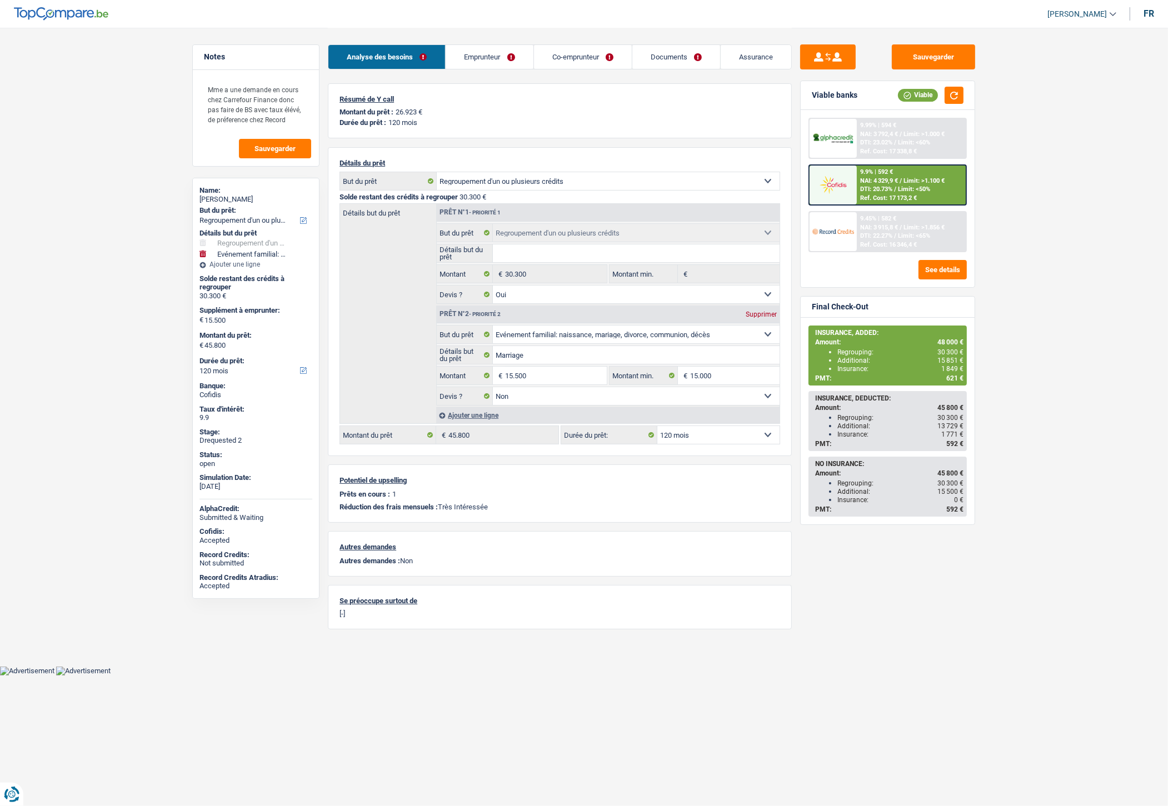
click at [504, 61] on link "Emprunteur" at bounding box center [489, 57] width 87 height 24
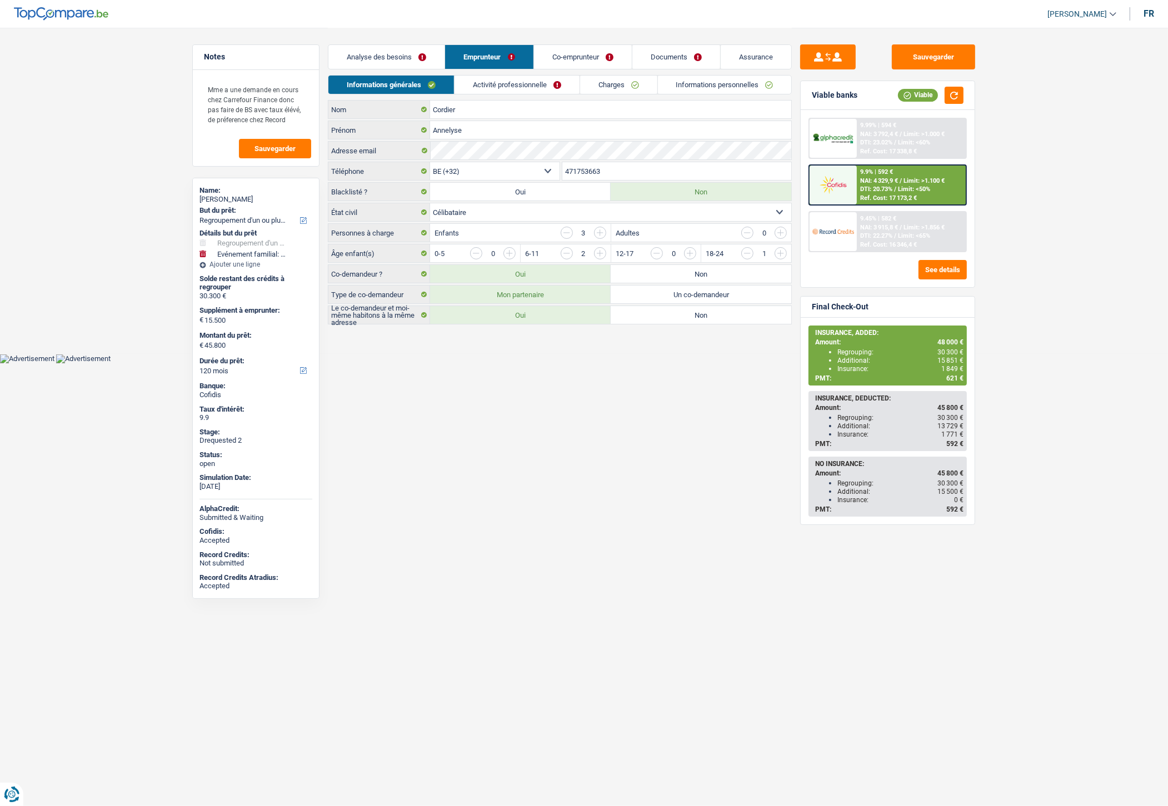
click at [746, 91] on link "Informations personnelles" at bounding box center [725, 85] width 134 height 18
